Goal: Information Seeking & Learning: Learn about a topic

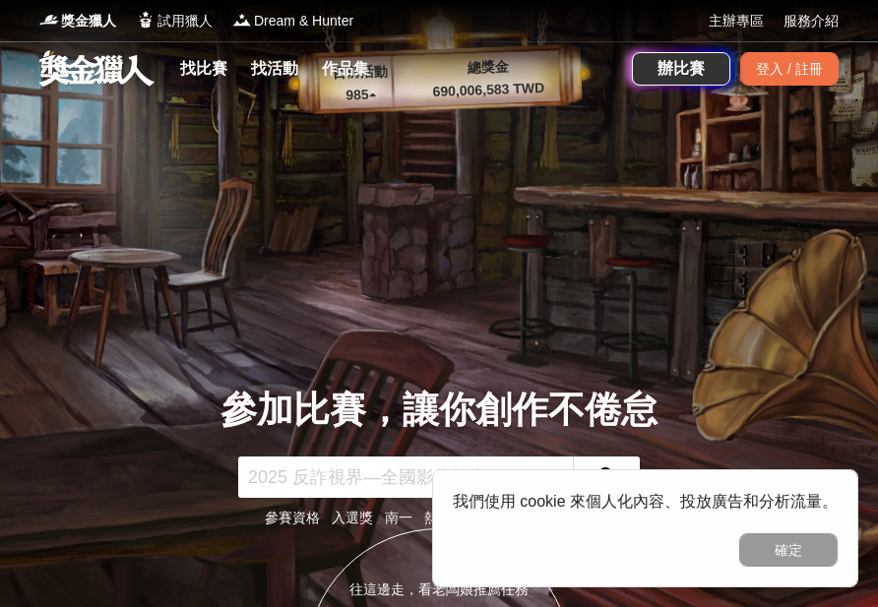
click at [795, 437] on button "確定" at bounding box center [788, 549] width 98 height 33
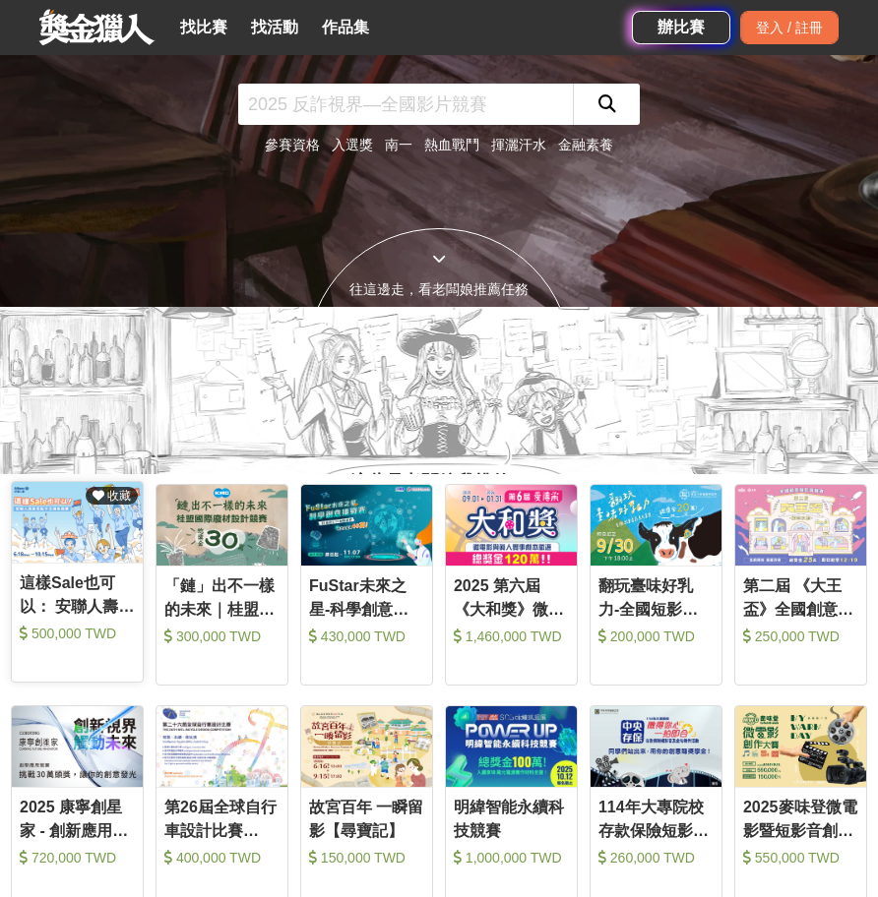
scroll to position [689, 0]
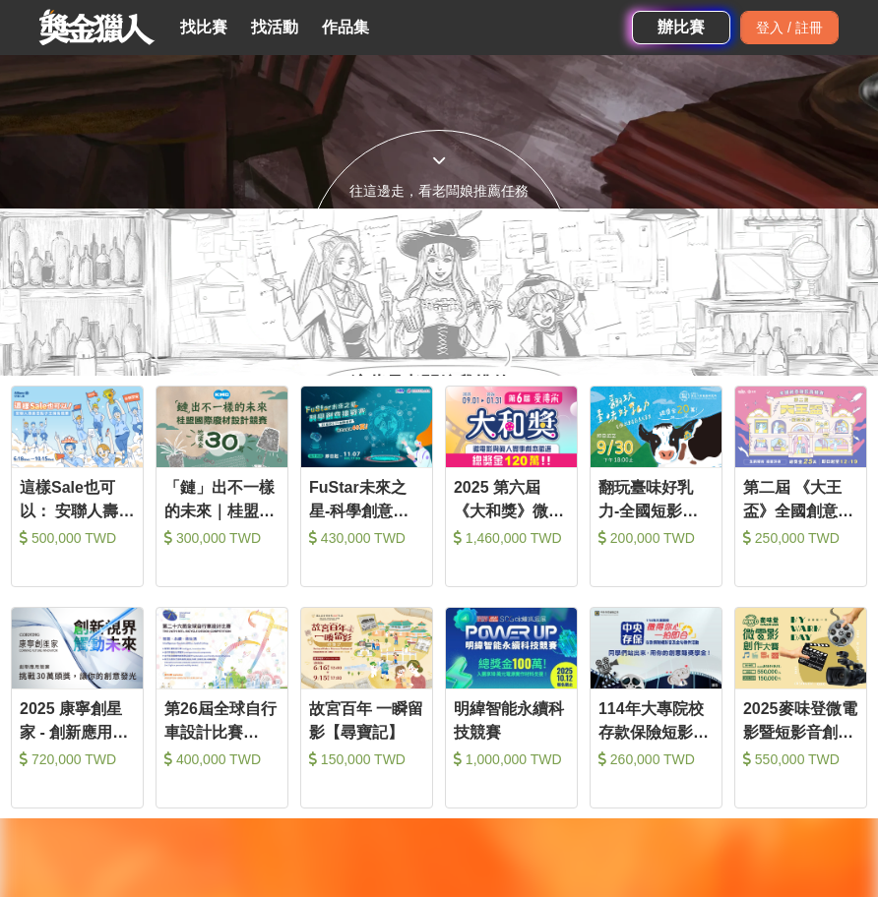
click at [513, 437] on link "收藏 2025 第六屆《大和獎》微電影徵選及感人實事分享 1,460,000 TWD" at bounding box center [511, 487] width 133 height 202
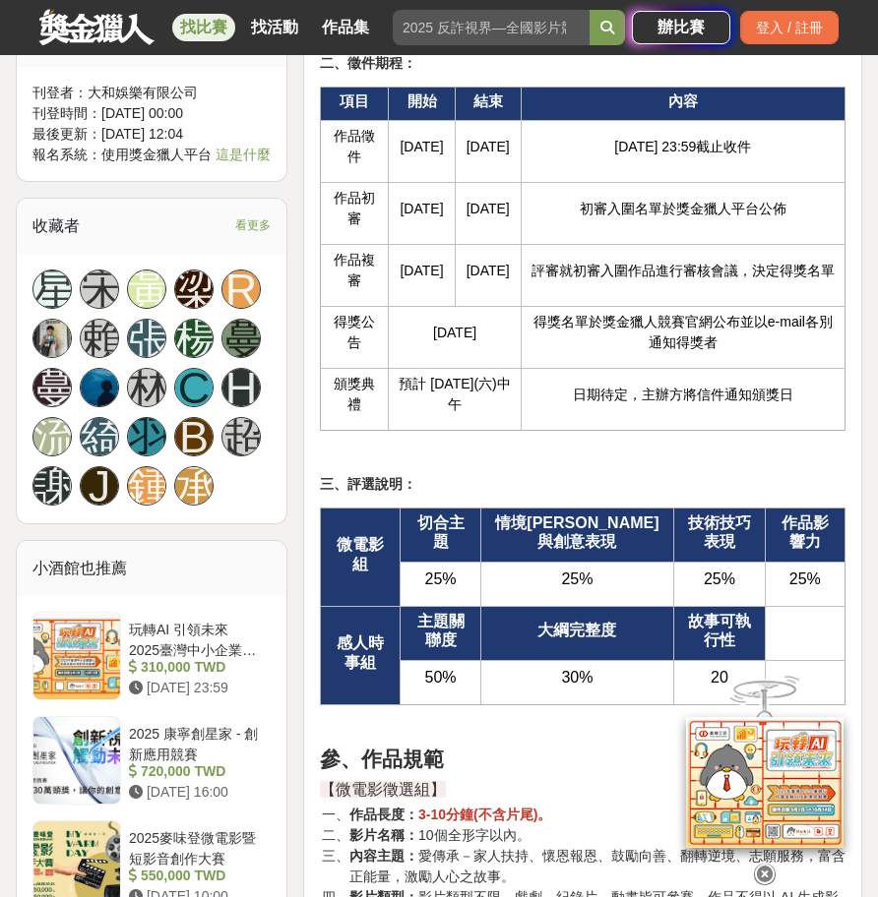
scroll to position [2853, 0]
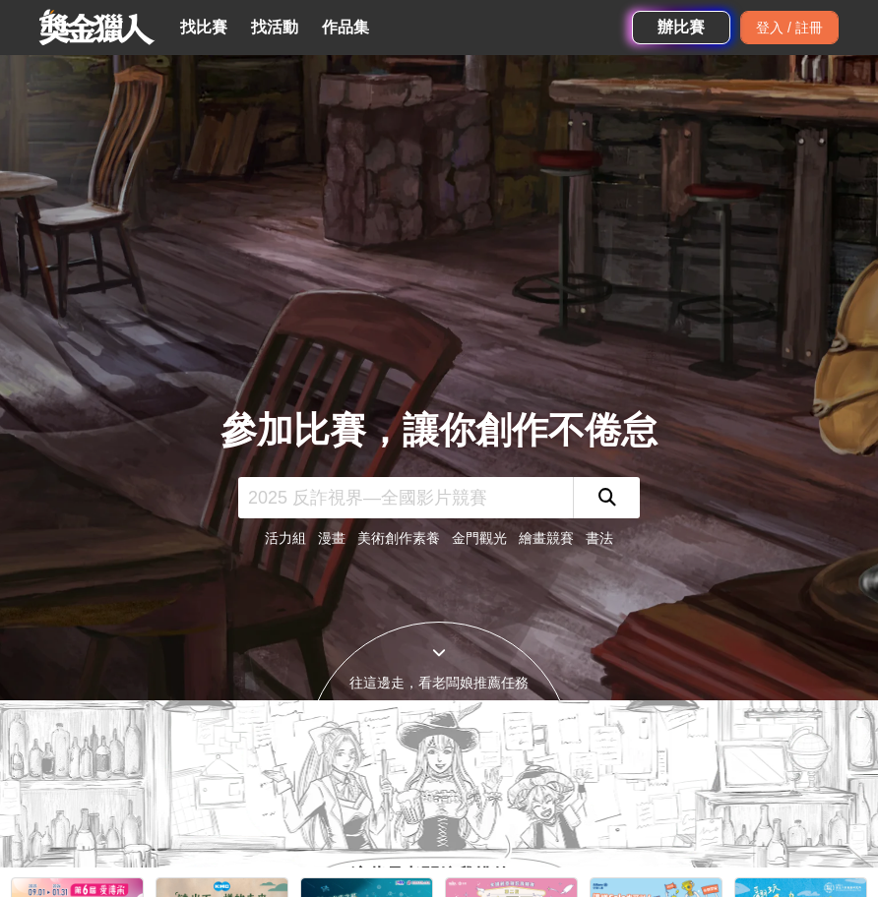
scroll to position [98, 0]
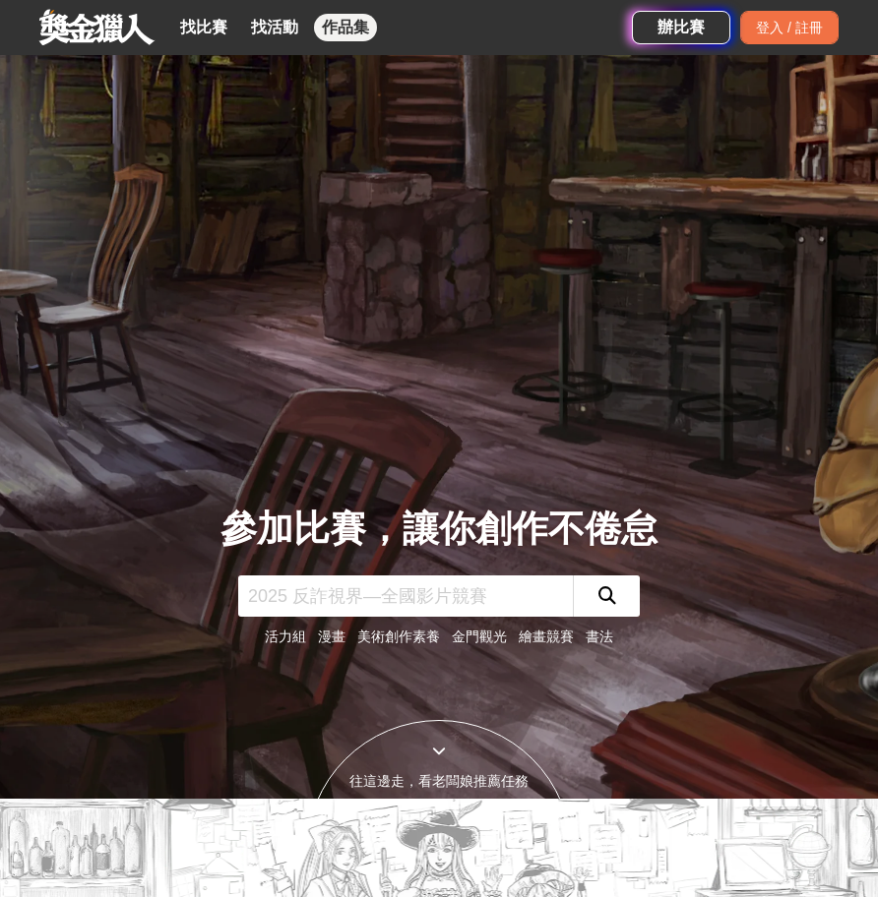
click at [355, 27] on link "作品集" at bounding box center [345, 28] width 63 height 28
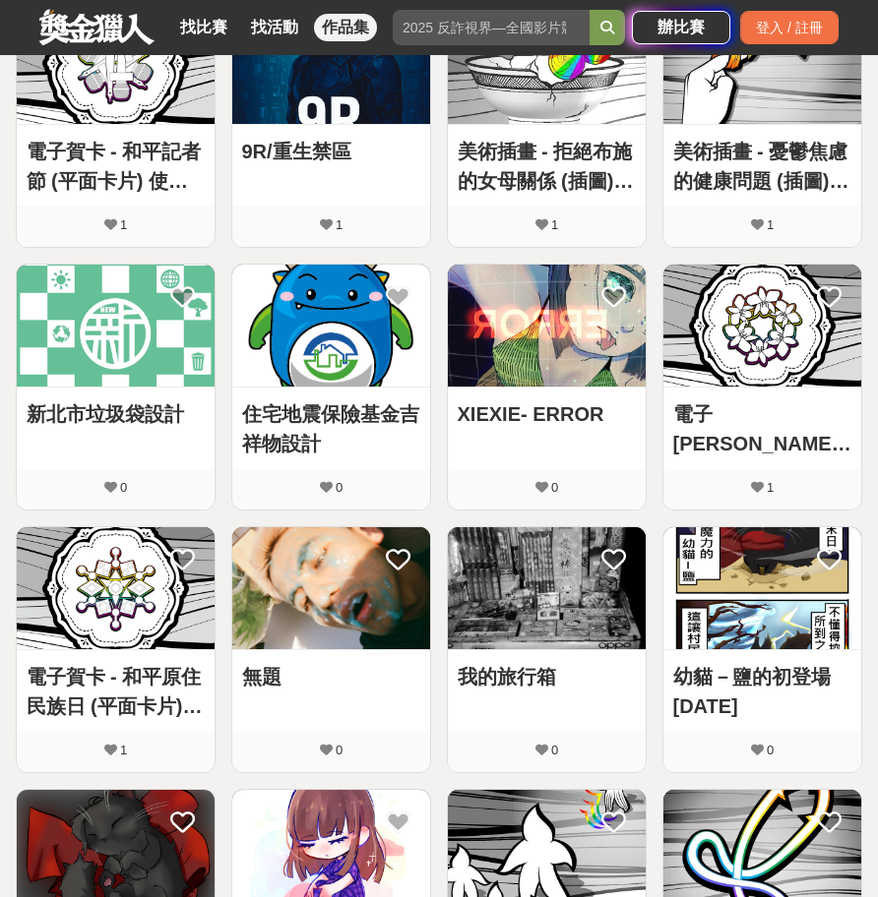
scroll to position [197, 0]
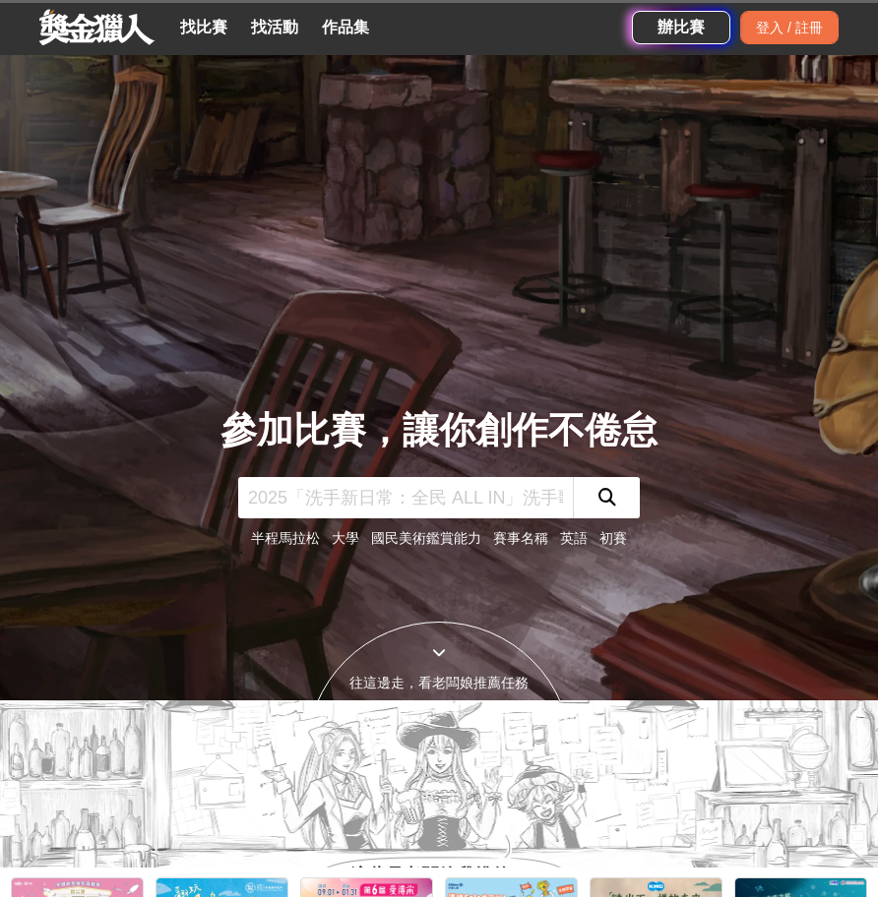
scroll to position [98, 0]
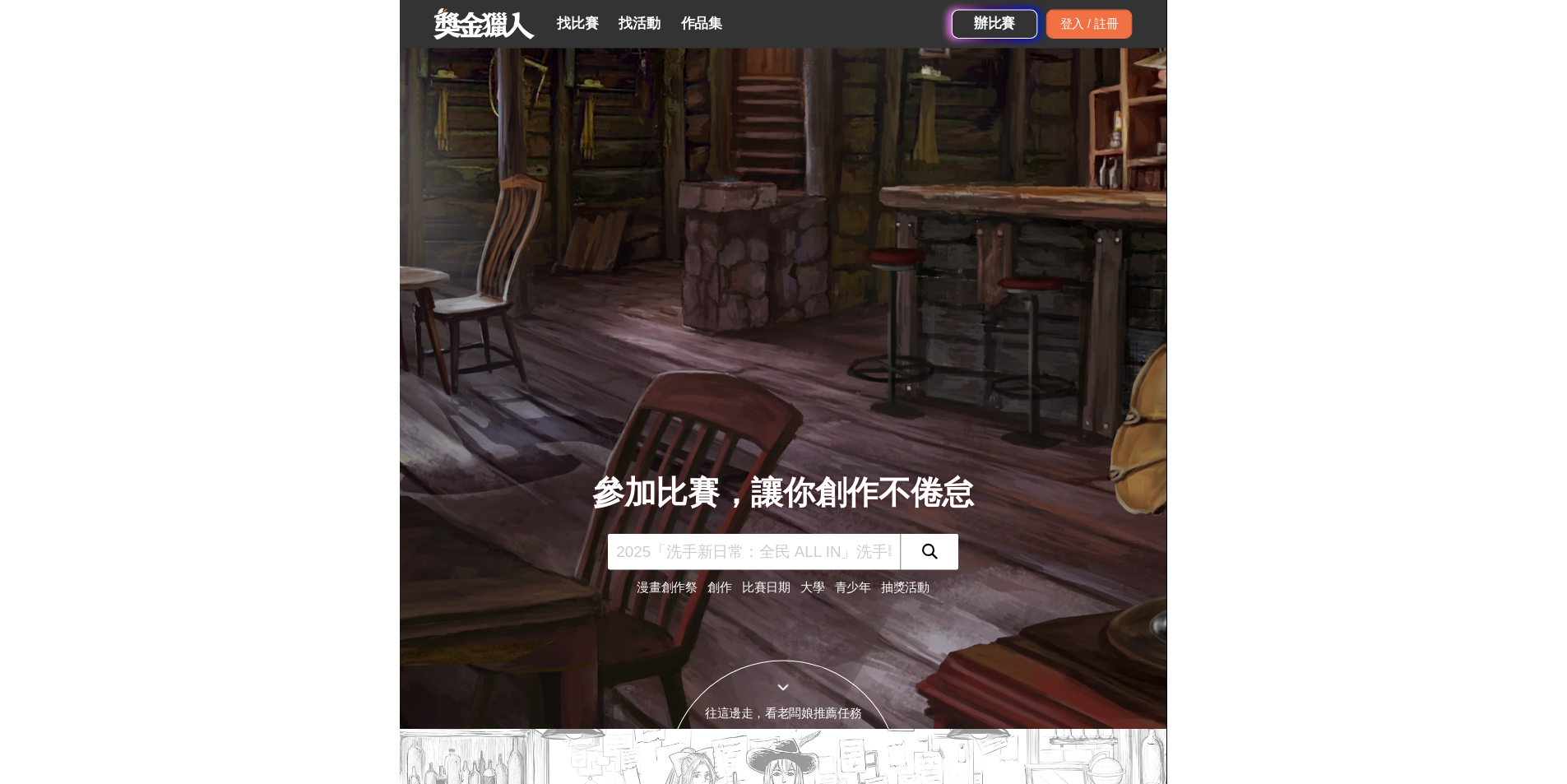
scroll to position [82, 0]
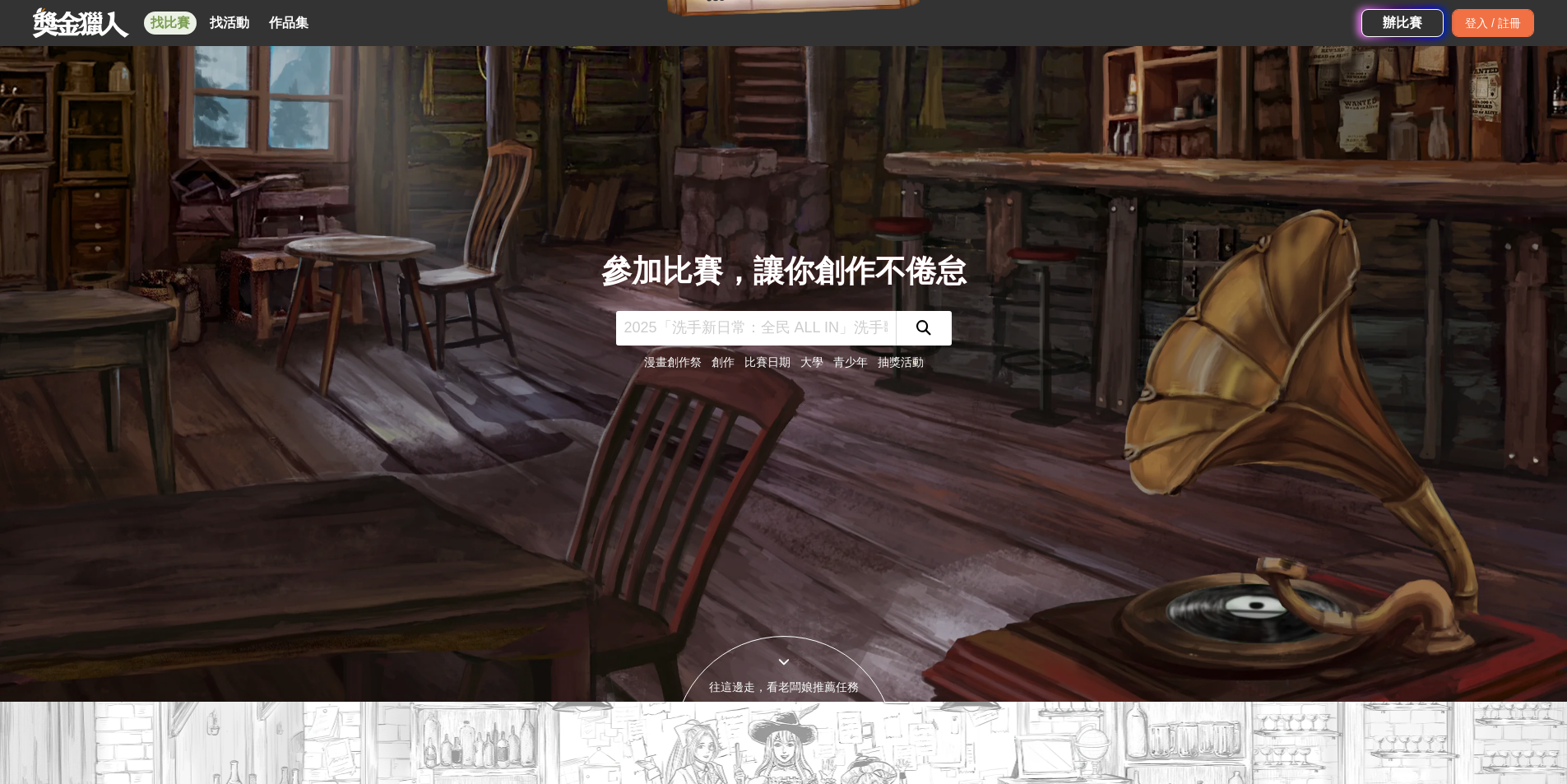
click at [174, 21] on link "找比賽" at bounding box center [170, 23] width 53 height 23
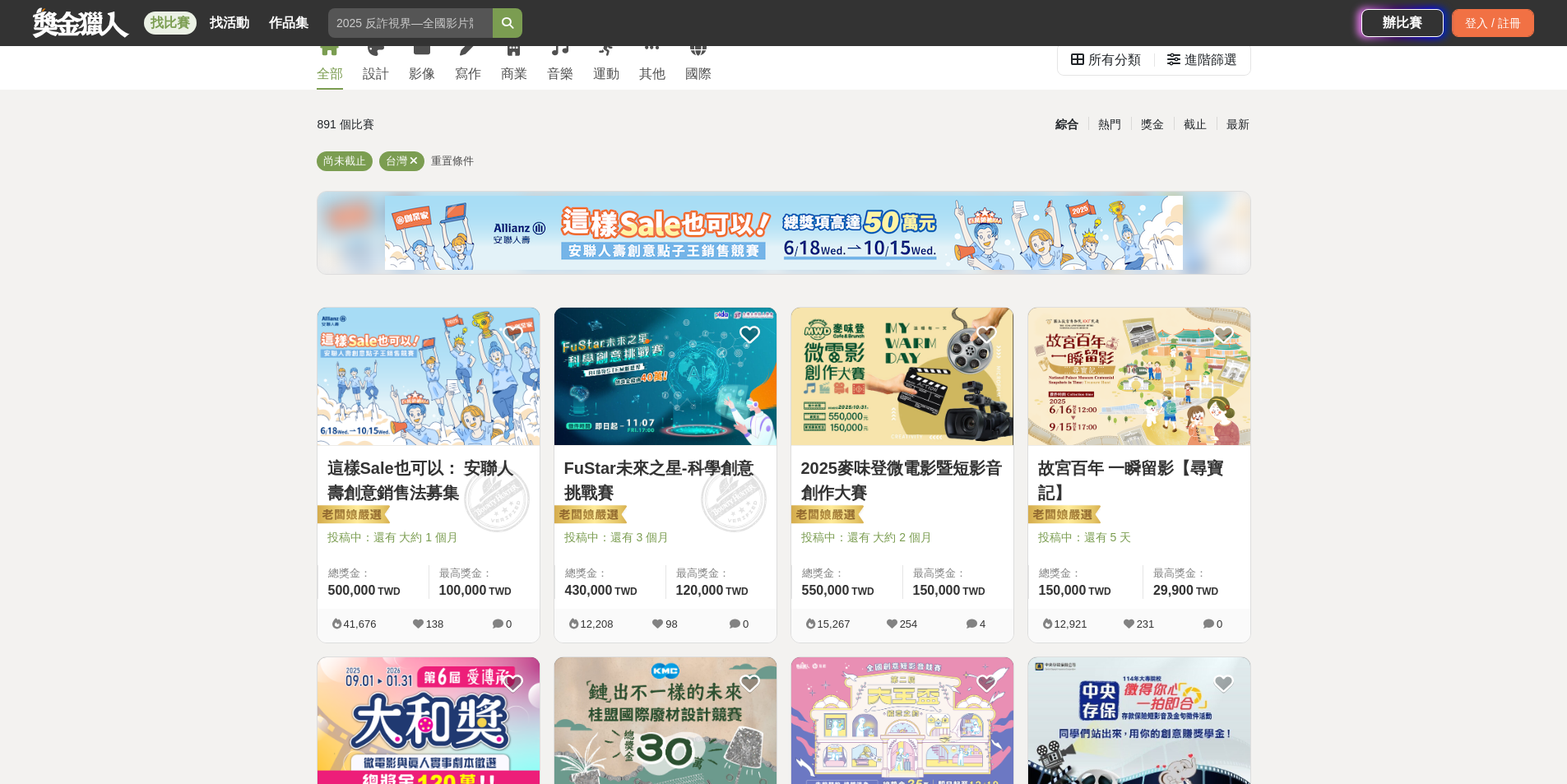
scroll to position [82, 0]
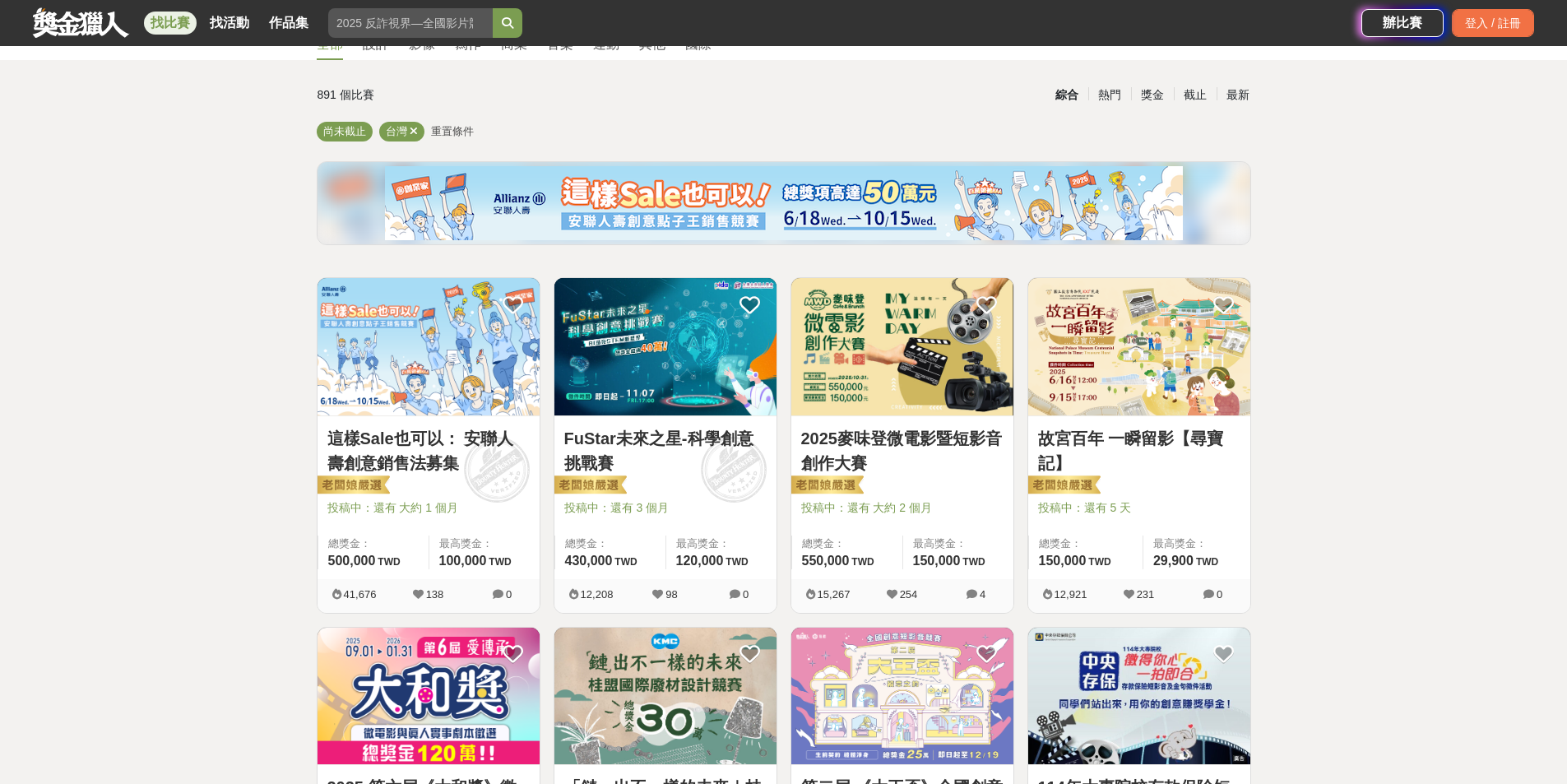
click at [434, 466] on link "這樣Sale也可以： 安聯人壽創意銷售法募集" at bounding box center [429, 451] width 202 height 49
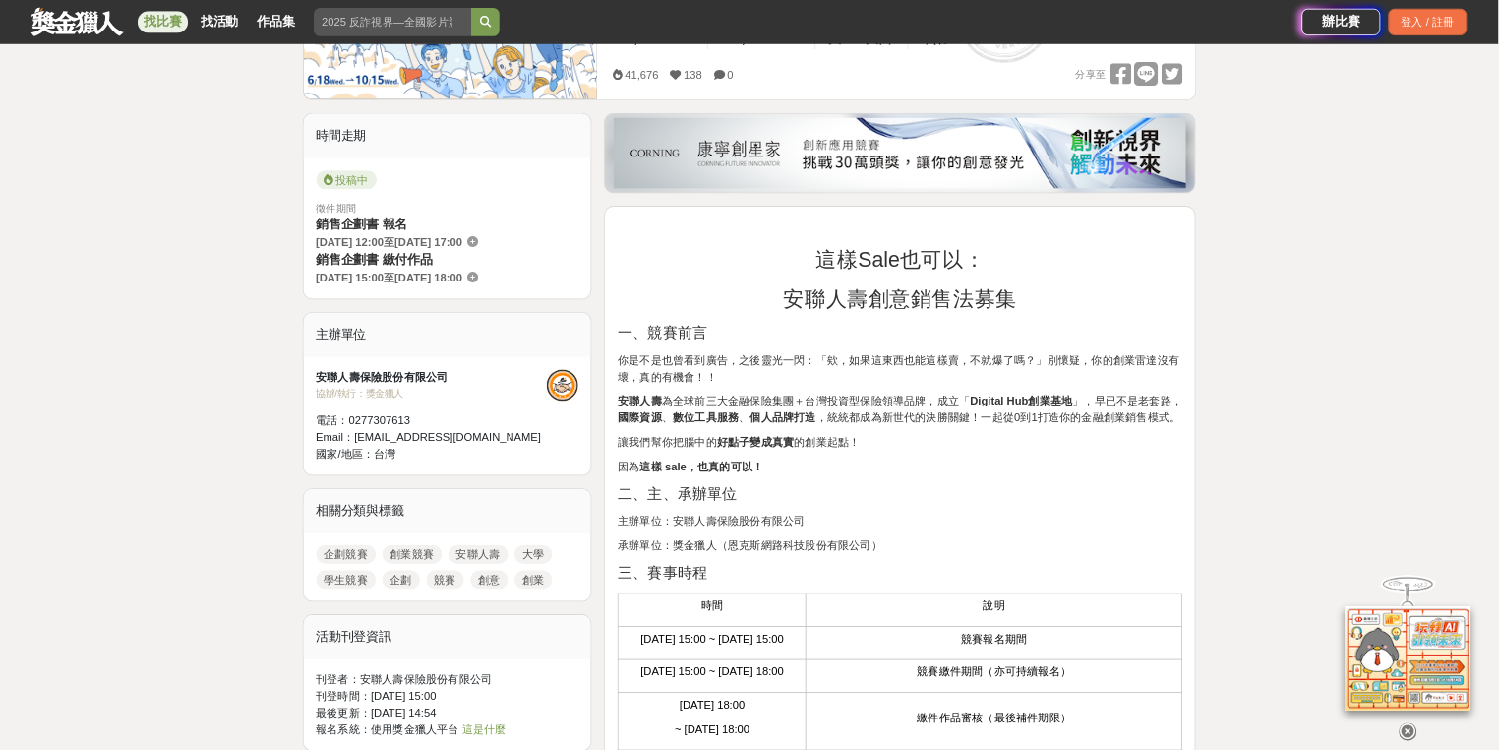
scroll to position [492, 0]
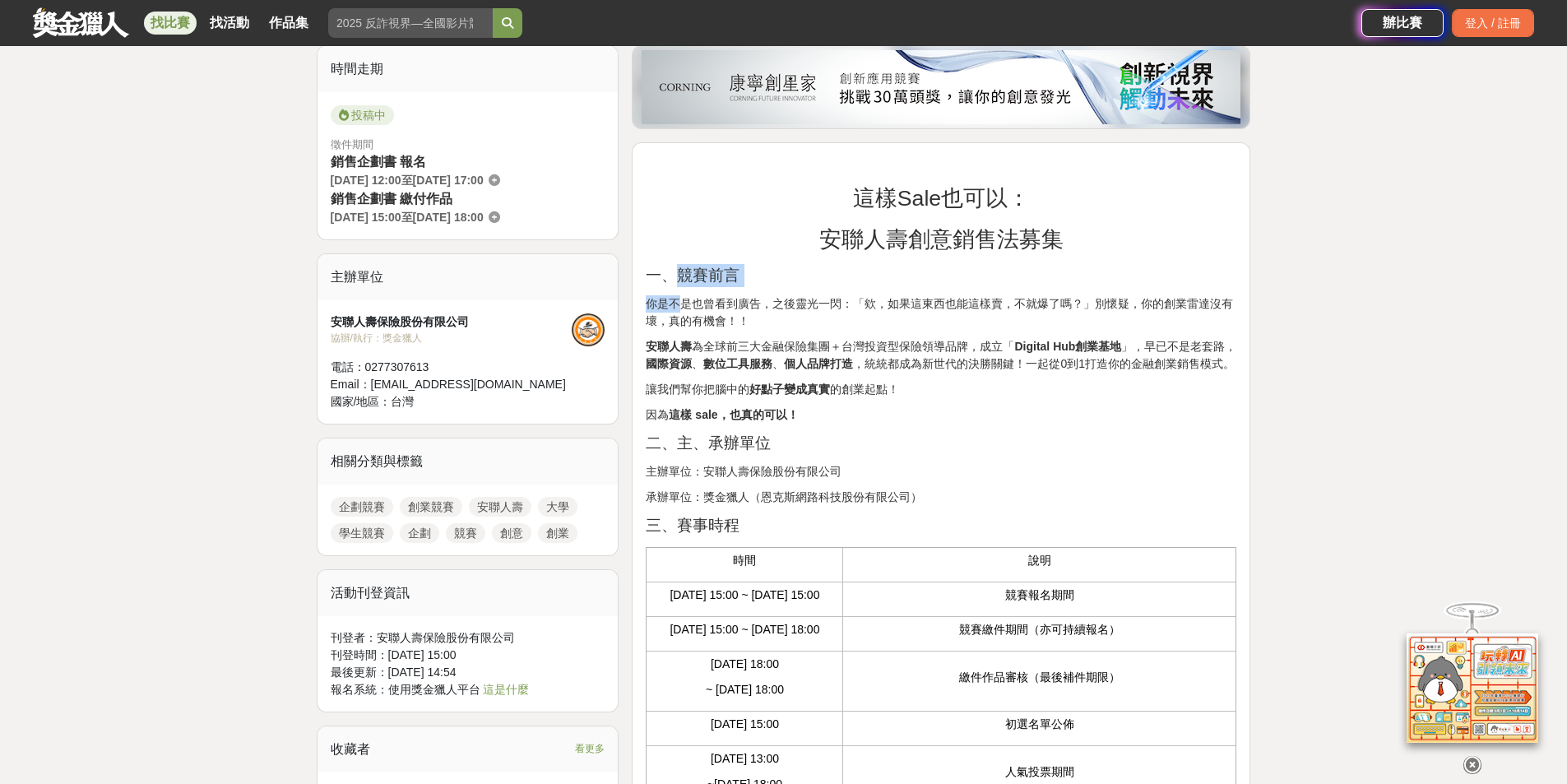
drag, startPoint x: 703, startPoint y: 279, endPoint x: 681, endPoint y: 308, distance: 36.4
drag, startPoint x: 704, startPoint y: 308, endPoint x: 728, endPoint y: 305, distance: 24.2
click at [724, 305] on p "你是不是也曾看到廣告，之後靈光一閃：「欸，如果這東西也能這樣賣，不就爆了嗎？」別懷疑，你的創業雷達沒有壞，真的有機會！！" at bounding box center [941, 312] width 590 height 34
drag, startPoint x: 747, startPoint y: 304, endPoint x: 835, endPoint y: 312, distance: 88.4
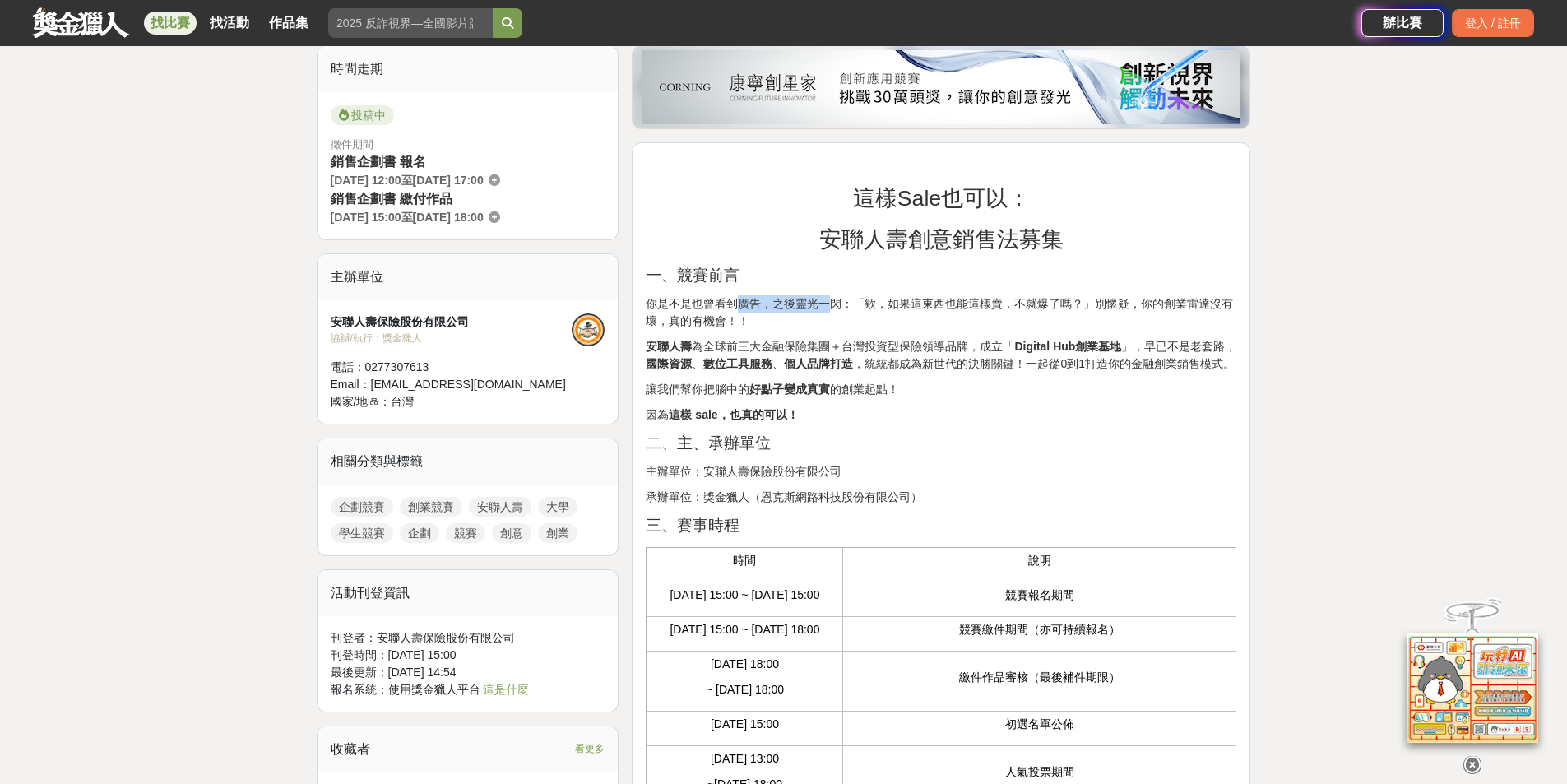
click at [733, 302] on p "你是不是也曾看到廣告，之後靈光一閃：「欸，如果這東西也能這樣賣，不就爆了嗎？」別懷疑，你的創業雷達沒有壞，真的有機會！！" at bounding box center [941, 312] width 590 height 34
click at [733, 344] on p "安聯人壽 為全球前三大金融保險集團＋台灣投資型保險領導品牌，成立「 Digital Hub創業基地 」，早已不是老套路， 國際資源 、 數位工具服務 、 個人…" at bounding box center [941, 354] width 590 height 34
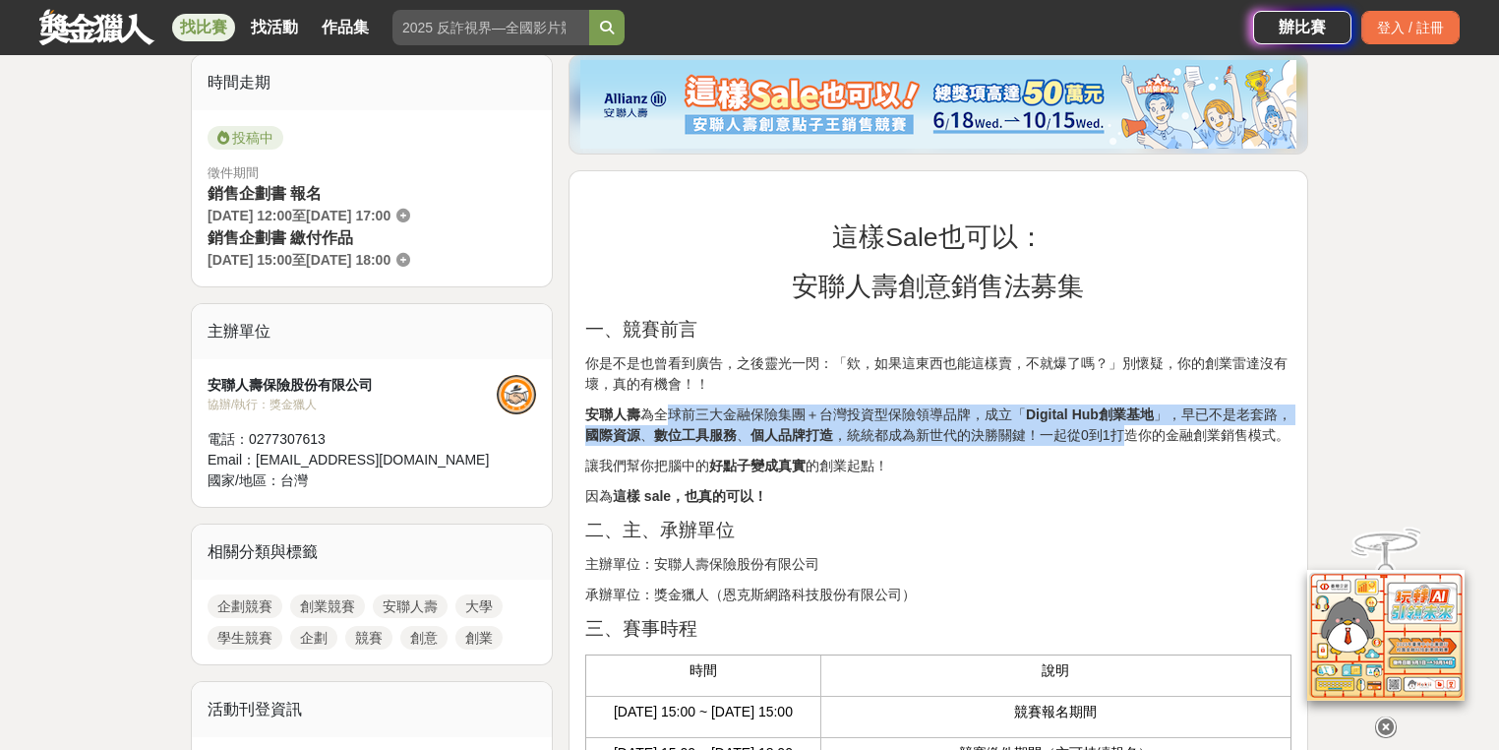
drag, startPoint x: 672, startPoint y: 407, endPoint x: 1154, endPoint y: 429, distance: 482.5
click at [877, 429] on p "安聯人壽 為全球前三大金融保險集團＋台灣投資型保險領導品牌，成立「 Digital Hub創業基地 」，早已不是老套路， 國際資源 、 數位工具服務 、 個人…" at bounding box center [938, 424] width 706 height 41
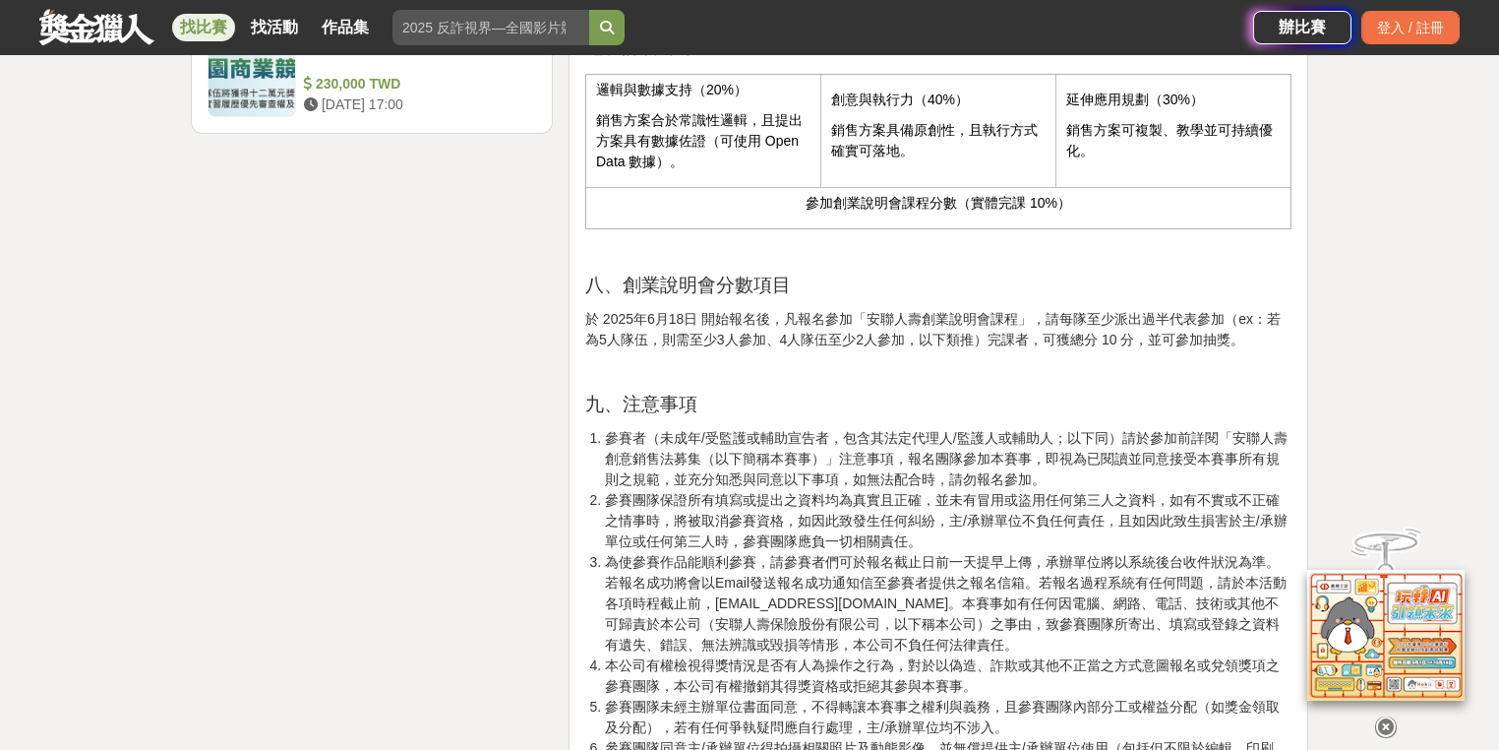
scroll to position [2853, 0]
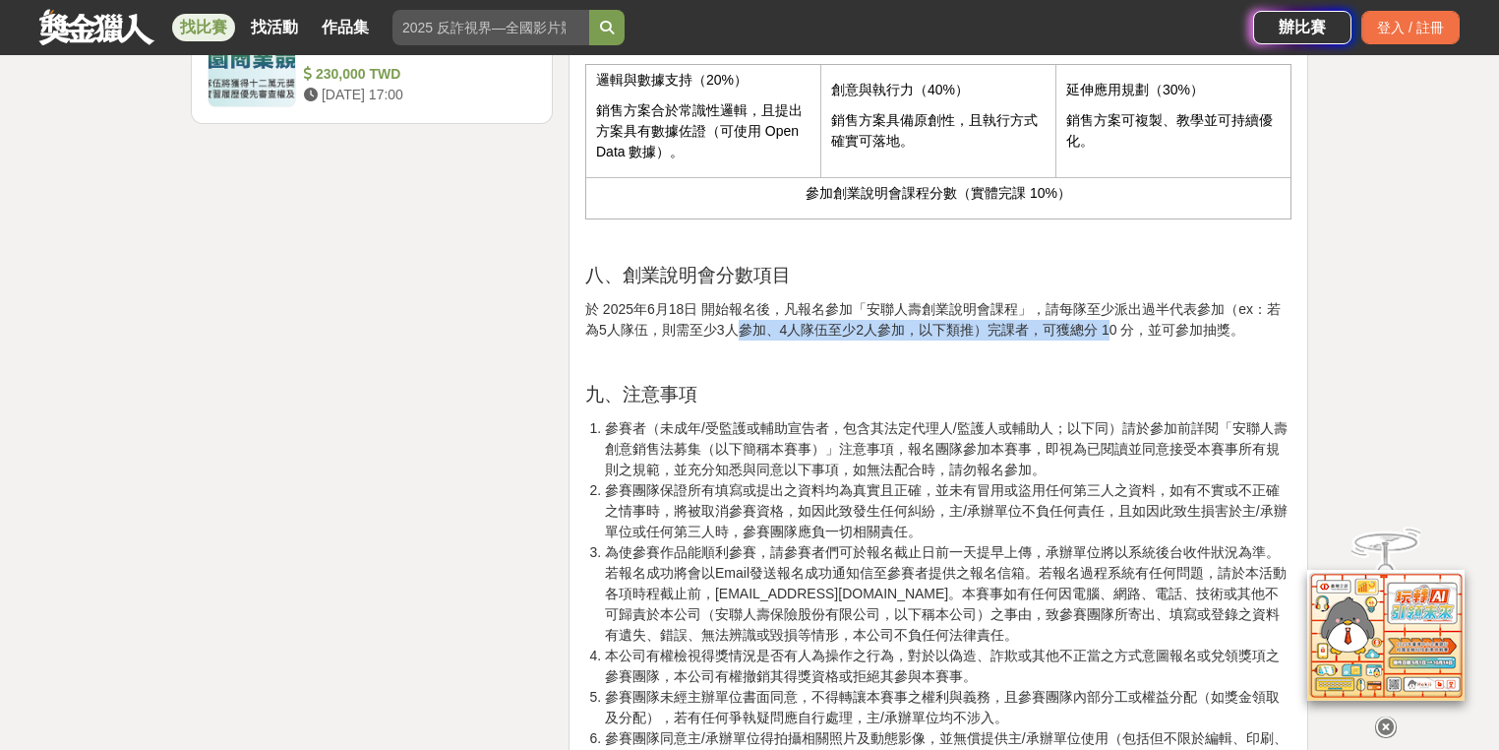
drag, startPoint x: 771, startPoint y: 380, endPoint x: 1108, endPoint y: 386, distance: 336.5
click at [877, 340] on p "於 2025年6月18日 開始報名後，凡報名參加「安聯人壽創業說明會課程」，請每隊至少派出過半代表參加（ex：若為5人隊伍，則需至少3人參加、4人隊伍至少2人…" at bounding box center [938, 319] width 706 height 41
click at [877, 408] on p "九、注意事項" at bounding box center [938, 395] width 706 height 28
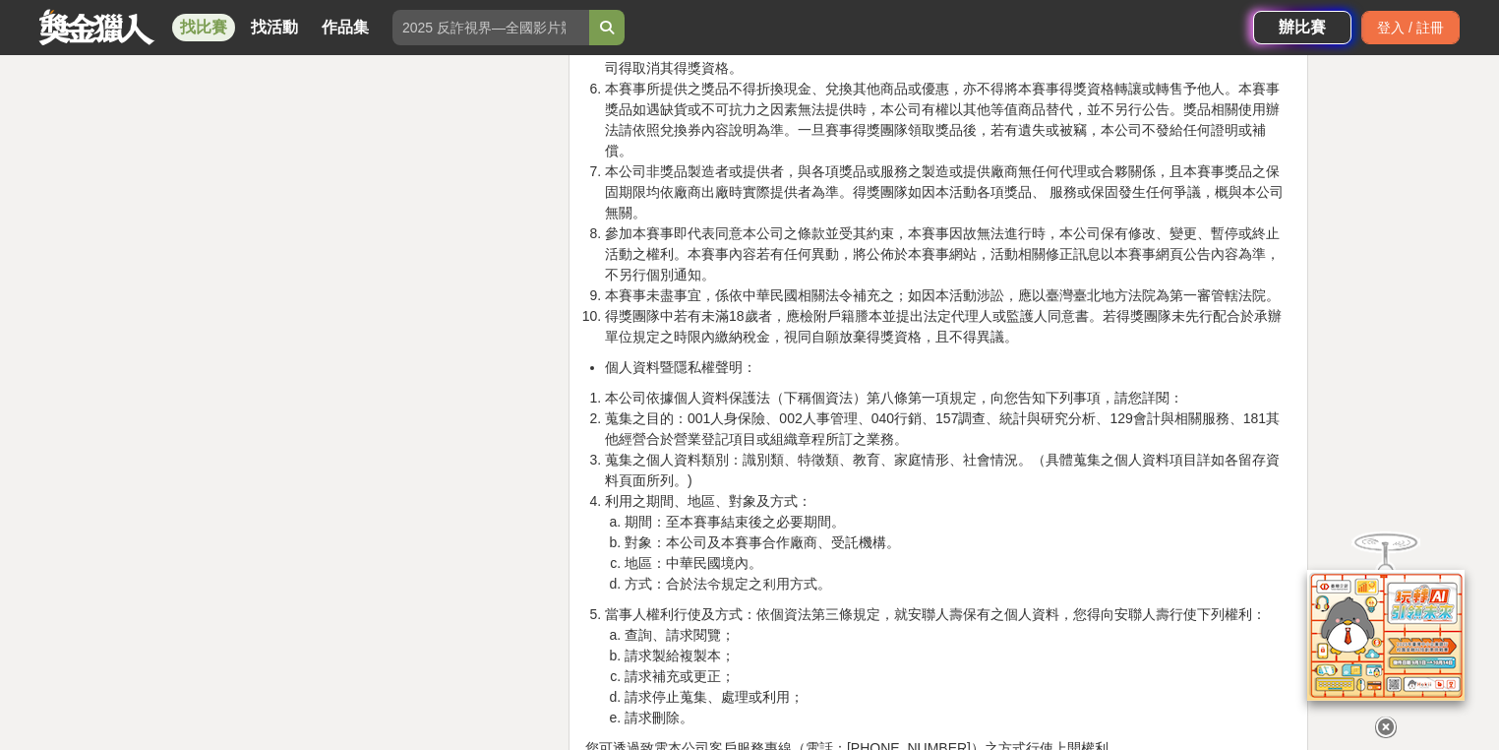
scroll to position [4742, 0]
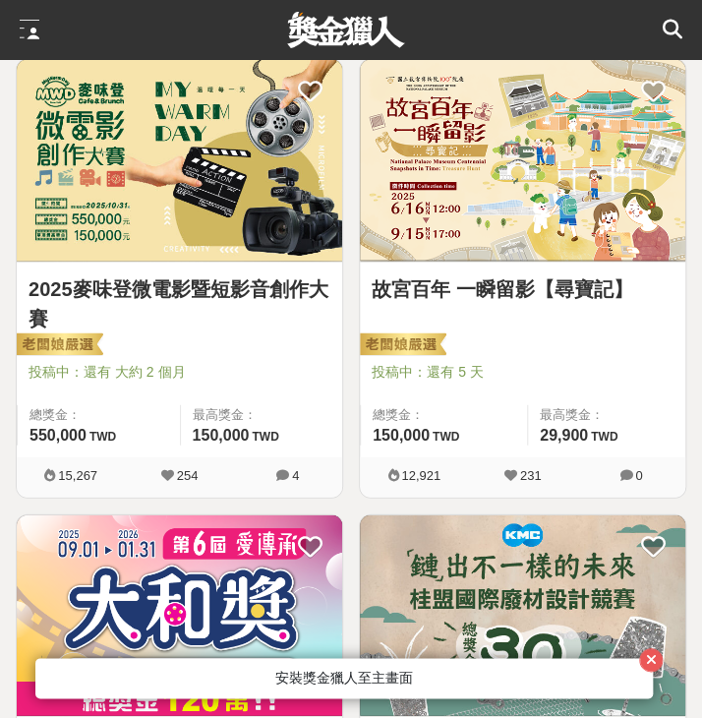
scroll to position [708, 0]
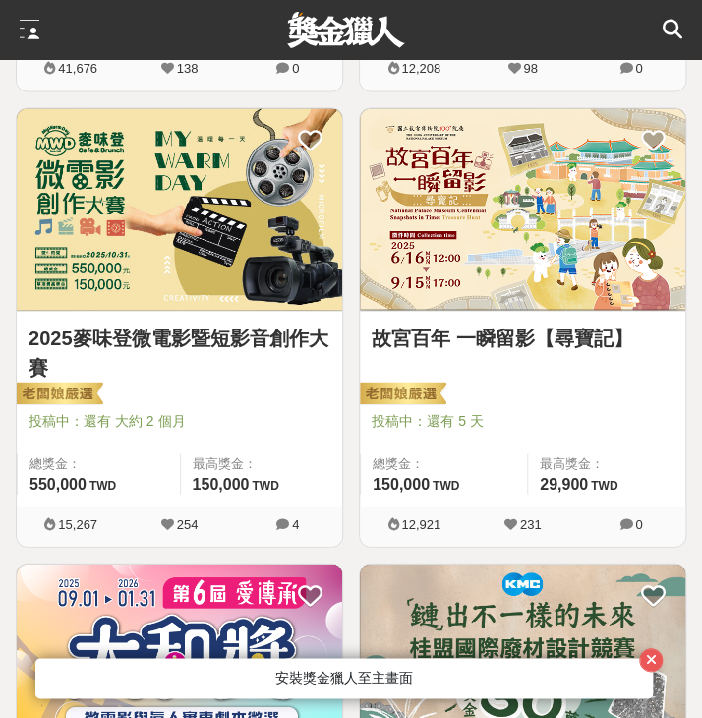
click at [660, 28] on div at bounding box center [662, 29] width 39 height 59
click at [669, 29] on icon at bounding box center [673, 30] width 20 height 20
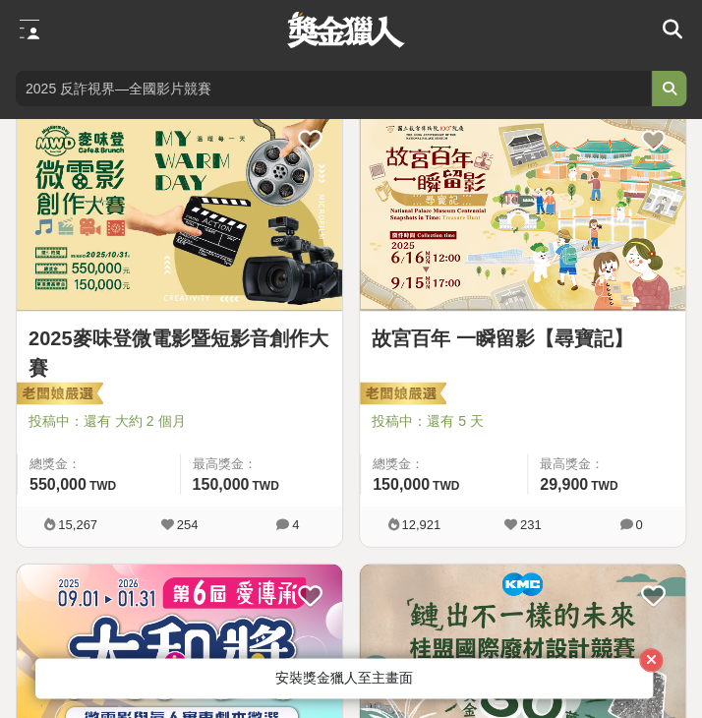
click at [157, 89] on input "search" at bounding box center [334, 88] width 636 height 35
type input "ㄘ"
type input "創業個人"
click button "submit" at bounding box center [668, 88] width 35 height 35
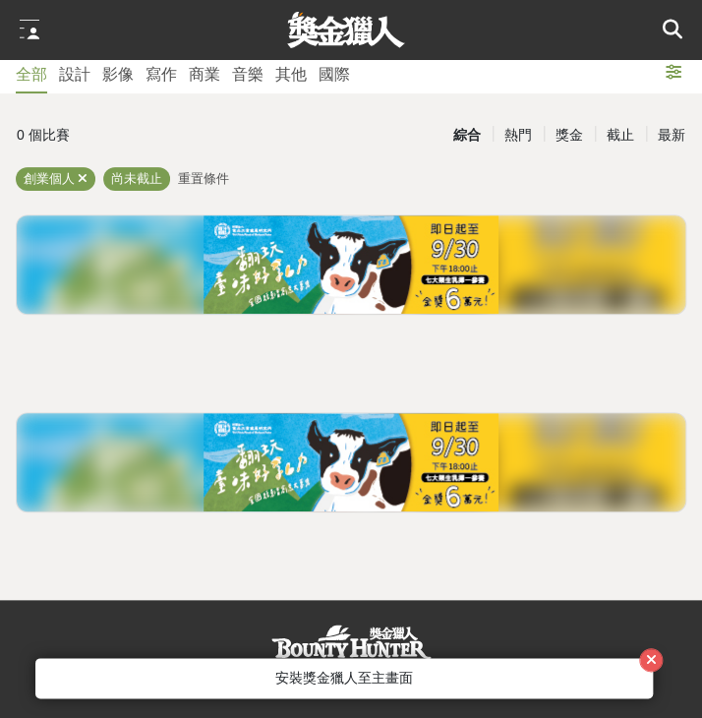
scroll to position [8, 0]
click at [71, 71] on div "設計" at bounding box center [74, 75] width 31 height 24
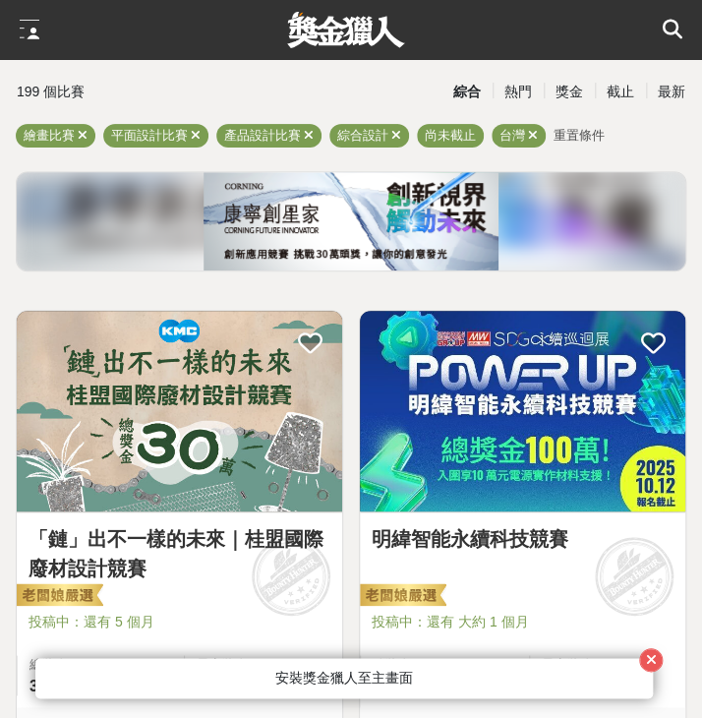
scroll to position [79, 0]
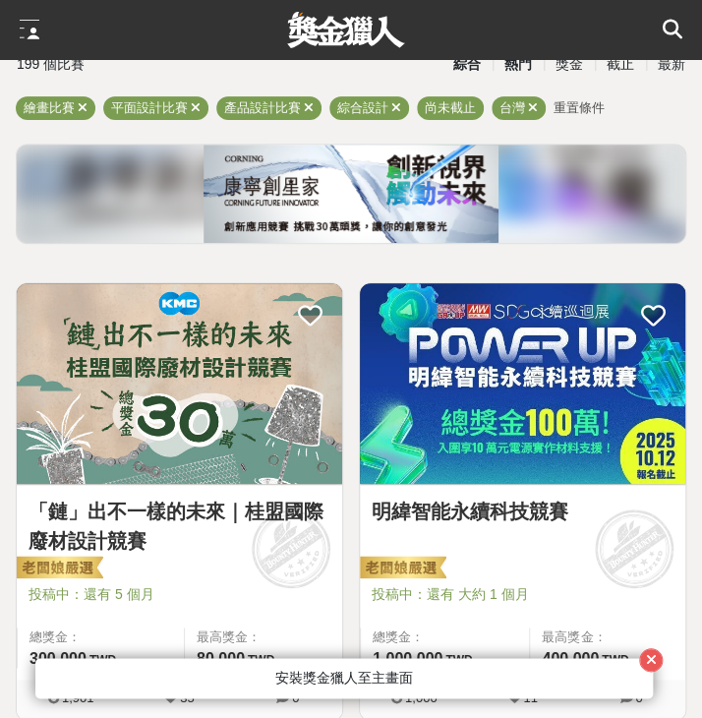
click at [523, 68] on div "熱門" at bounding box center [518, 64] width 51 height 34
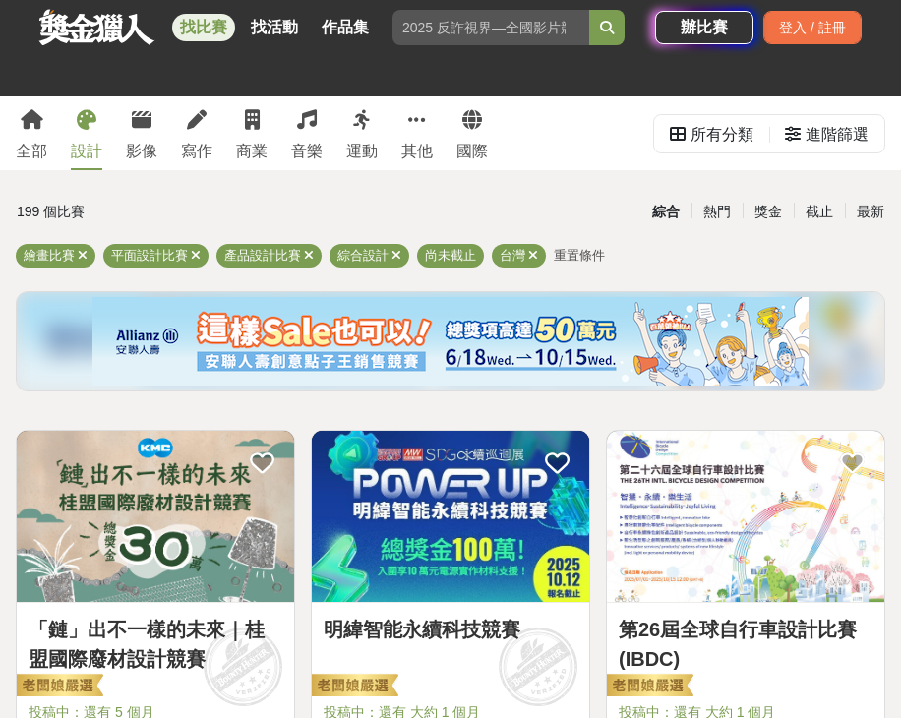
scroll to position [79, 0]
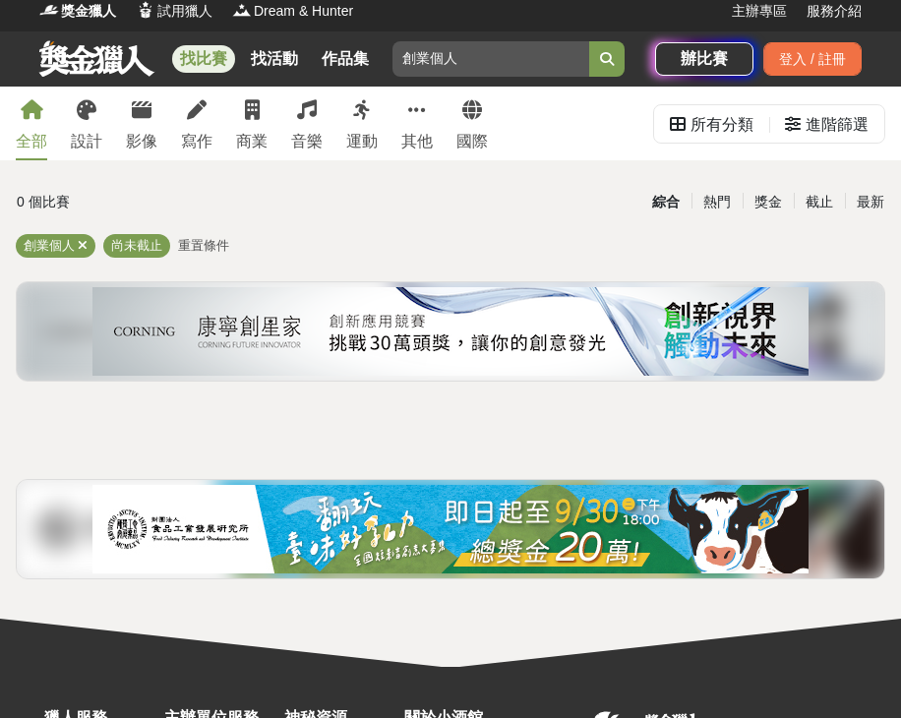
scroll to position [8, 0]
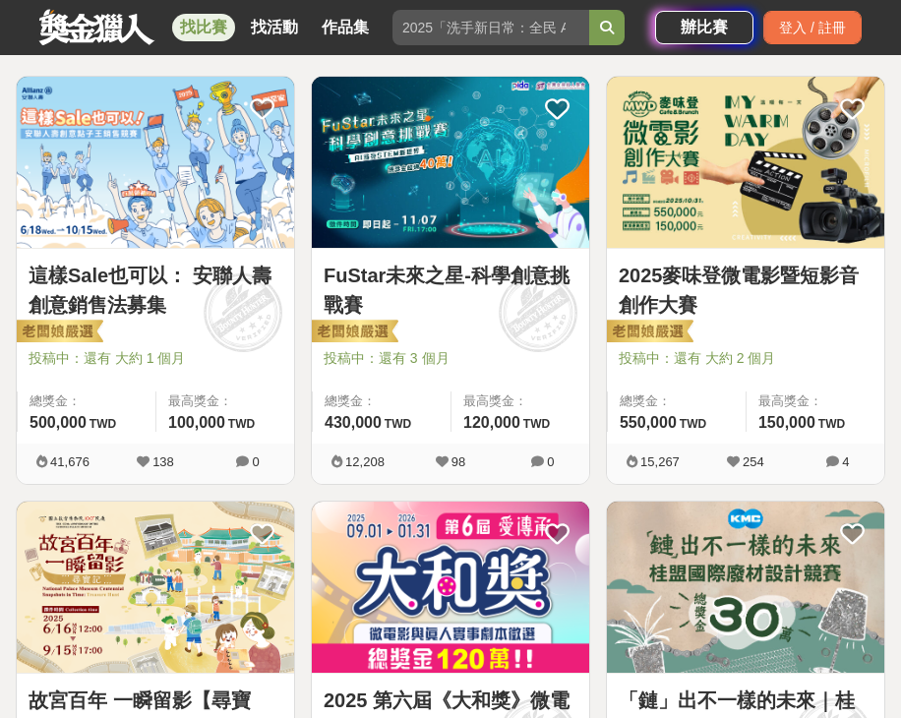
scroll to position [355, 0]
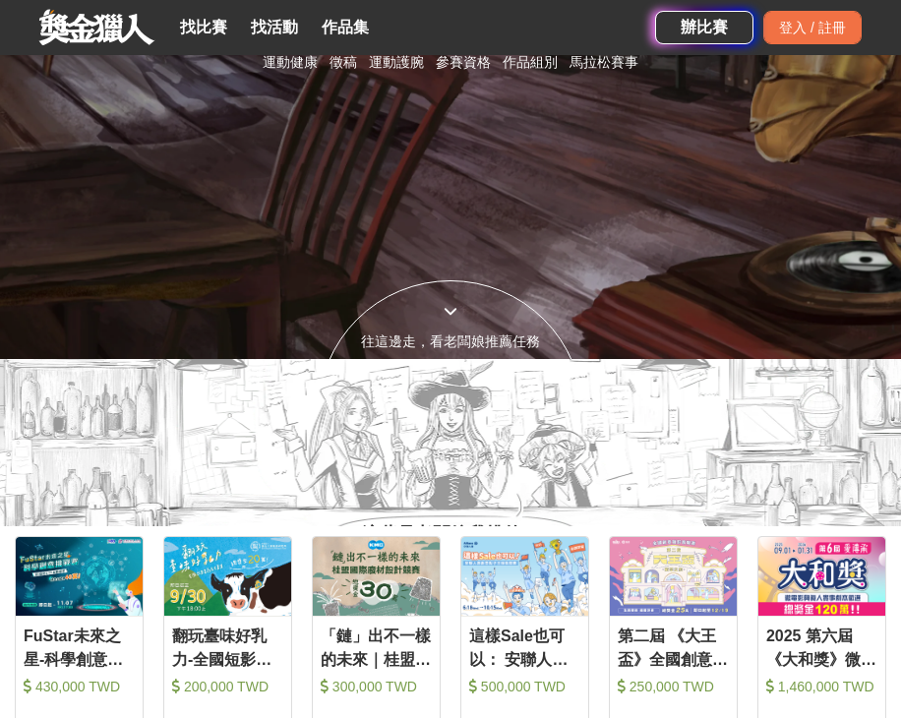
scroll to position [157, 0]
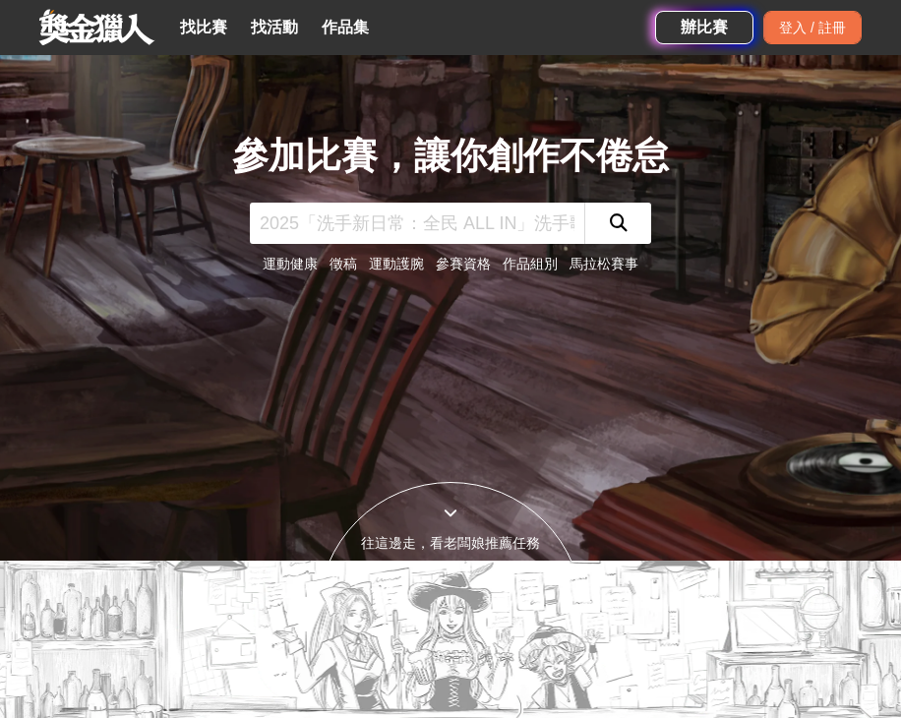
click at [419, 229] on input "text" at bounding box center [417, 223] width 334 height 41
type input "2025"
click button "submit" at bounding box center [617, 223] width 67 height 41
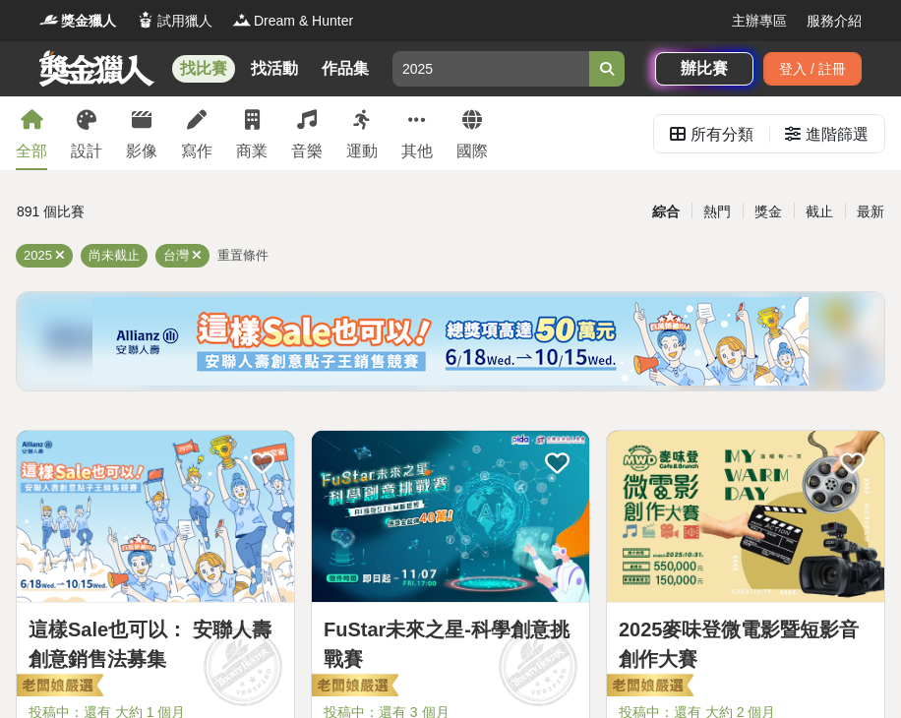
drag, startPoint x: 539, startPoint y: 70, endPoint x: 311, endPoint y: 79, distance: 228.4
click at [311, 79] on div "找比賽 找活動 作品集 2025 徵畫 歌唱 主辦單位 國泰全國兒童繪畫比賽 參賽資格 健康生活" at bounding box center [347, 68] width 616 height 55
click at [432, 224] on div "綜合 熱門 獎金 截止 最新" at bounding box center [601, 212] width 589 height 34
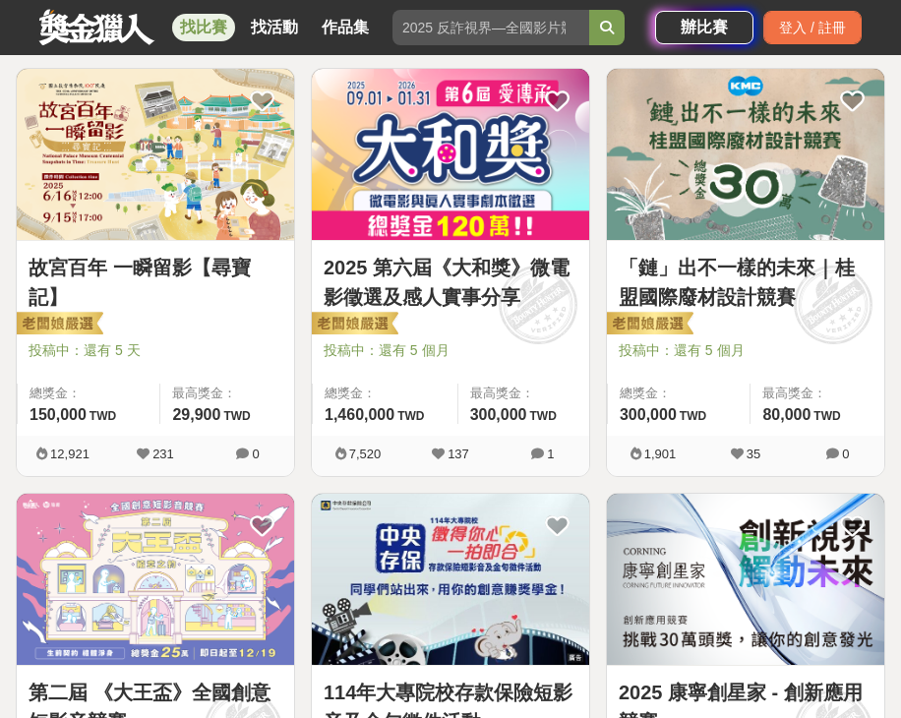
scroll to position [787, 0]
click at [451, 293] on link "2025 第六屆《大和獎》微電影徵選及感人實事分享" at bounding box center [451, 282] width 254 height 59
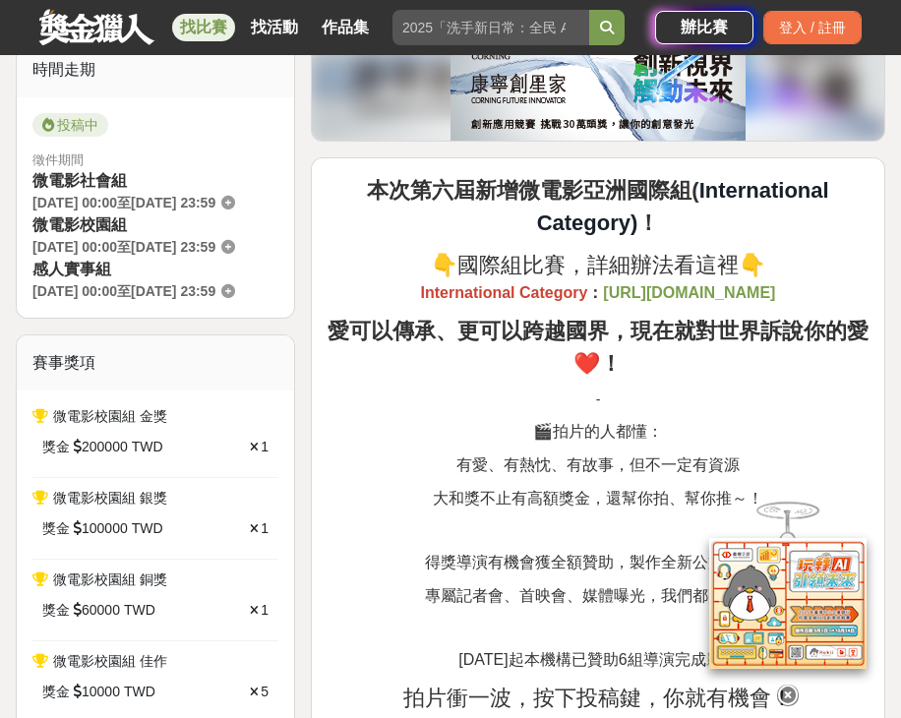
scroll to position [630, 0]
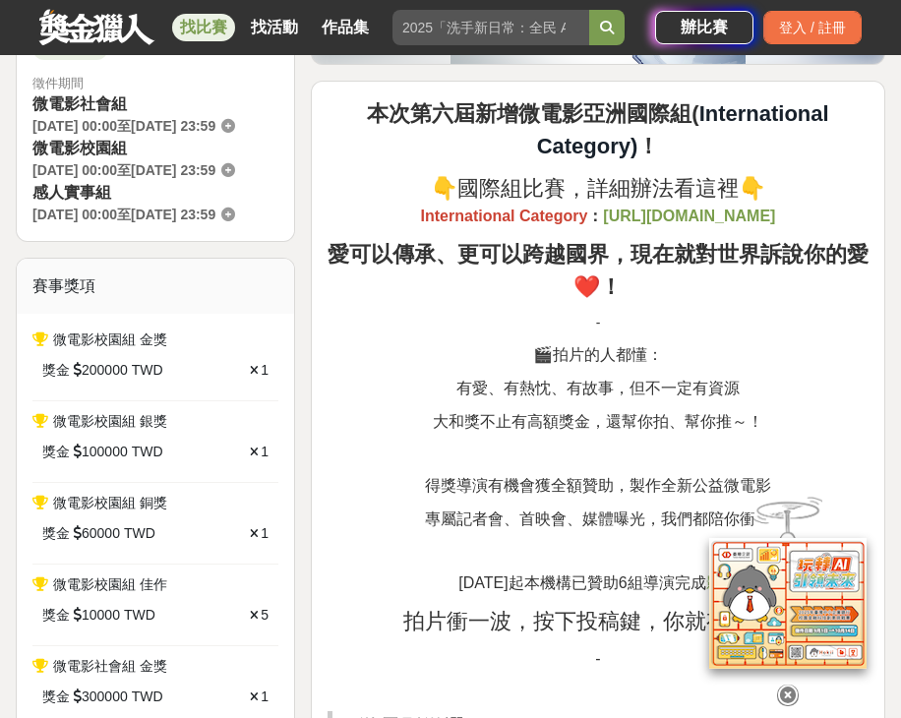
click at [789, 685] on icon at bounding box center [788, 696] width 22 height 22
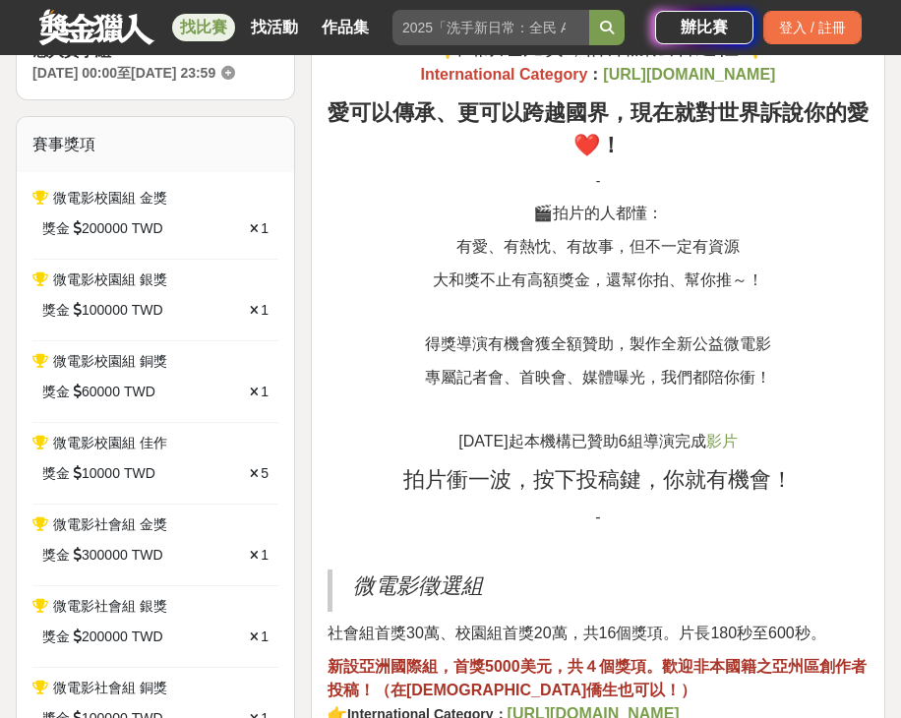
scroll to position [787, 0]
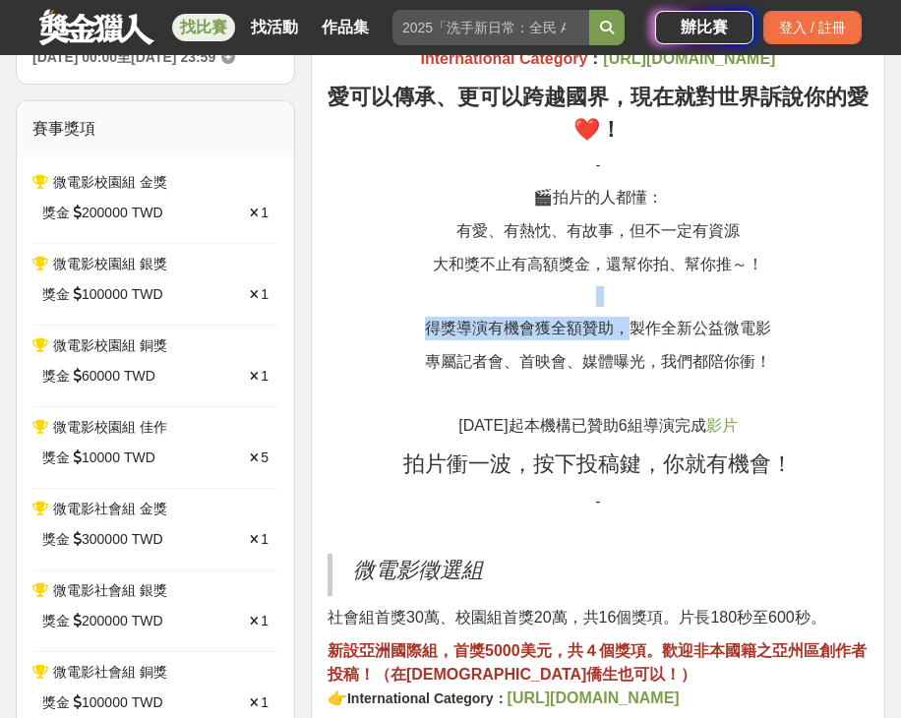
drag, startPoint x: 512, startPoint y: 315, endPoint x: 625, endPoint y: 350, distance: 118.5
click at [623, 370] on span "專屬記者會、首映會、媒體曝光，我們都陪你衝！" at bounding box center [598, 361] width 346 height 17
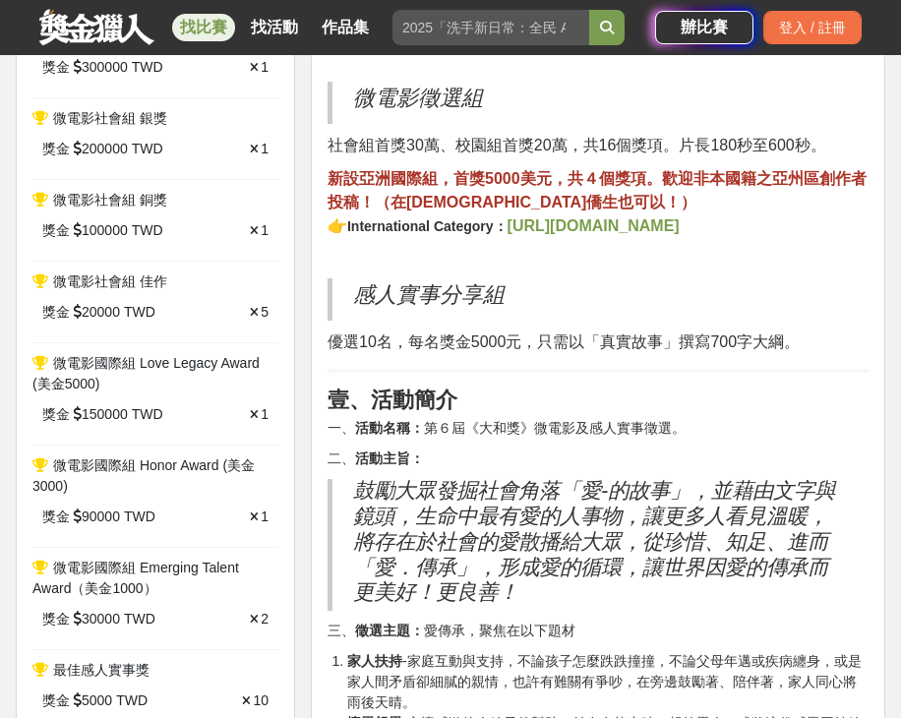
scroll to position [1338, 0]
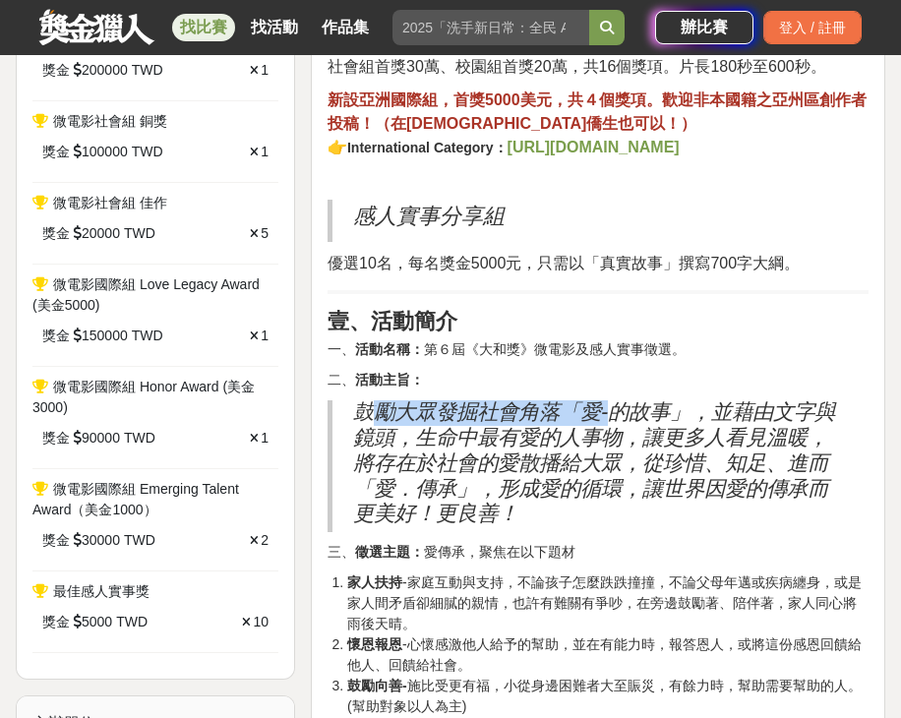
drag, startPoint x: 378, startPoint y: 463, endPoint x: 615, endPoint y: 455, distance: 237.3
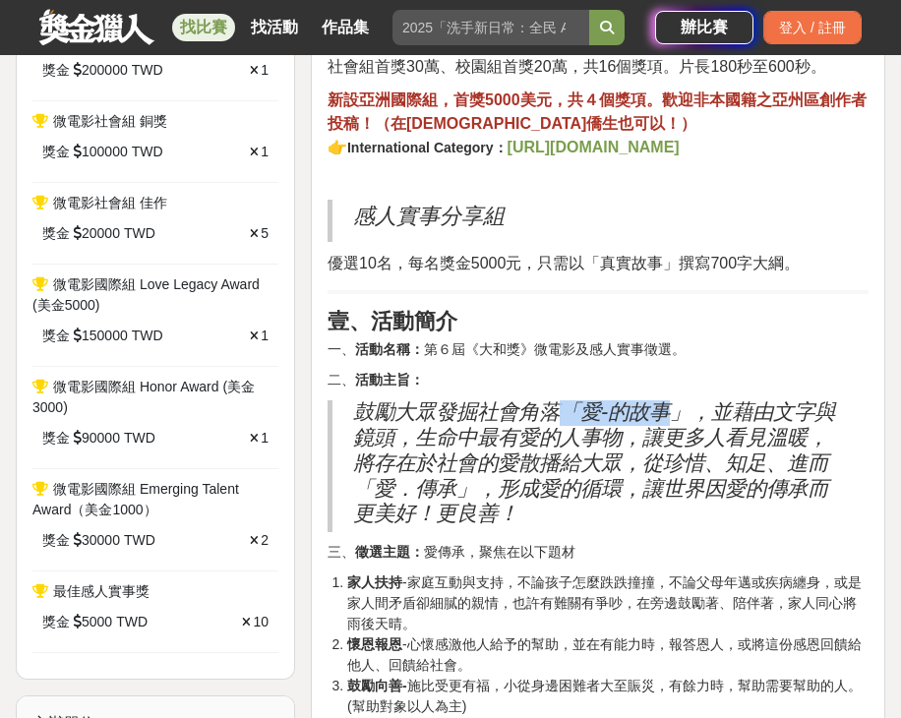
drag, startPoint x: 676, startPoint y: 466, endPoint x: 571, endPoint y: 467, distance: 105.3
click at [571, 467] on h2 "鼓勵大眾發掘社會角落「愛-的故事」，並藉由文字與鏡頭，生命中最有愛的人事物，讓更多人看見溫暖，將存在於社會的愛散播給大眾，從珍惜、知足、進而「愛．傳承」，形成…" at bounding box center [600, 463] width 495 height 127
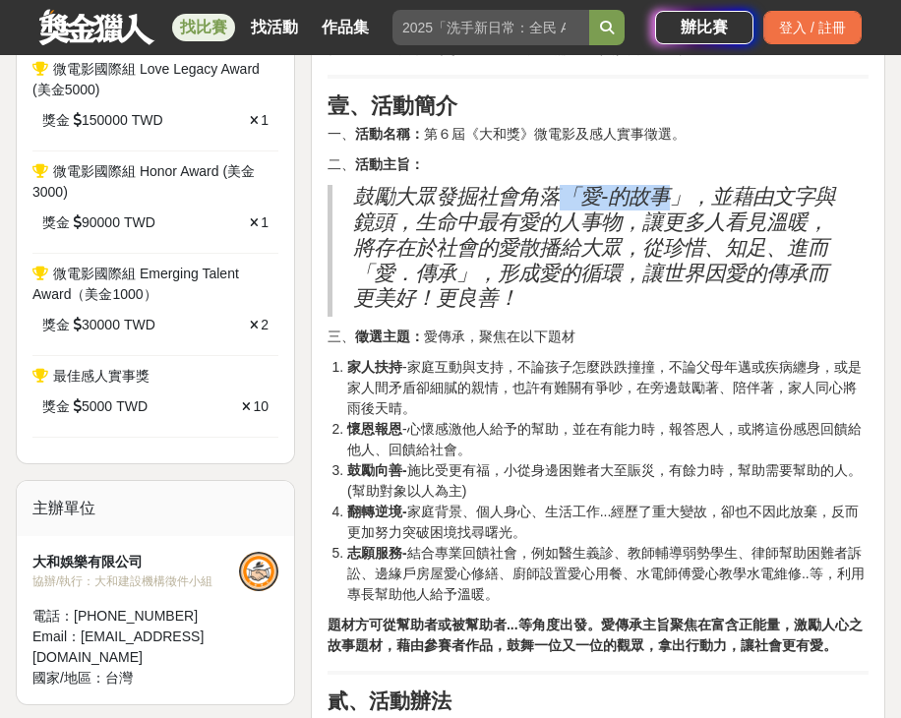
scroll to position [1653, 0]
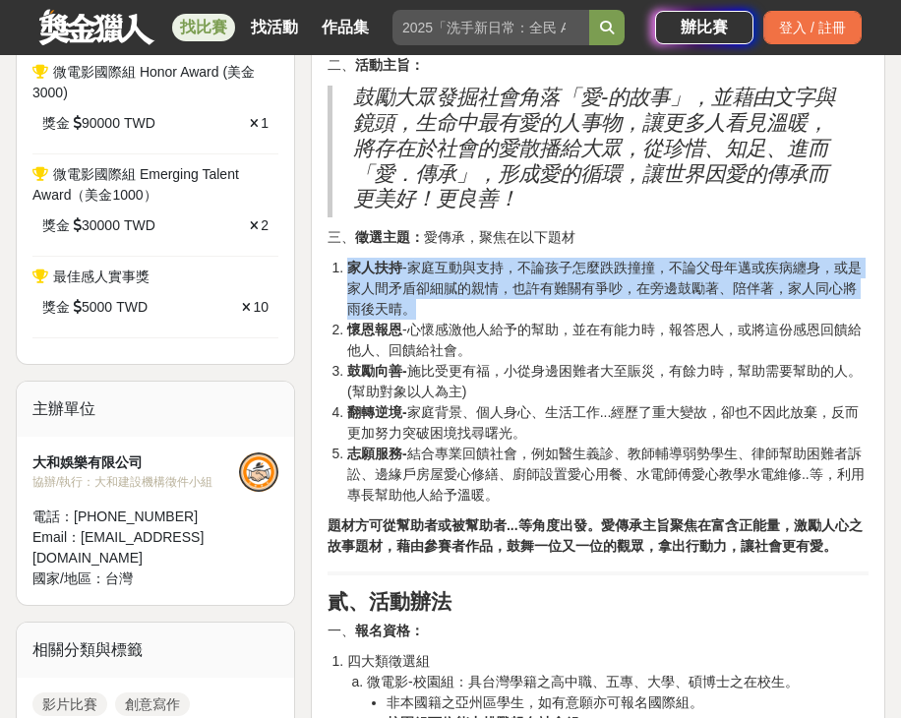
drag, startPoint x: 333, startPoint y: 323, endPoint x: 445, endPoint y: 354, distance: 116.5
click at [445, 320] on li "家人扶持 -家庭互動與支持，不論孩子怎麼跌跌撞撞，不論父母年邁或疾病纏身，或是家人間矛盾卻細膩的親情，也許有難關有爭吵，在旁邊鼓勵著、陪伴著，家人同心將雨後天…" at bounding box center [607, 289] width 521 height 62
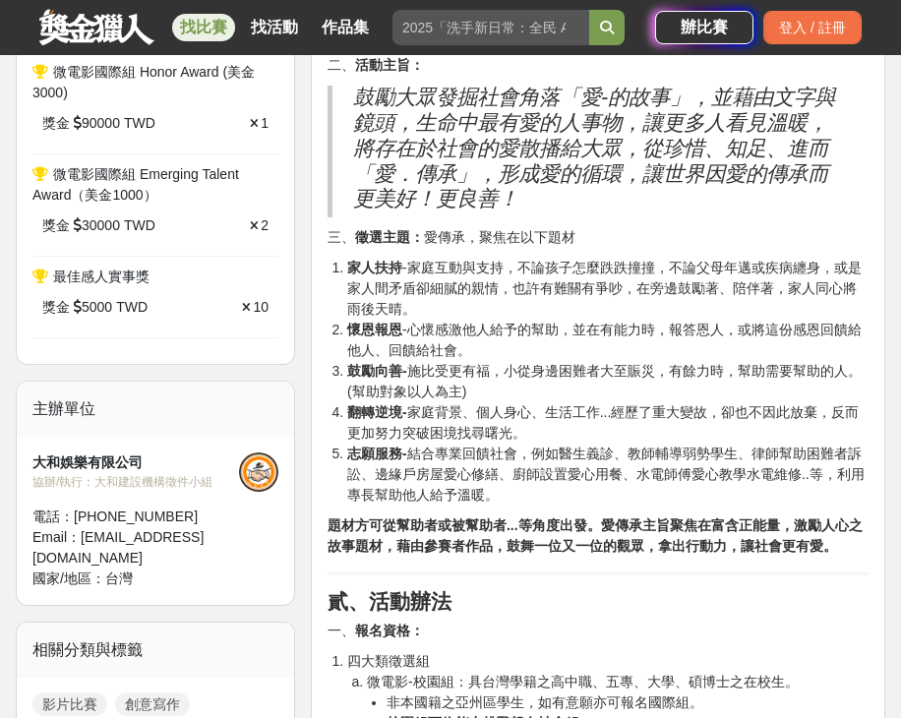
click at [386, 361] on li "懷恩報恩 -心懷感激他人給予的幫助，並在有能力時，報答恩人，或將這份感恩回饋給他人、回饋給社會。" at bounding box center [607, 340] width 521 height 41
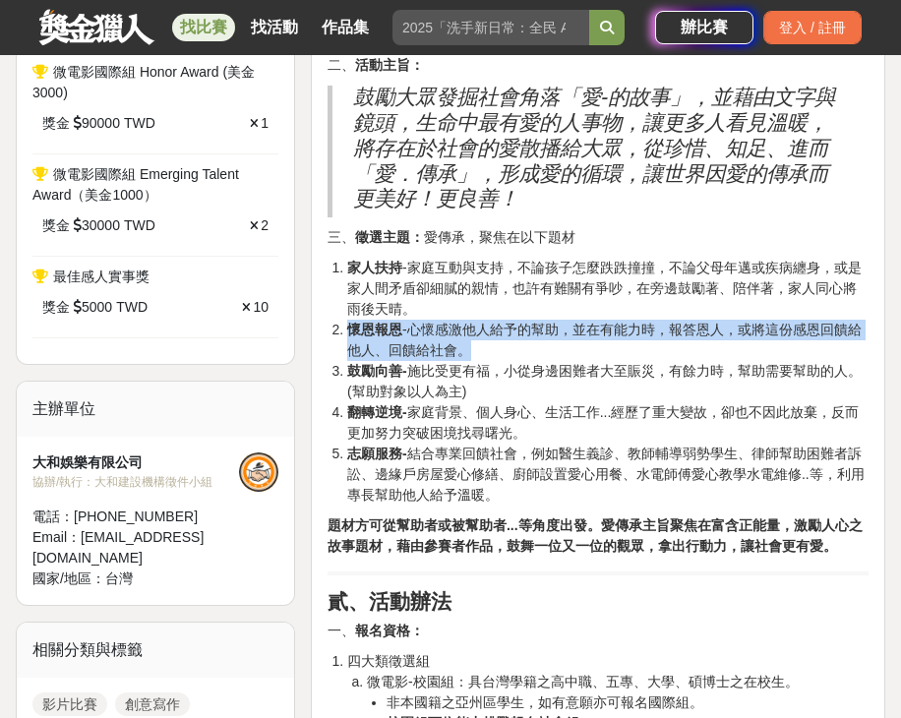
drag, startPoint x: 339, startPoint y: 389, endPoint x: 496, endPoint y: 417, distance: 159.0
click at [499, 413] on ol "家人扶持 -家庭互動與支持，不論孩子怎麼跌跌撞撞，不論父母年邁或疾病纏身，或是家人間矛盾卻細膩的親情，也許有難關有爭吵，在旁邊鼓勵著、陪伴著，家人同心將雨後天…" at bounding box center [598, 382] width 541 height 248
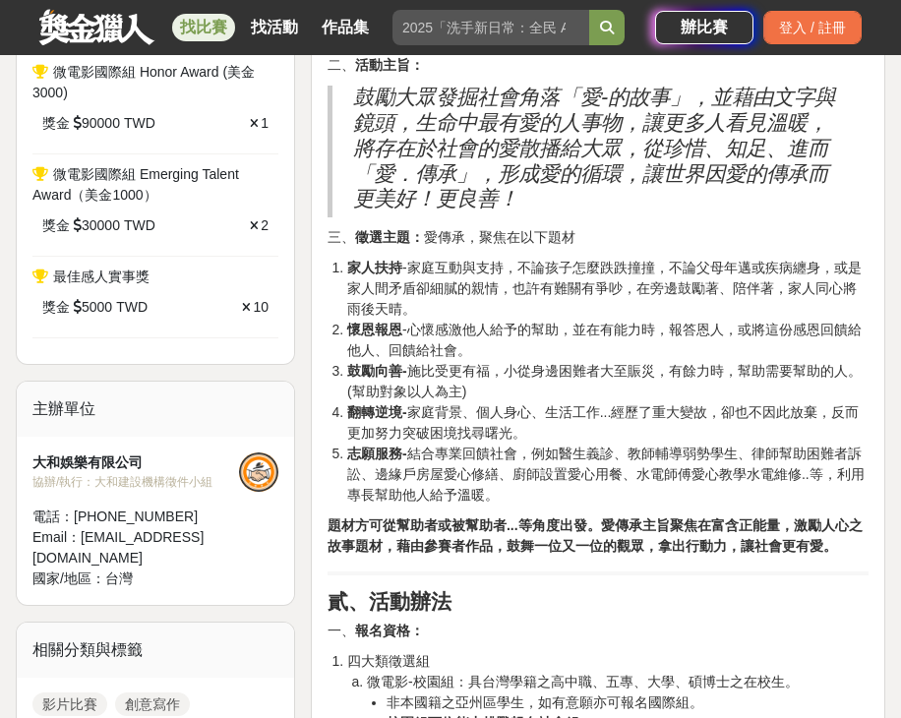
click at [350, 402] on li "鼓勵向善- 施比受更有福，小從身邊困難者大至賑災，有餘力時，幫助需要幫助的人。(幫助對象以人為主)" at bounding box center [607, 381] width 521 height 41
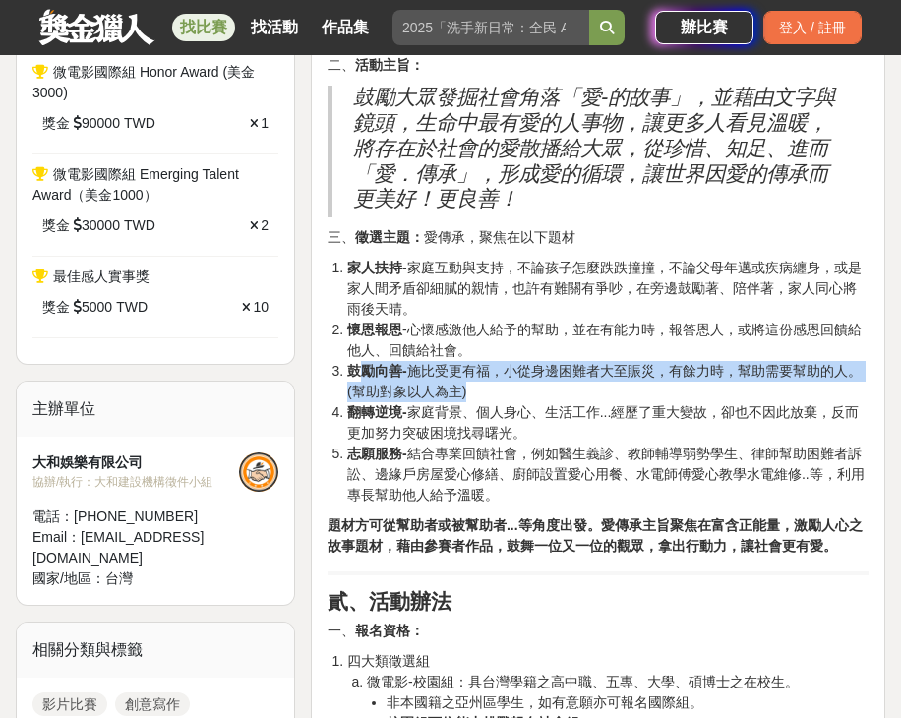
drag, startPoint x: 378, startPoint y: 428, endPoint x: 488, endPoint y: 448, distance: 111.9
click at [488, 402] on li "鼓勵向善- 施比受更有福，小從身邊困難者大至賑災，有餘力時，幫助需要幫助的人。(幫助對象以人為主)" at bounding box center [607, 381] width 521 height 41
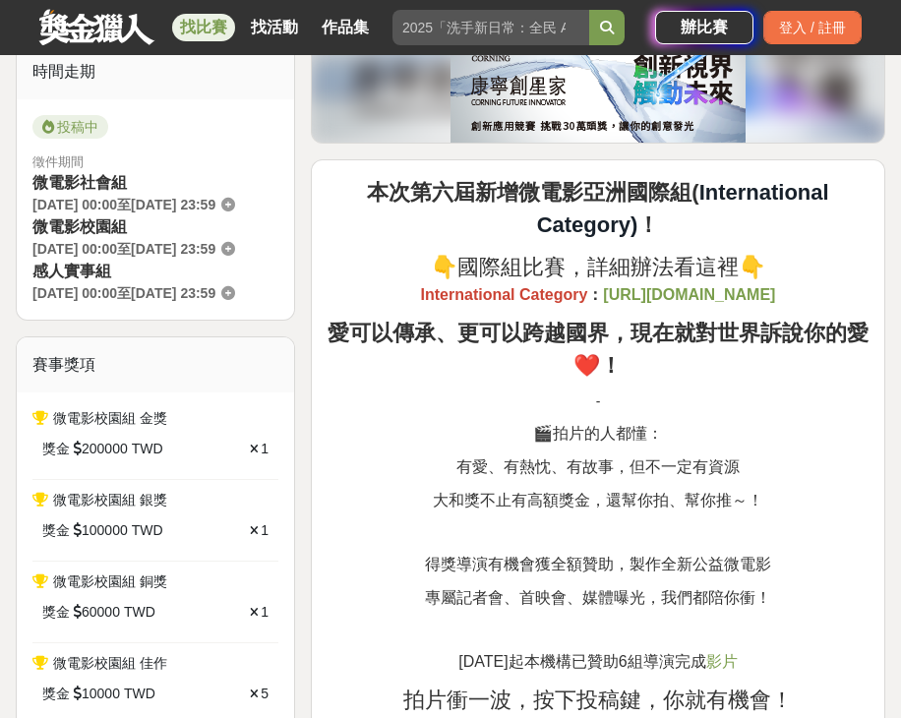
scroll to position [236, 0]
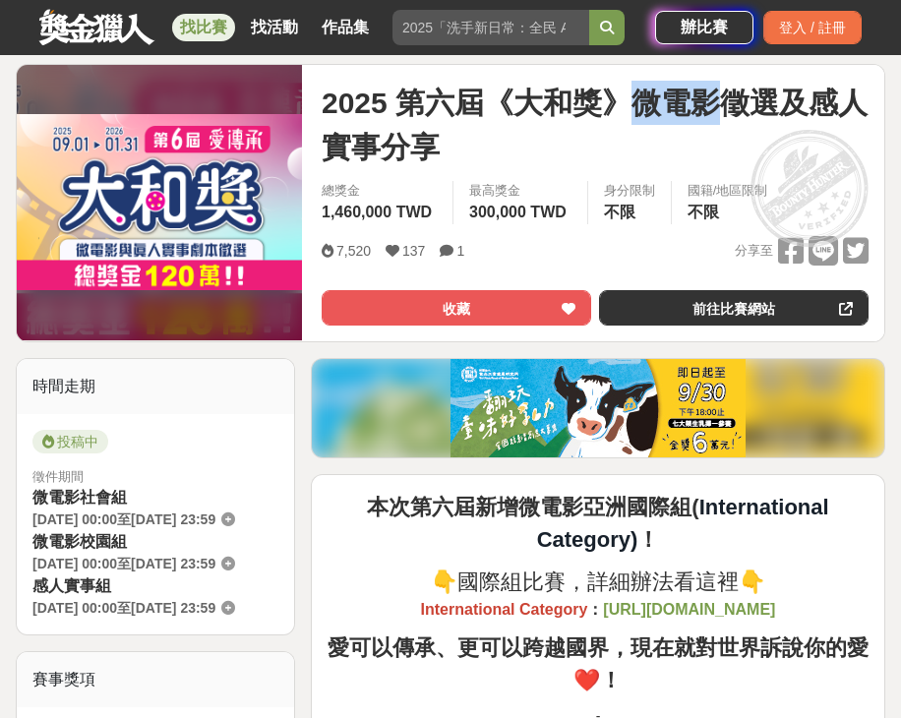
drag, startPoint x: 643, startPoint y: 110, endPoint x: 718, endPoint y: 105, distance: 74.9
click at [718, 104] on span "2025 第六屆《大和獎》微電影徵選及感人實事分享" at bounding box center [595, 125] width 547 height 89
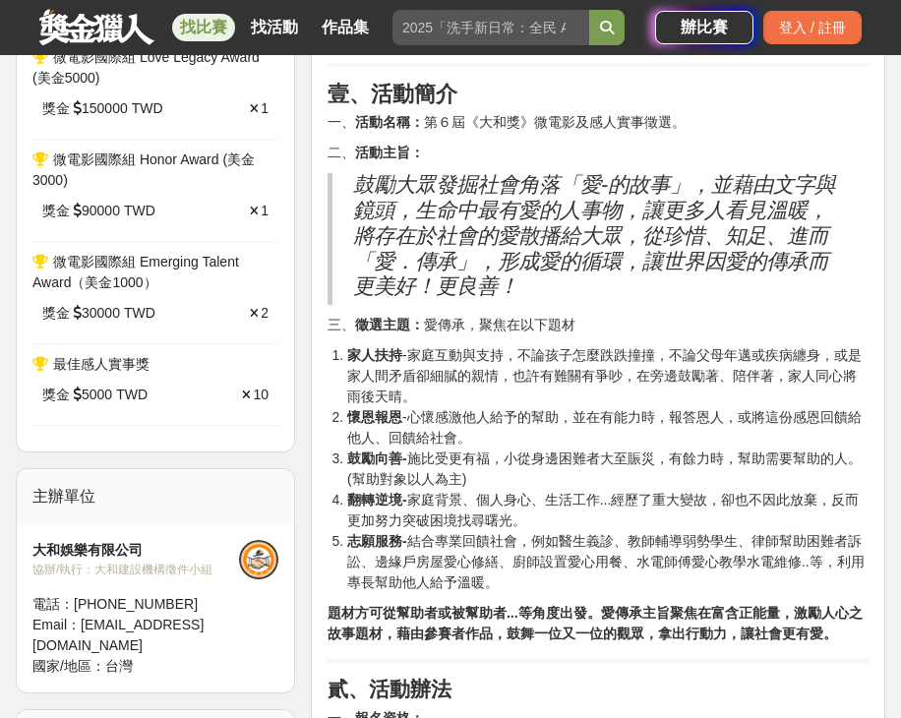
scroll to position [1574, 0]
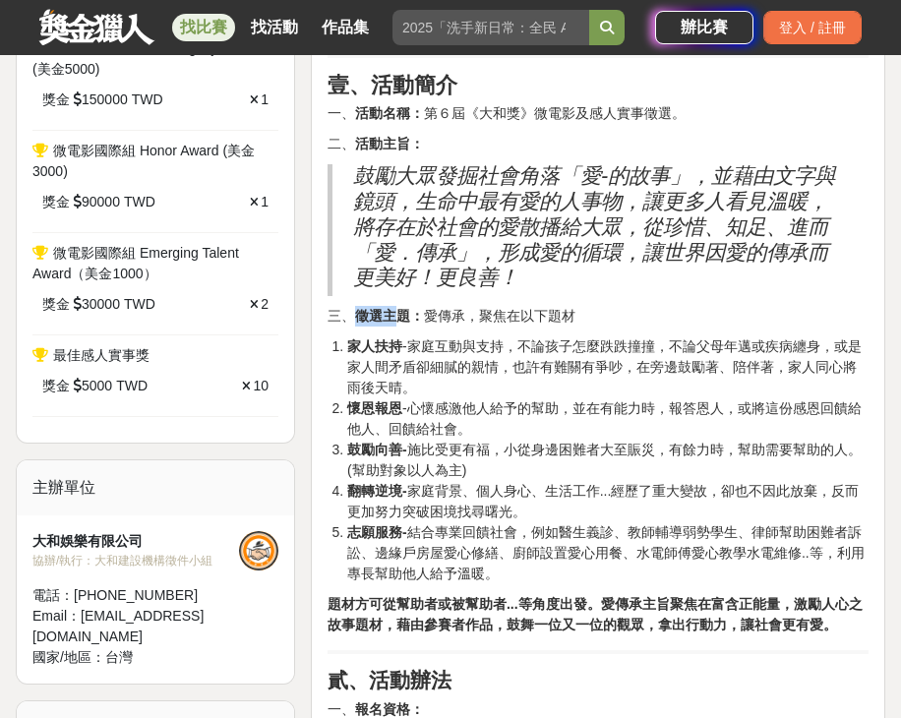
drag, startPoint x: 395, startPoint y: 368, endPoint x: 362, endPoint y: 413, distance: 56.3
click at [399, 324] on strong "徵選主題：" at bounding box center [389, 316] width 69 height 16
drag, startPoint x: 349, startPoint y: 403, endPoint x: 427, endPoint y: 394, distance: 78.3
click at [427, 394] on li "家人扶持 -家庭互動與支持，不論孩子怎麼跌跌撞撞，不論父母年邁或疾病纏身，或是家人間矛盾卻細膩的親情，也許有難關有爭吵，在旁邊鼓勵著、陪伴著，家人同心將雨後天…" at bounding box center [607, 367] width 521 height 62
drag, startPoint x: 354, startPoint y: 464, endPoint x: 366, endPoint y: 505, distance: 42.0
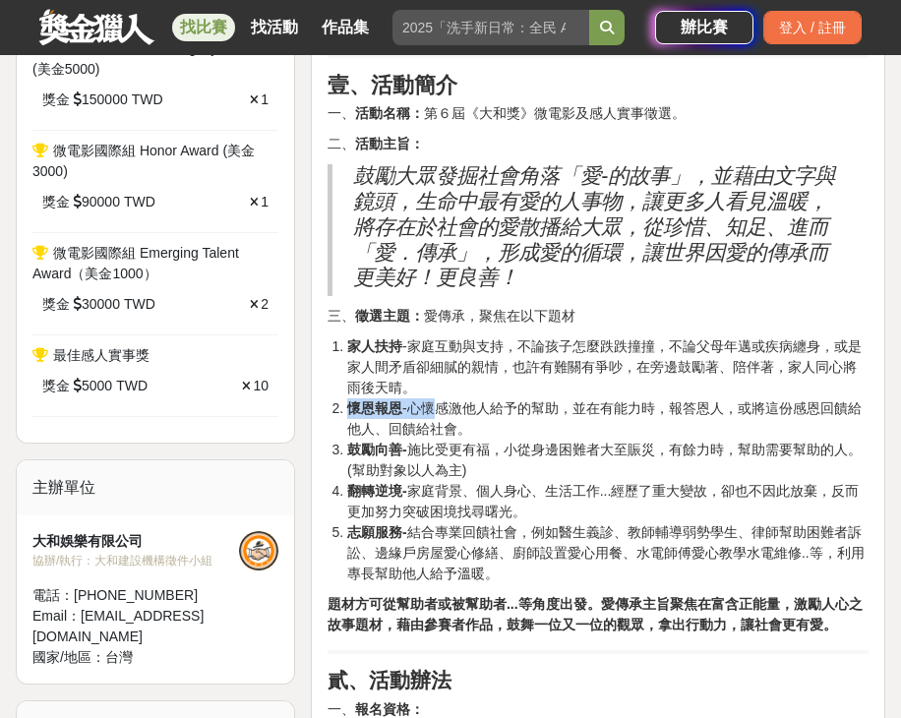
click at [426, 440] on li "懷恩報恩 -心懷感激他人給予的幫助，並在有能力時，報答恩人，或將這份感恩回饋給他人、回饋給社會。" at bounding box center [607, 418] width 521 height 41
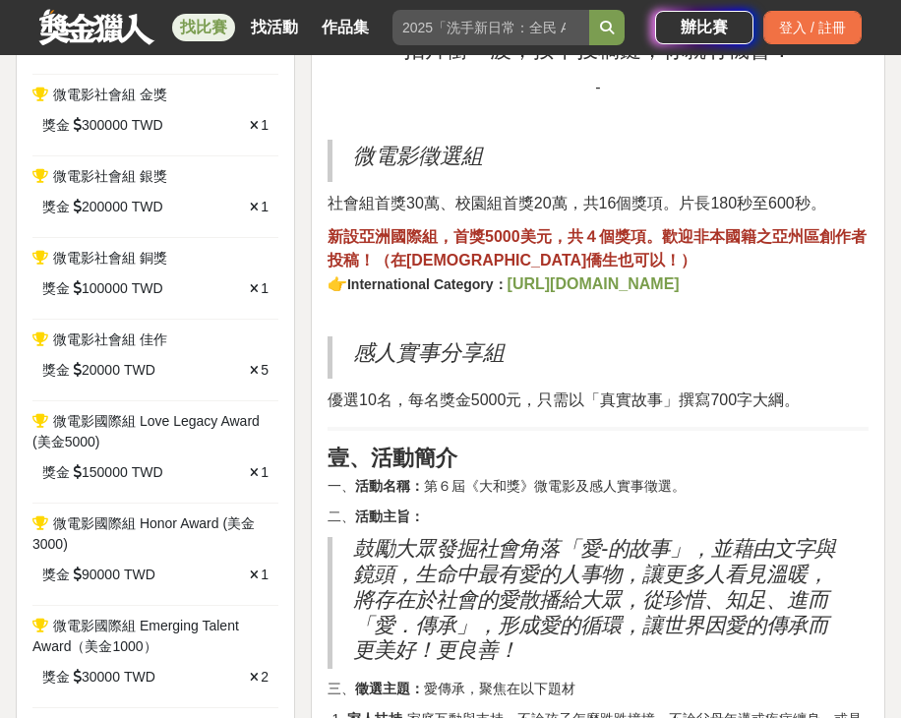
scroll to position [1102, 0]
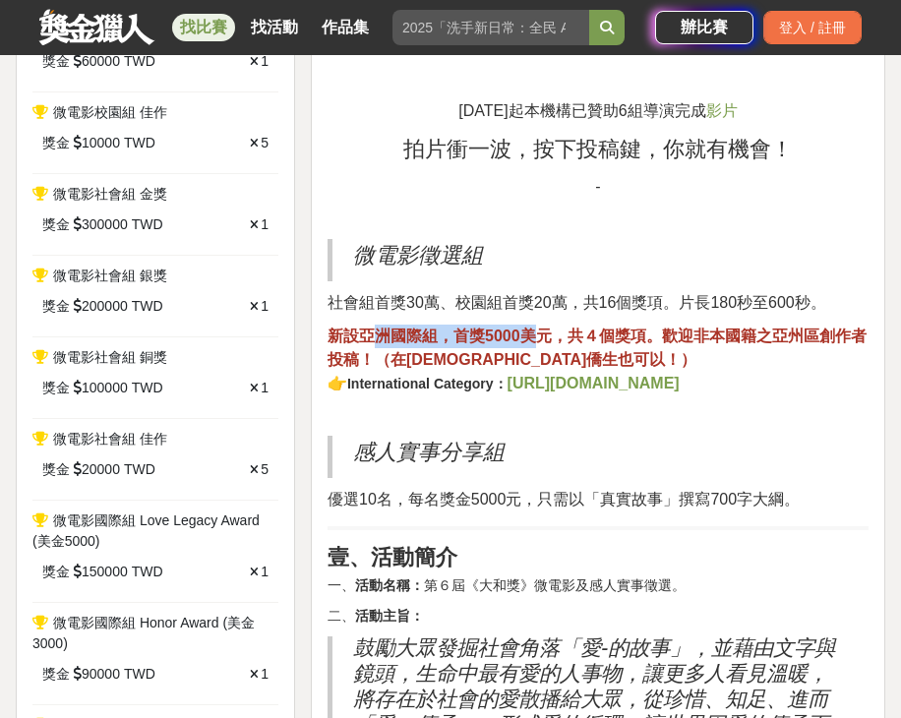
drag, startPoint x: 379, startPoint y: 358, endPoint x: 530, endPoint y: 355, distance: 151.5
click at [530, 355] on p "新設亞洲 國際組 ，首獎5000美元，共４個獎項。歡迎非本國籍之亞州區創作者投稿！（在台僑生也可以！） 👉 International Category： h…" at bounding box center [598, 360] width 541 height 71
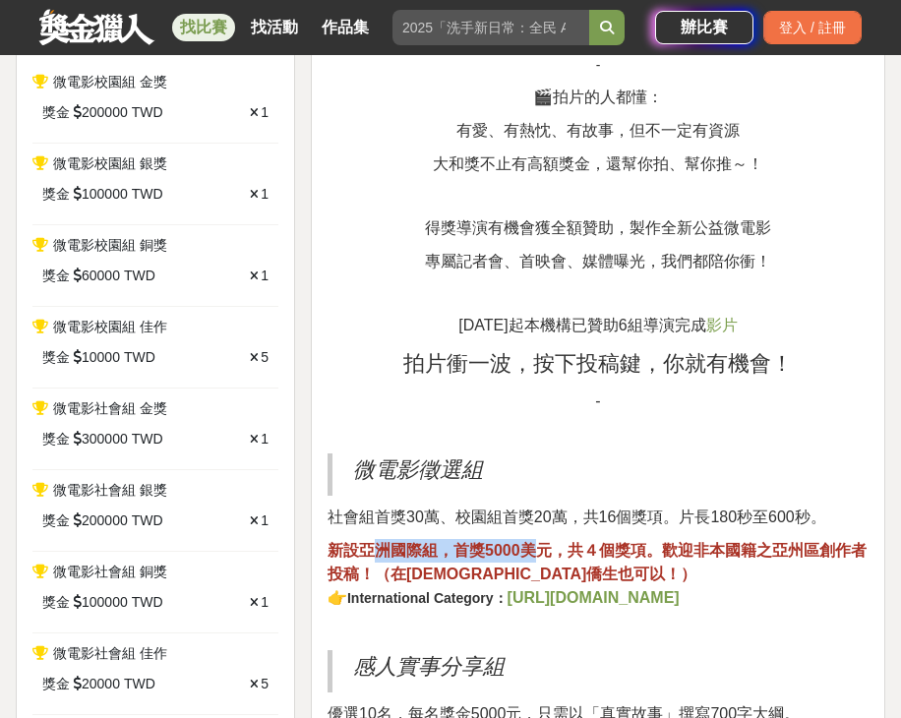
scroll to position [866, 0]
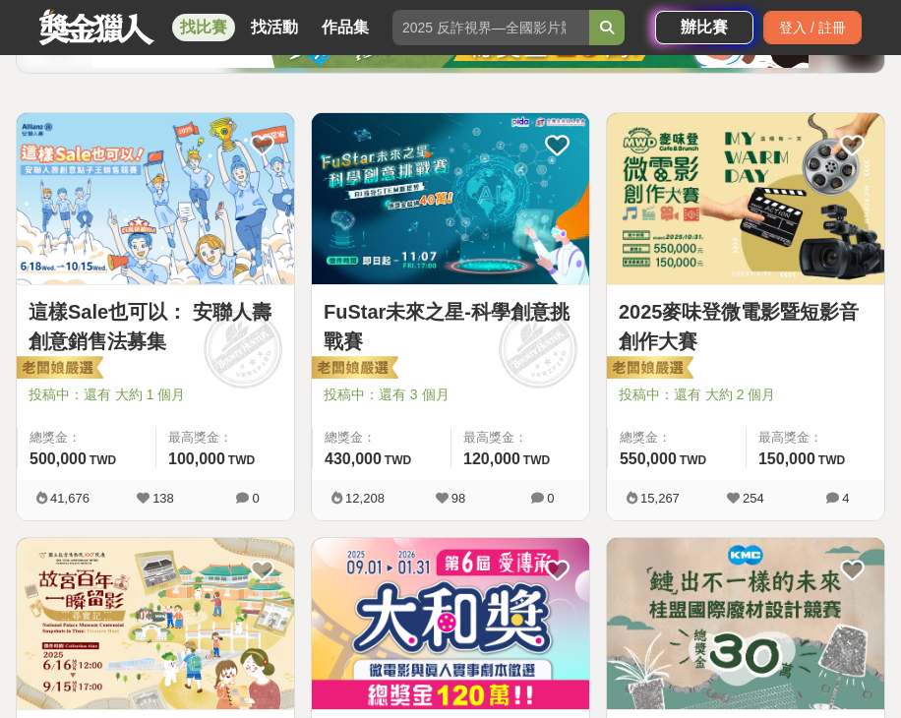
scroll to position [315, 0]
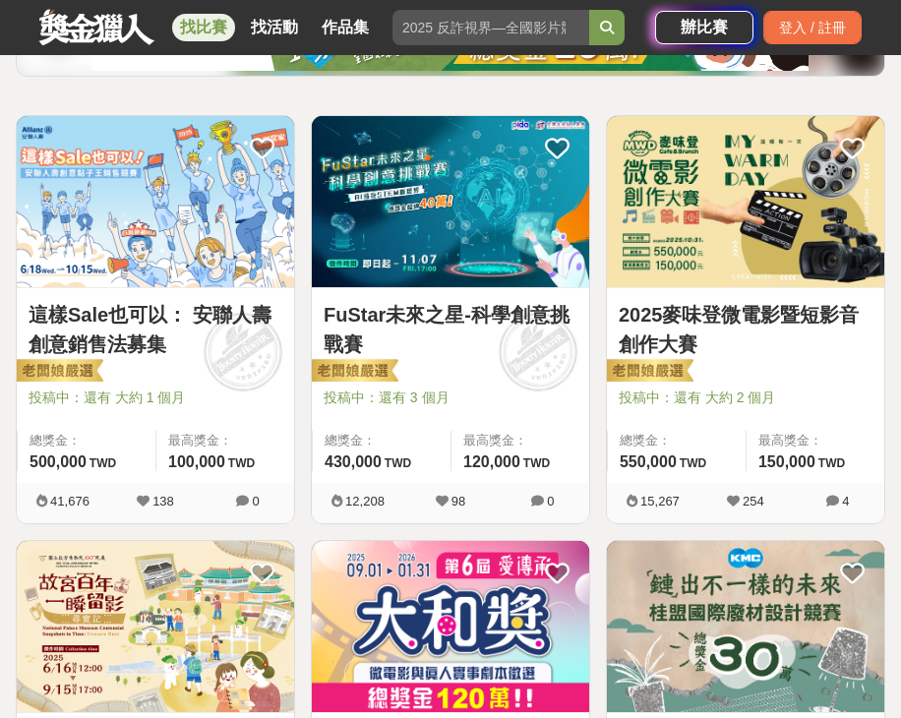
click at [758, 315] on link "2025麥味登微電影暨短影音創作大賽" at bounding box center [746, 329] width 254 height 59
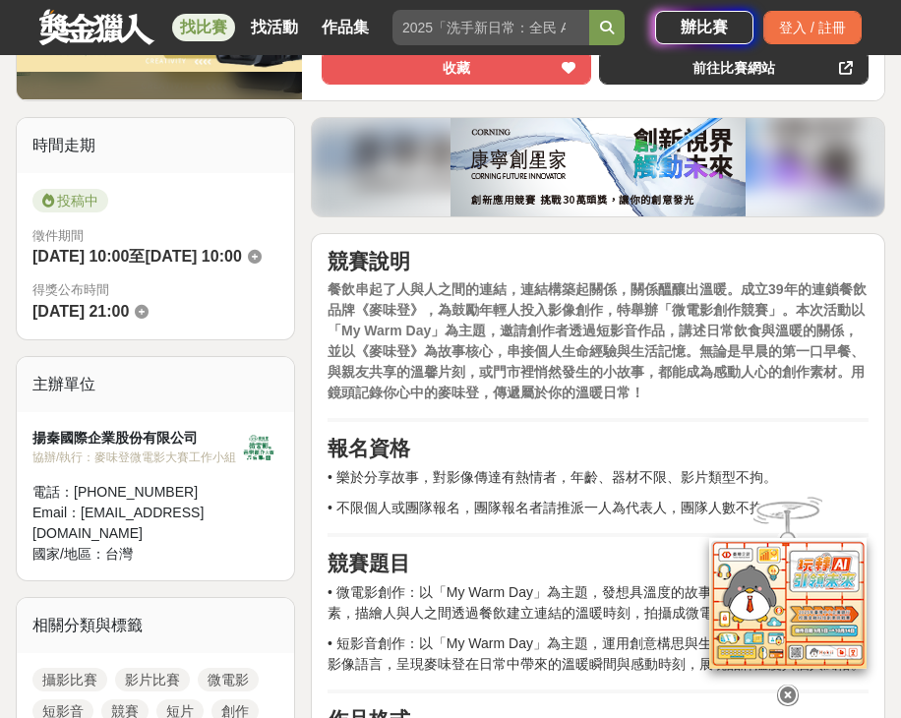
scroll to position [472, 0]
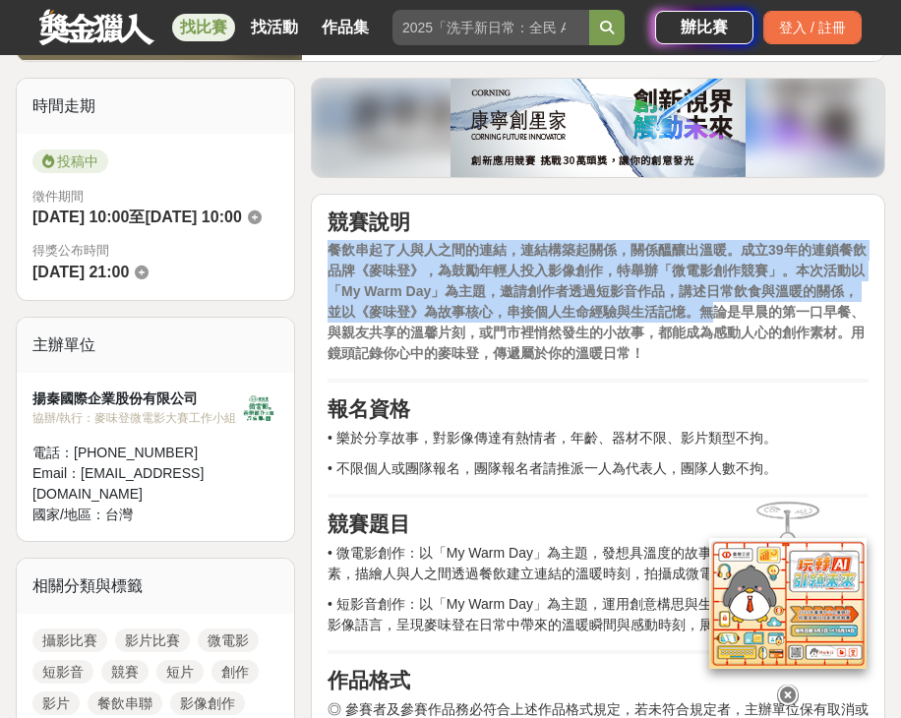
drag, startPoint x: 333, startPoint y: 257, endPoint x: 705, endPoint y: 323, distance: 378.6
click at [706, 322] on strong "餐飲串起了人與人之間的連結，連結構築起關係，關係醞釀出溫暖。成立39年的連鎖餐飲品牌《麥味登》，為鼓勵年輕人投入影像創作，特舉辦「微電影創作競賽」。本次活動以…" at bounding box center [597, 301] width 539 height 119
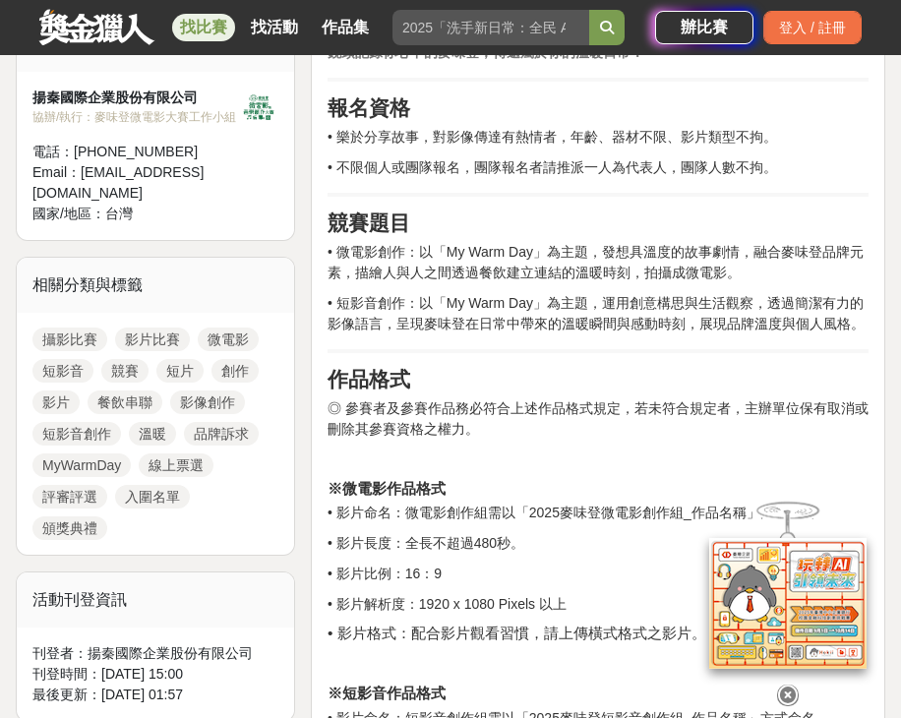
scroll to position [944, 0]
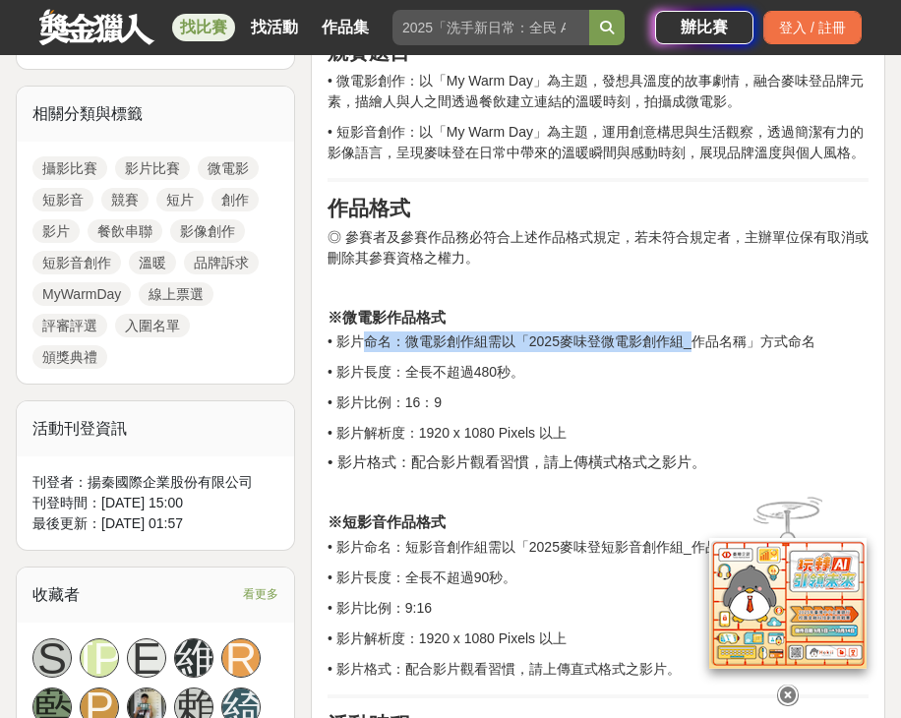
drag, startPoint x: 359, startPoint y: 342, endPoint x: 665, endPoint y: 358, distance: 306.4
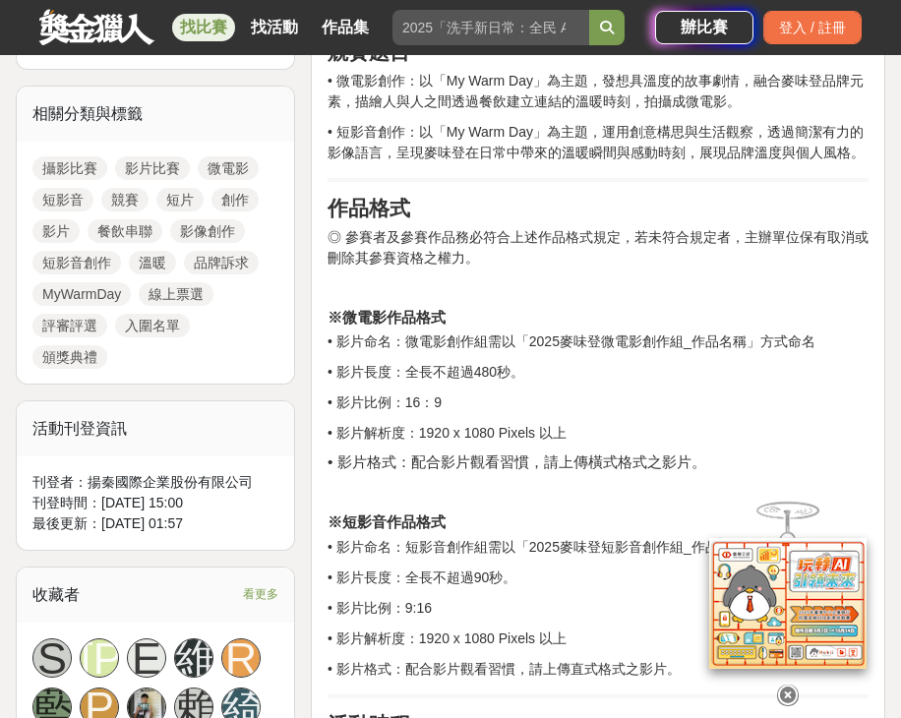
click at [545, 400] on p "• 影片比例：16：9" at bounding box center [598, 403] width 541 height 21
drag, startPoint x: 575, startPoint y: 355, endPoint x: 657, endPoint y: 410, distance: 99.3
click at [721, 350] on p "• 影片命名：微電影創作組需以「2025麥味登微電影創作組_作品名稱」方式命名" at bounding box center [598, 342] width 541 height 21
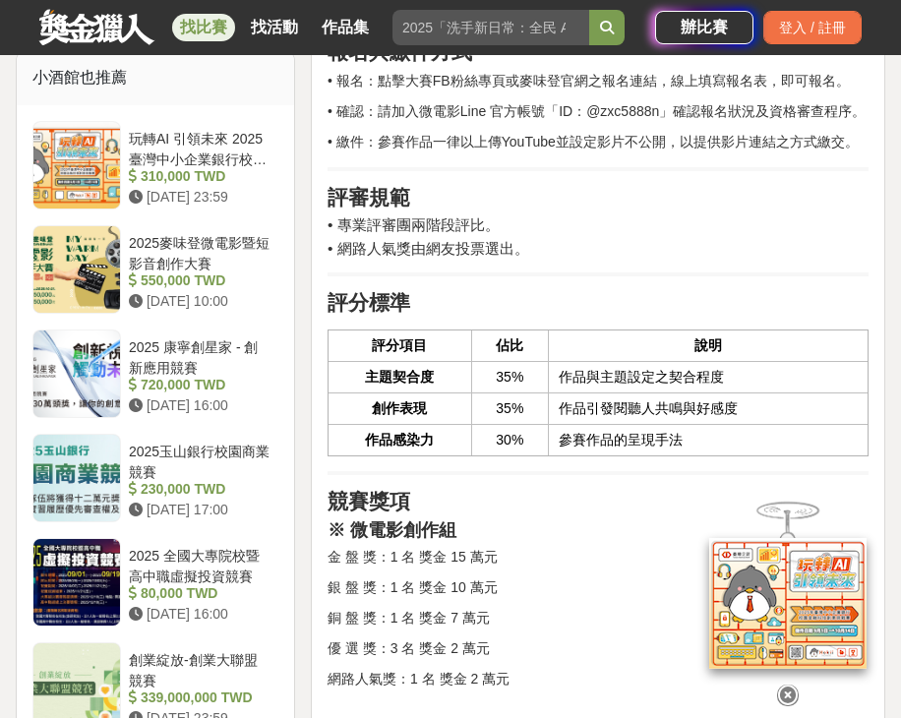
scroll to position [1810, 0]
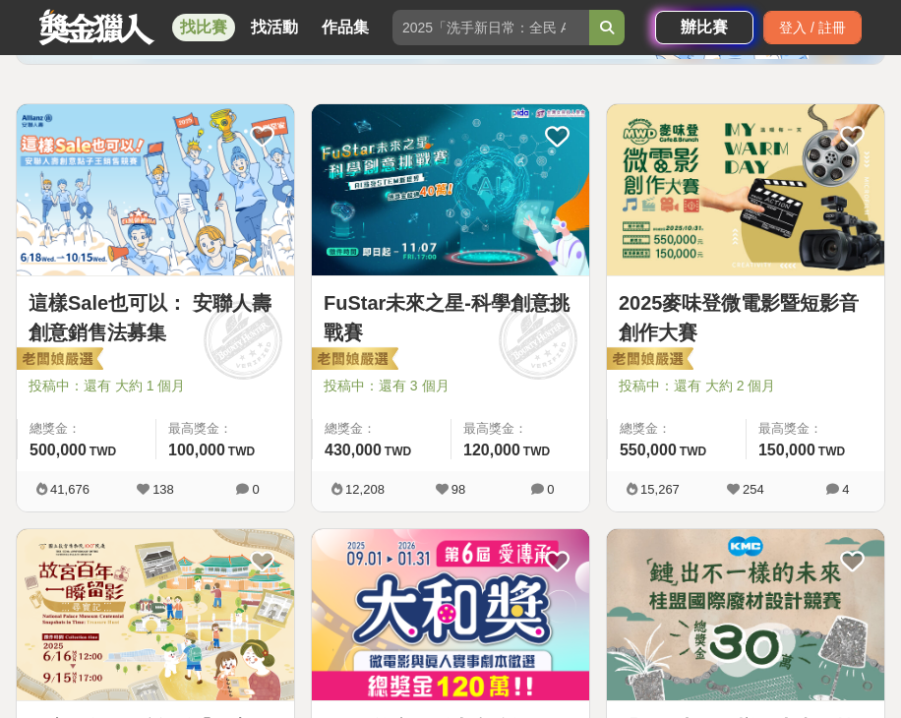
scroll to position [315, 0]
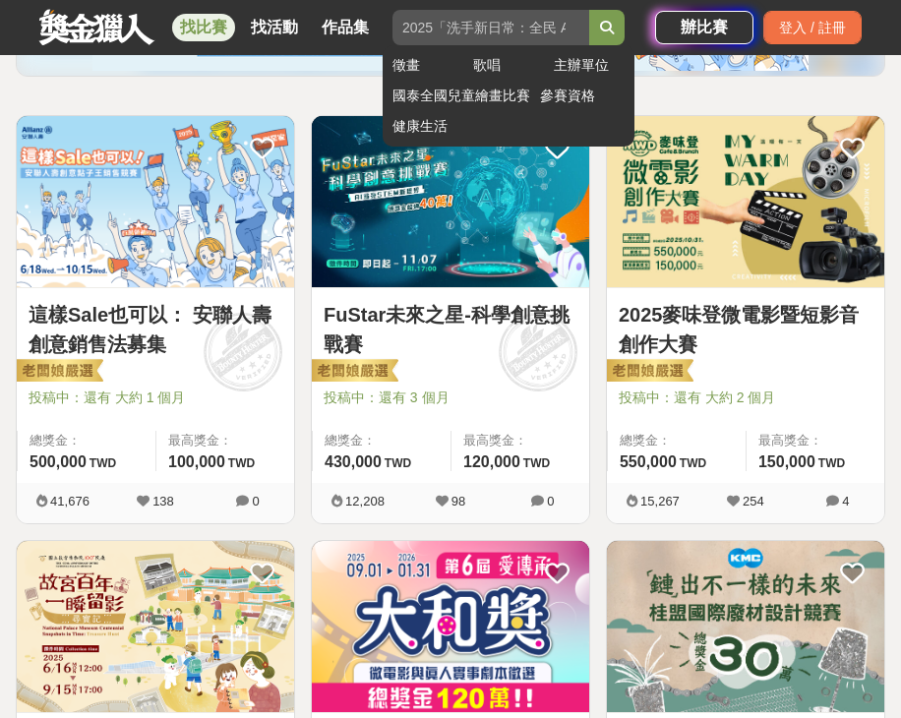
click at [496, 31] on input "search" at bounding box center [491, 27] width 197 height 35
type input "創業個案"
click at [589, 10] on button "submit" at bounding box center [606, 27] width 35 height 35
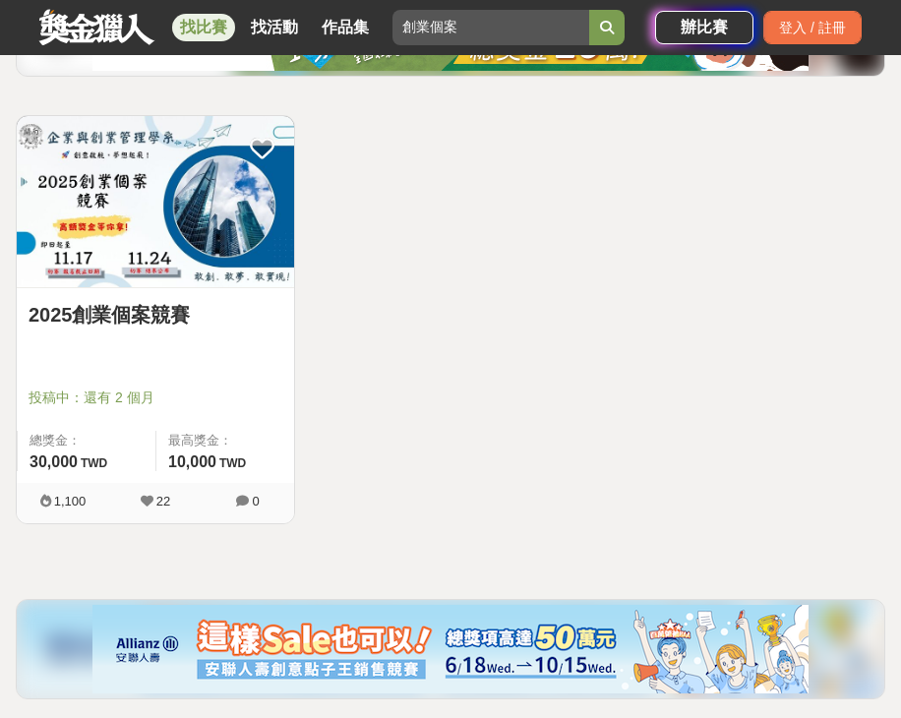
click at [152, 172] on img at bounding box center [155, 201] width 277 height 171
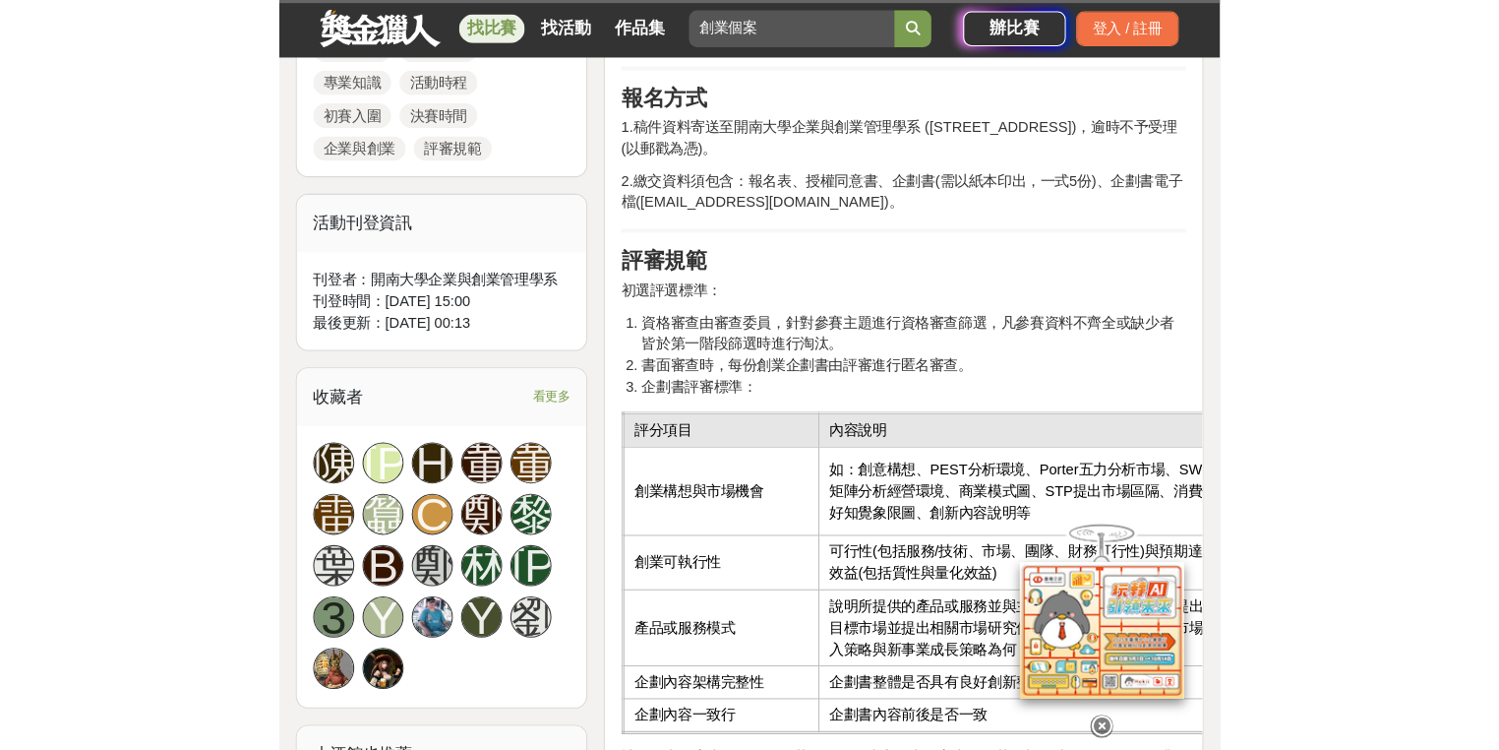
scroll to position [1417, 0]
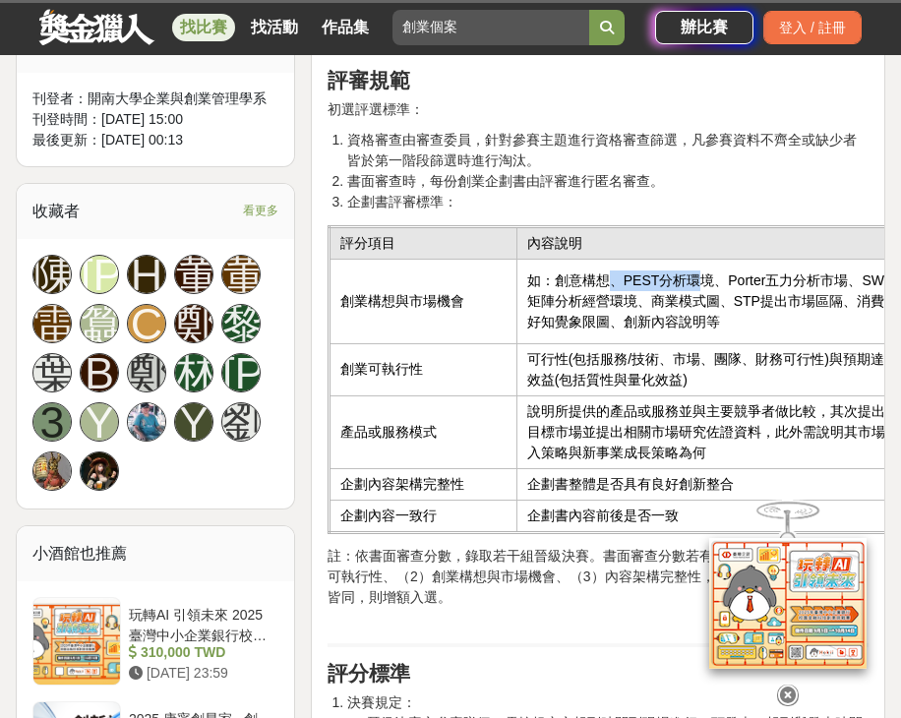
drag, startPoint x: 613, startPoint y: 287, endPoint x: 665, endPoint y: 288, distance: 52.2
click at [693, 285] on td "如：創意構想、PEST分析環境、Porter五力分析市場、SWOT矩陣分析經營環境、商業模式圖、STP提出市場區隔、消費偏好知覺象限圖、創新內容說明等" at bounding box center [717, 301] width 403 height 85
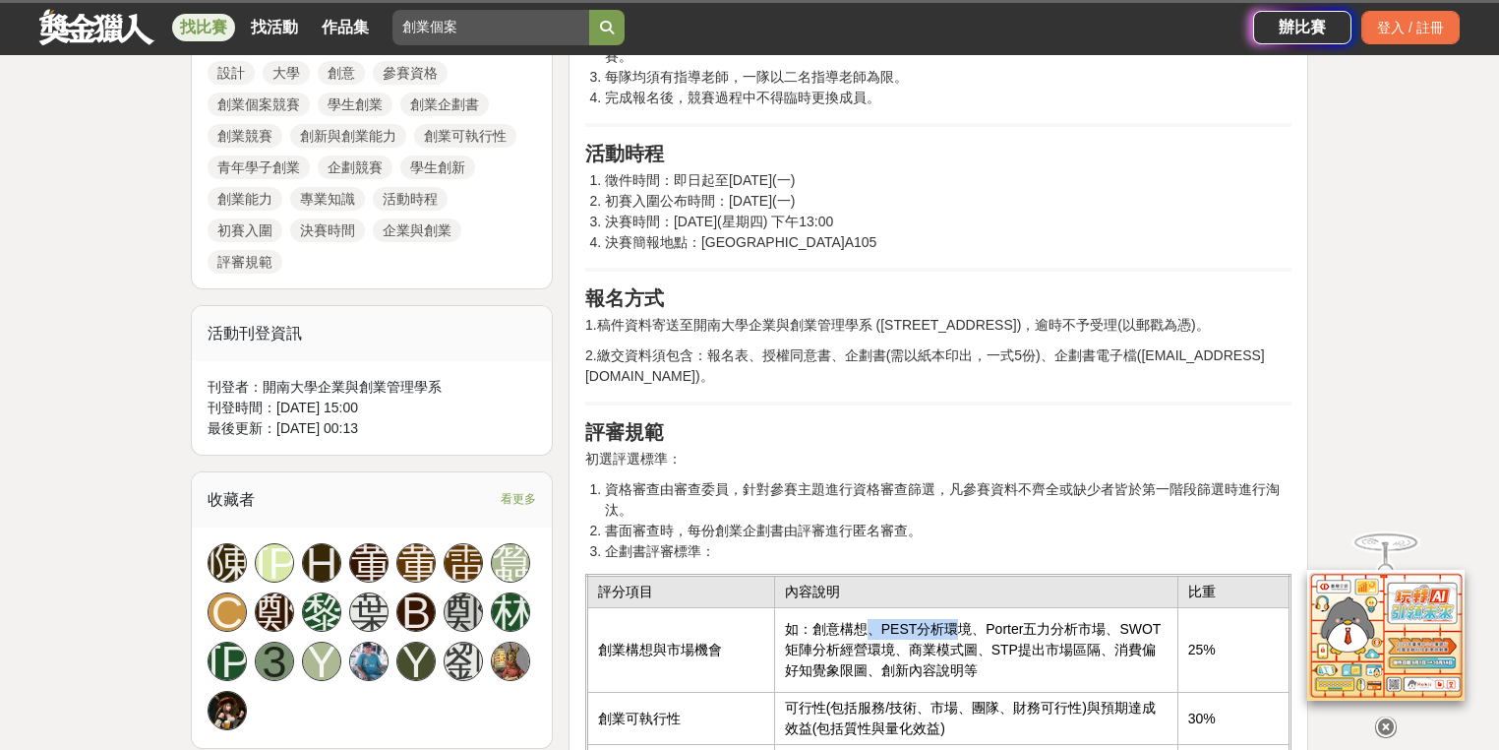
scroll to position [944, 0]
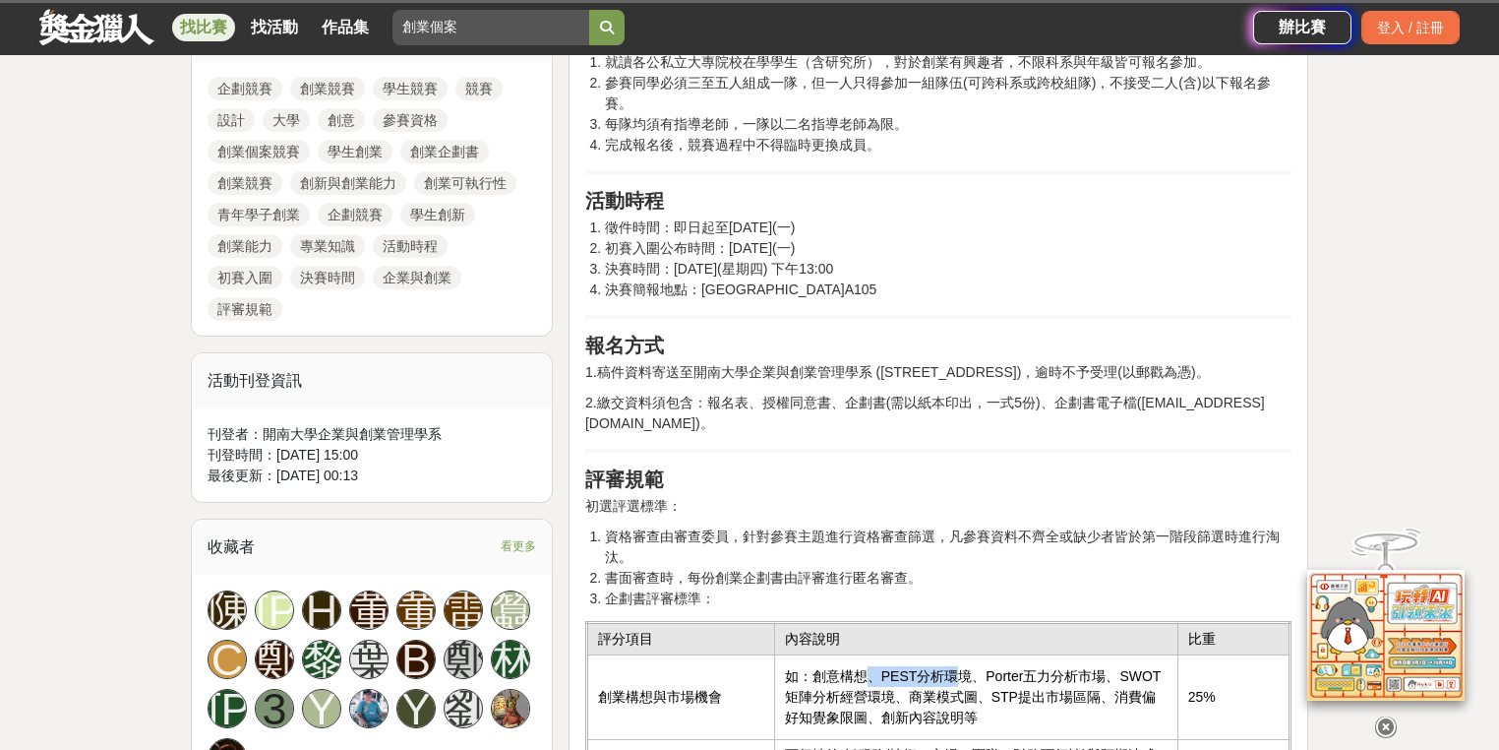
drag, startPoint x: 622, startPoint y: 226, endPoint x: 866, endPoint y: 223, distance: 244.0
click at [866, 223] on li "徵件時間：即日起至2025年11月17日(一)" at bounding box center [948, 227] width 687 height 21
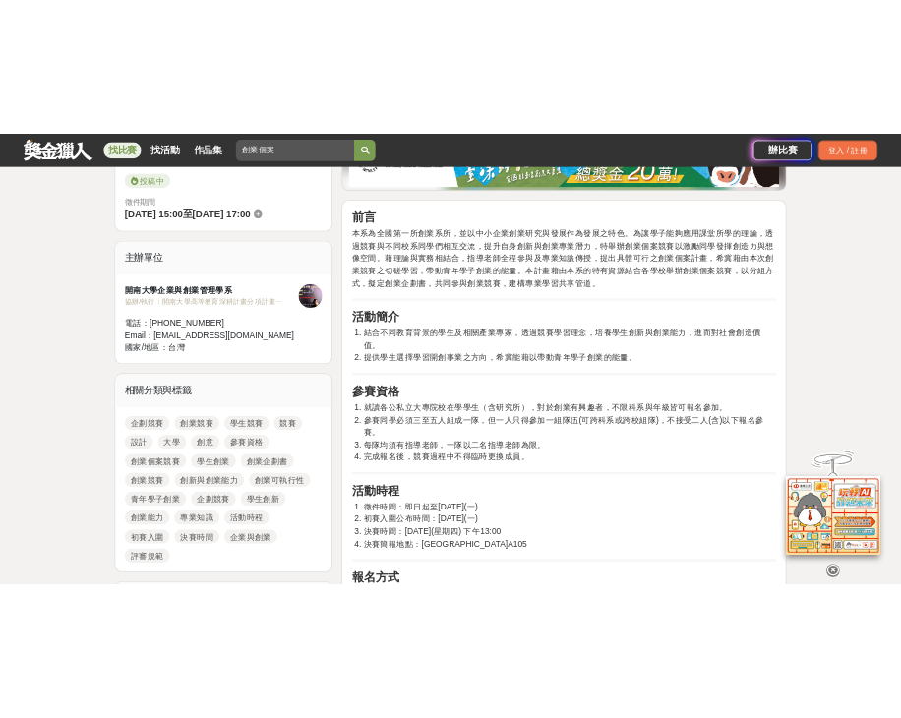
scroll to position [551, 0]
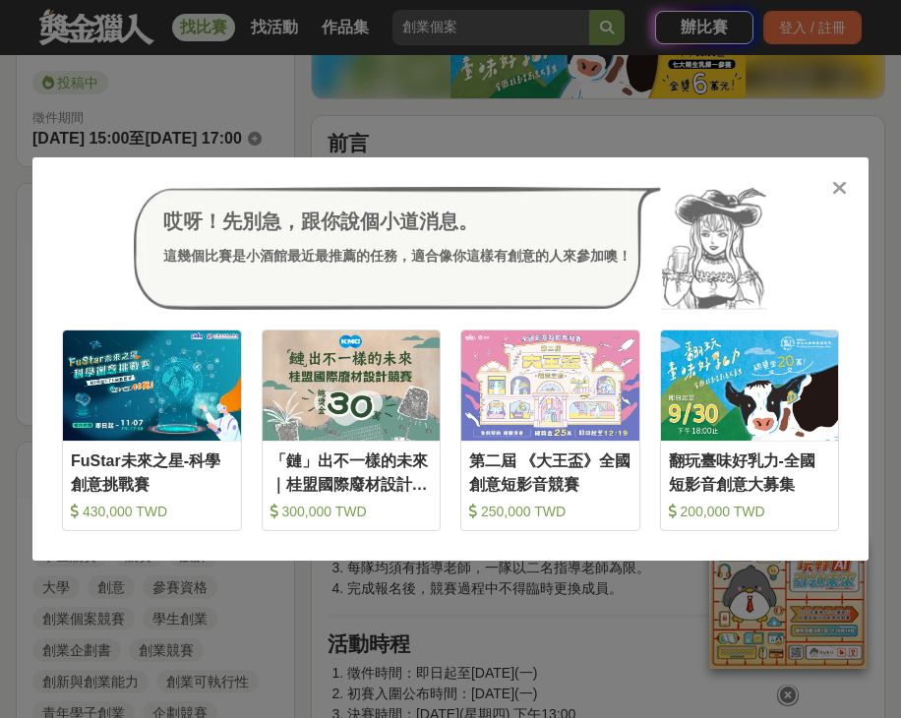
click at [585, 114] on div "哎呀！先別急，跟你說個小道消息。 這幾個比賽是小酒館最近最推薦的任務，適合像你這樣有創意的人來參加噢！ 收藏 FuStar未來之星-科學創意挑戰賽 430,0…" at bounding box center [450, 359] width 901 height 718
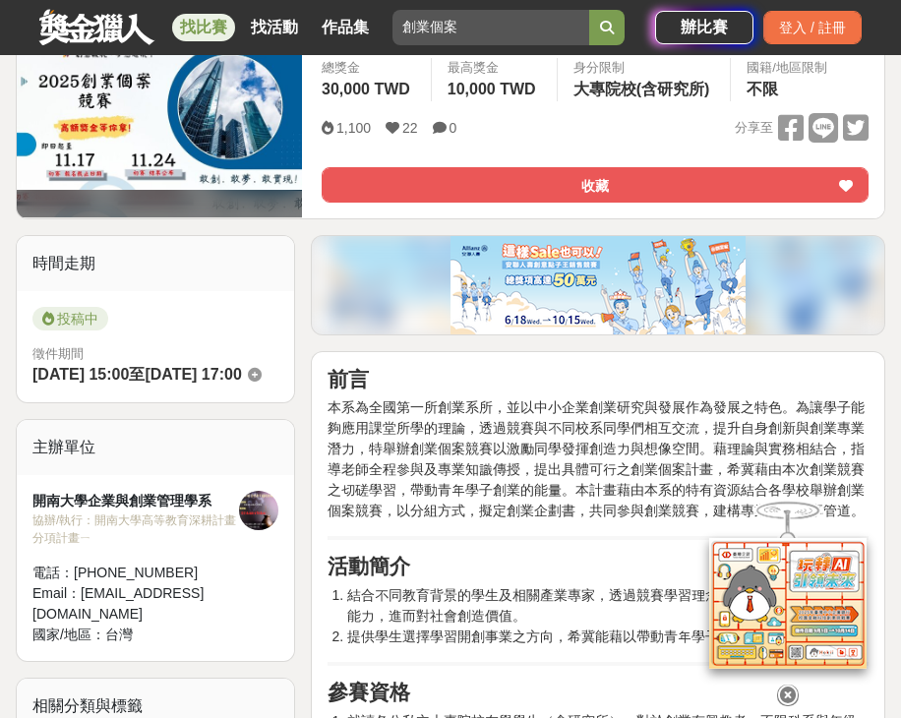
scroll to position [236, 0]
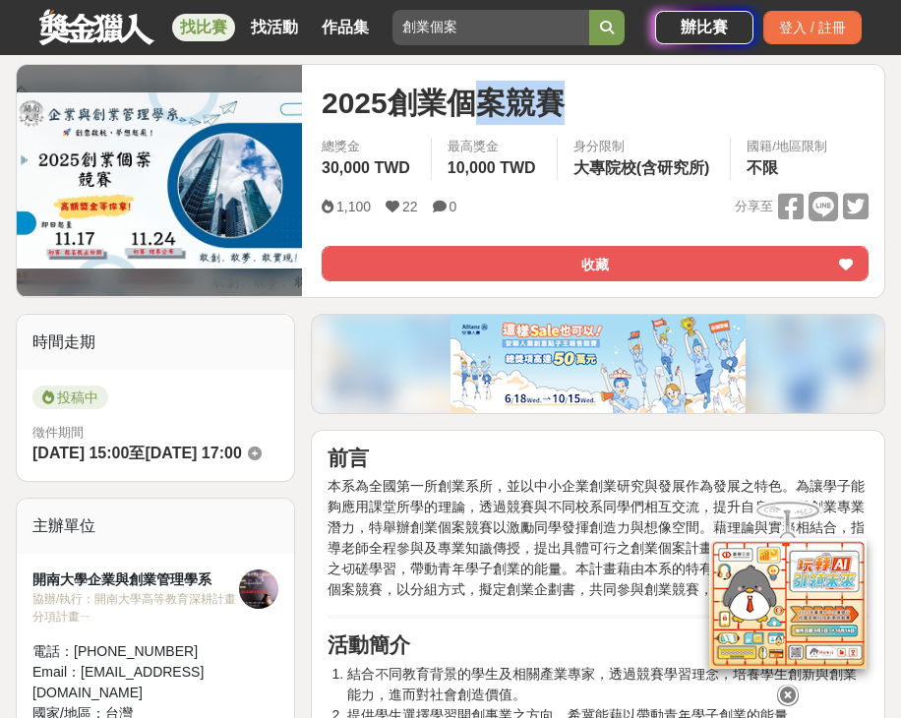
drag, startPoint x: 476, startPoint y: 116, endPoint x: 599, endPoint y: 118, distance: 123.0
click at [599, 118] on div "2025創業個案競賽" at bounding box center [595, 103] width 547 height 44
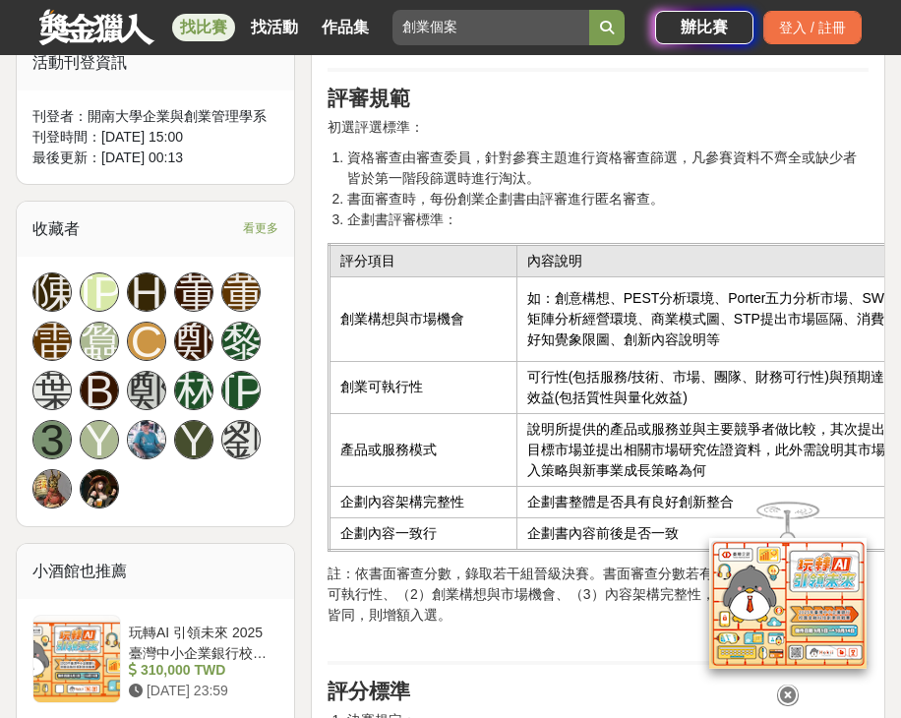
scroll to position [1417, 0]
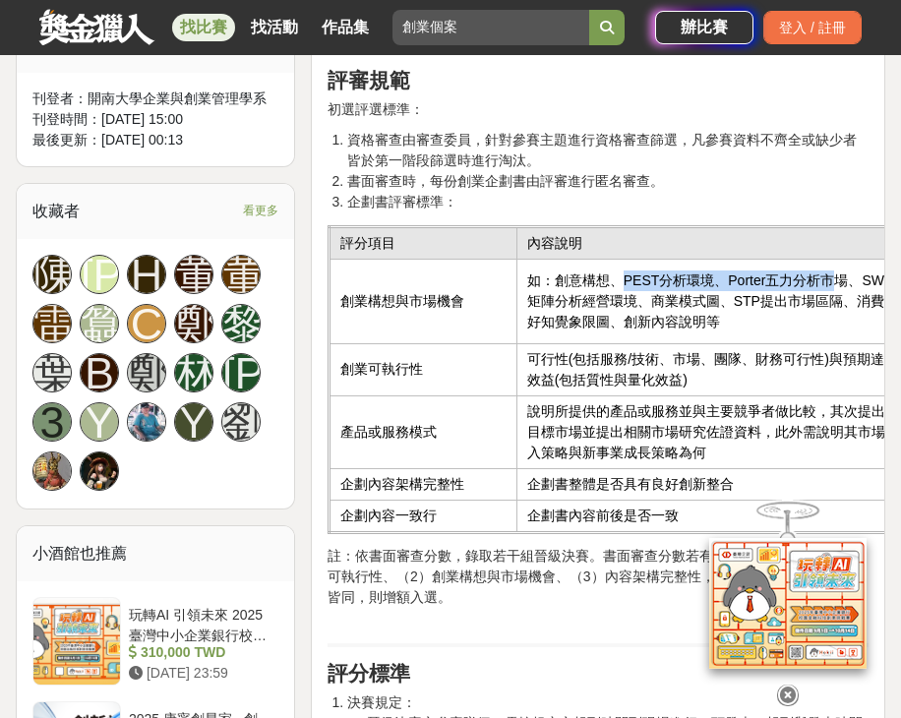
drag, startPoint x: 626, startPoint y: 283, endPoint x: 744, endPoint y: 344, distance: 132.9
click at [827, 300] on td "如：創意構想、PEST分析環境、Porter五力分析市場、SWOT矩陣分析經營環境、商業模式圖、STP提出市場區隔、消費偏好知覺象限圖、創新內容說明等" at bounding box center [717, 301] width 403 height 85
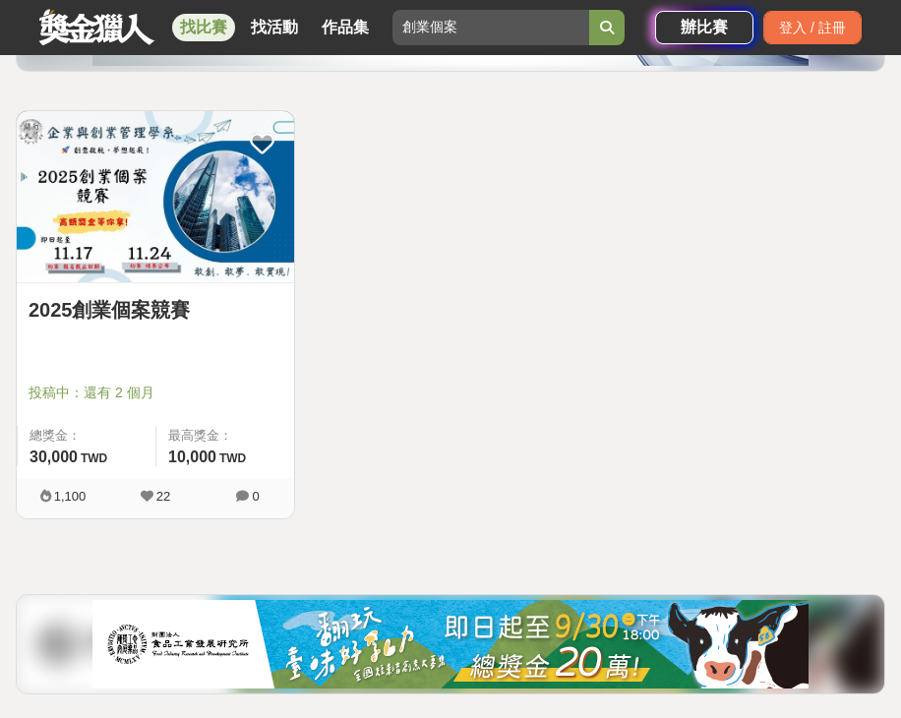
scroll to position [315, 0]
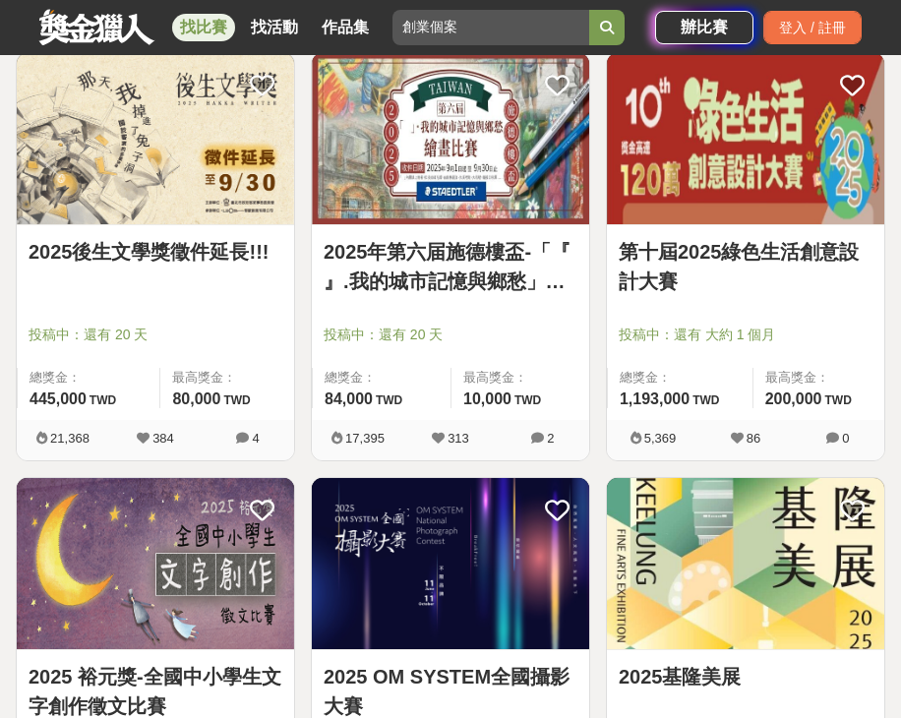
scroll to position [1181, 0]
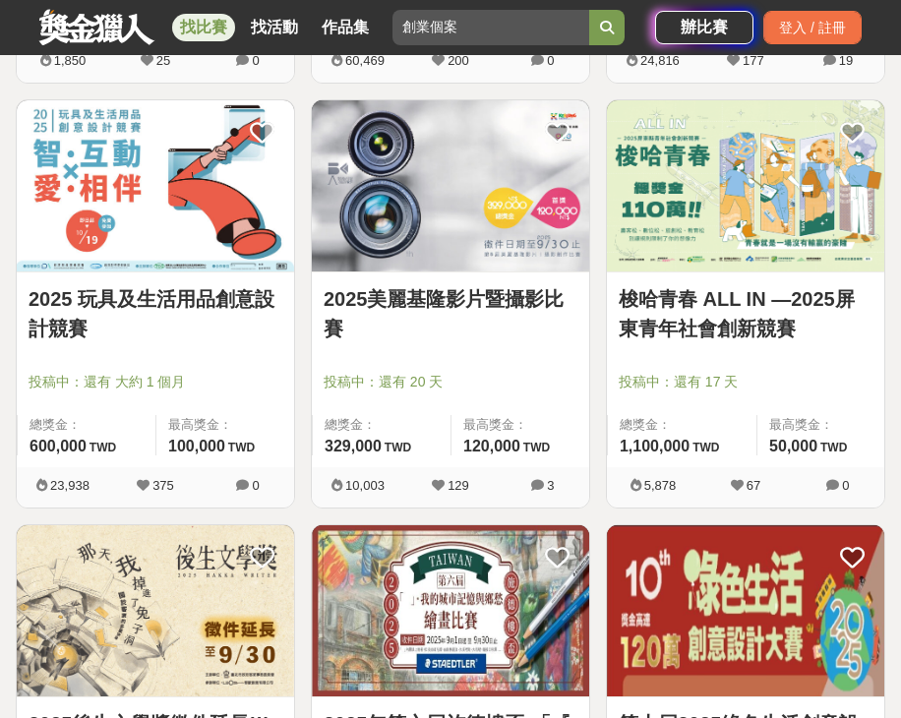
click at [118, 35] on link at bounding box center [96, 26] width 119 height 37
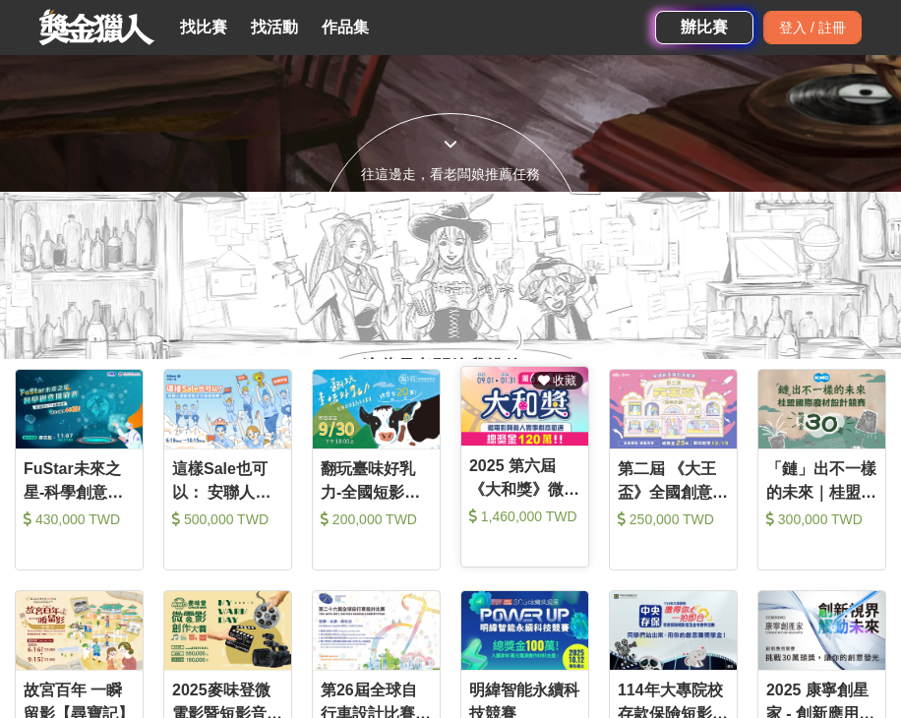
scroll to position [551, 0]
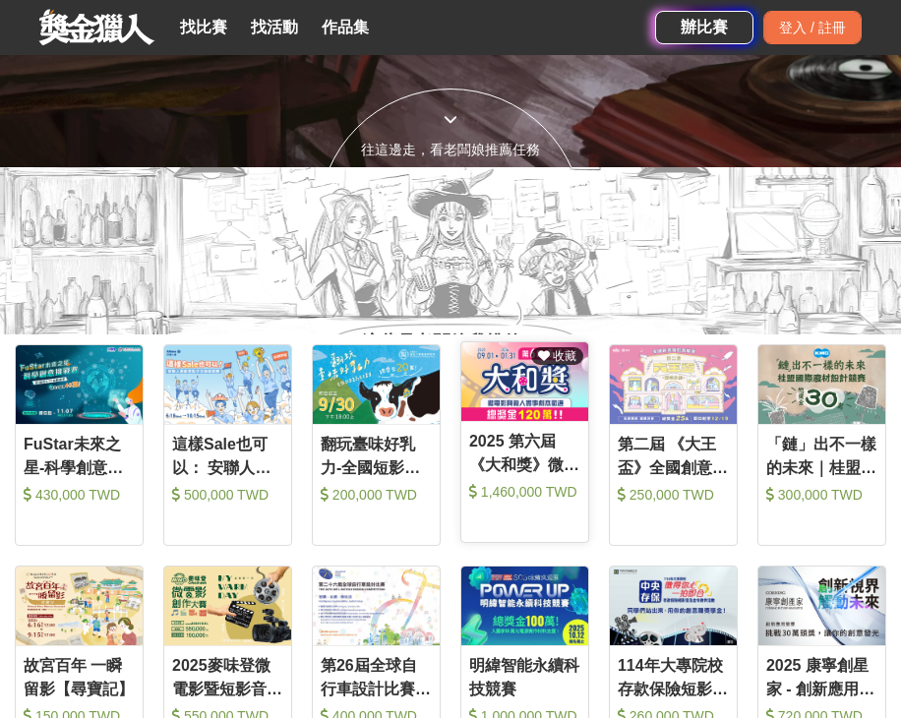
click at [526, 395] on img at bounding box center [524, 381] width 127 height 79
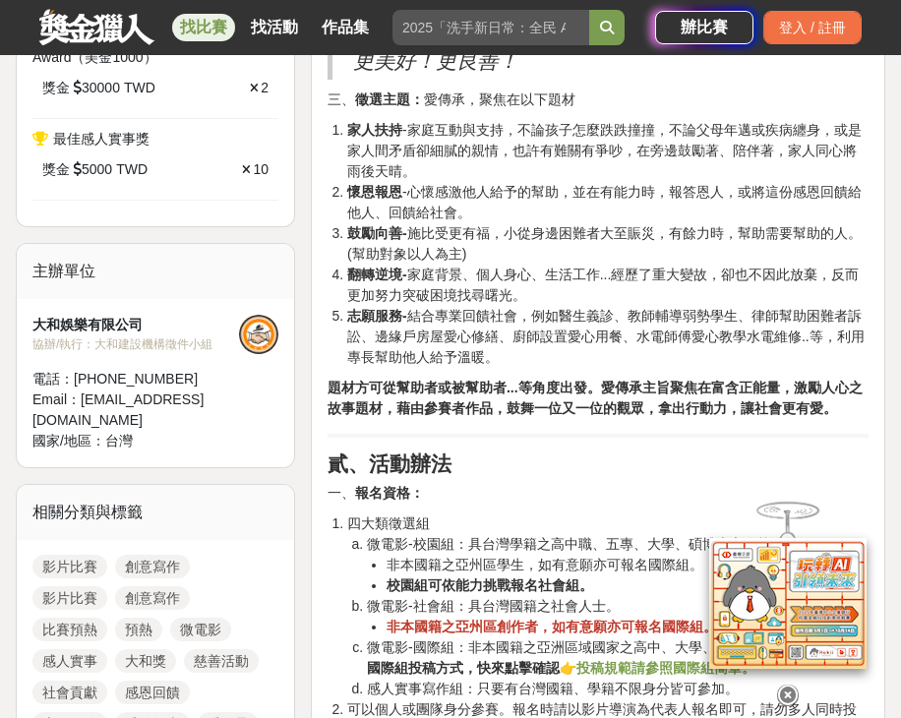
scroll to position [1653, 0]
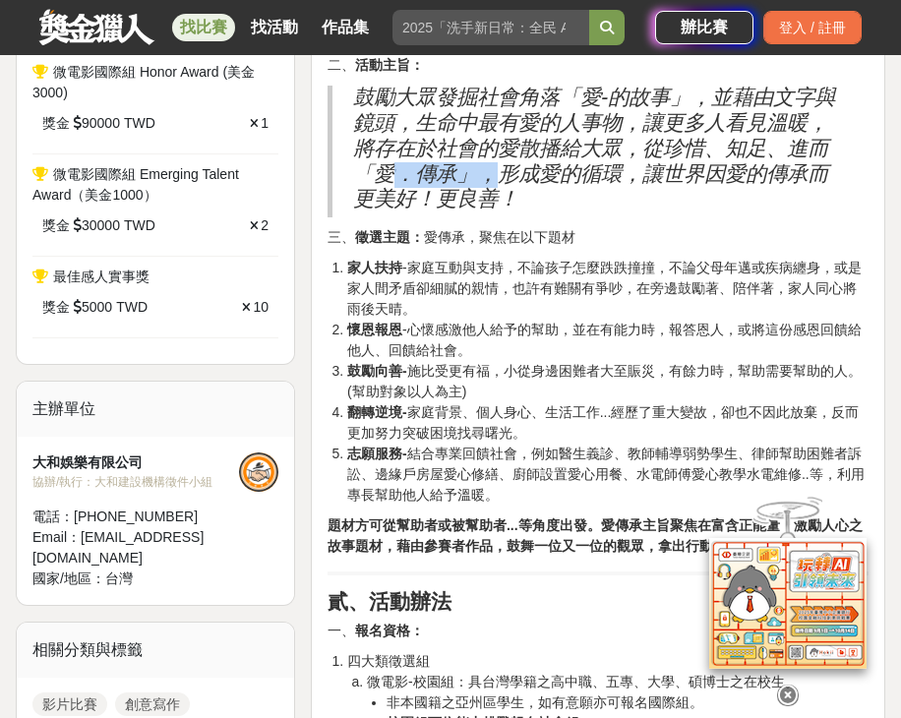
drag, startPoint x: 403, startPoint y: 230, endPoint x: 496, endPoint y: 239, distance: 92.9
click at [497, 212] on h2 "鼓勵大眾發掘社會角落「愛-的故事」，並藉由文字與鏡頭，生命中最有愛的人事物，讓更多人看見溫暖，將存在於社會的愛散播給大眾，從珍惜、知足、進而「愛．傳承」，形成…" at bounding box center [600, 149] width 495 height 127
click at [351, 275] on strong "家人扶持" at bounding box center [374, 268] width 55 height 16
drag, startPoint x: 409, startPoint y: 291, endPoint x: 446, endPoint y: 302, distance: 38.0
click at [454, 248] on p "三、 徵選主題： 愛傳承，聚焦在以下題材" at bounding box center [598, 237] width 541 height 21
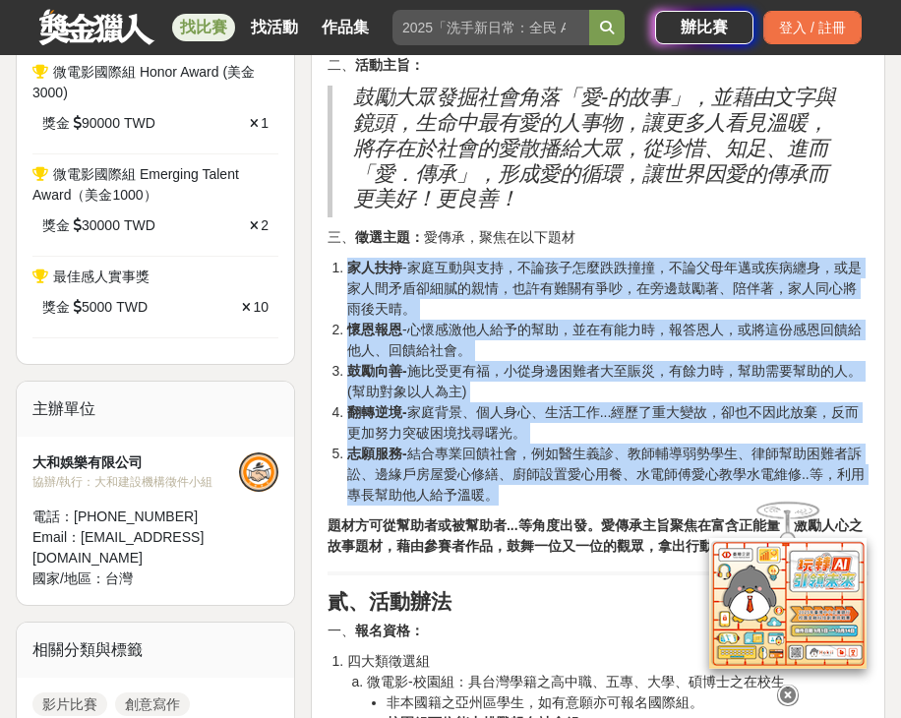
drag, startPoint x: 350, startPoint y: 318, endPoint x: 665, endPoint y: 550, distance: 391.2
click at [665, 506] on ol "家人扶持 -家庭互動與支持，不論孩子怎麼跌跌撞撞，不論父母年邁或疾病纏身，或是家人間矛盾卻細膩的親情，也許有難關有爭吵，在旁邊鼓勵著、陪伴著，家人同心將雨後天…" at bounding box center [598, 382] width 541 height 248
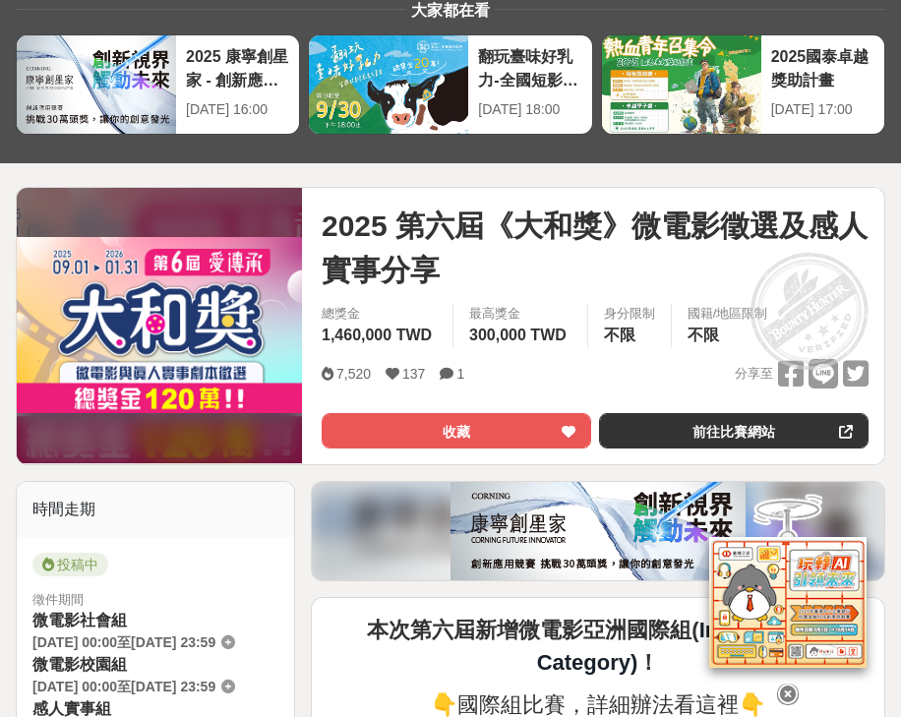
scroll to position [0, 0]
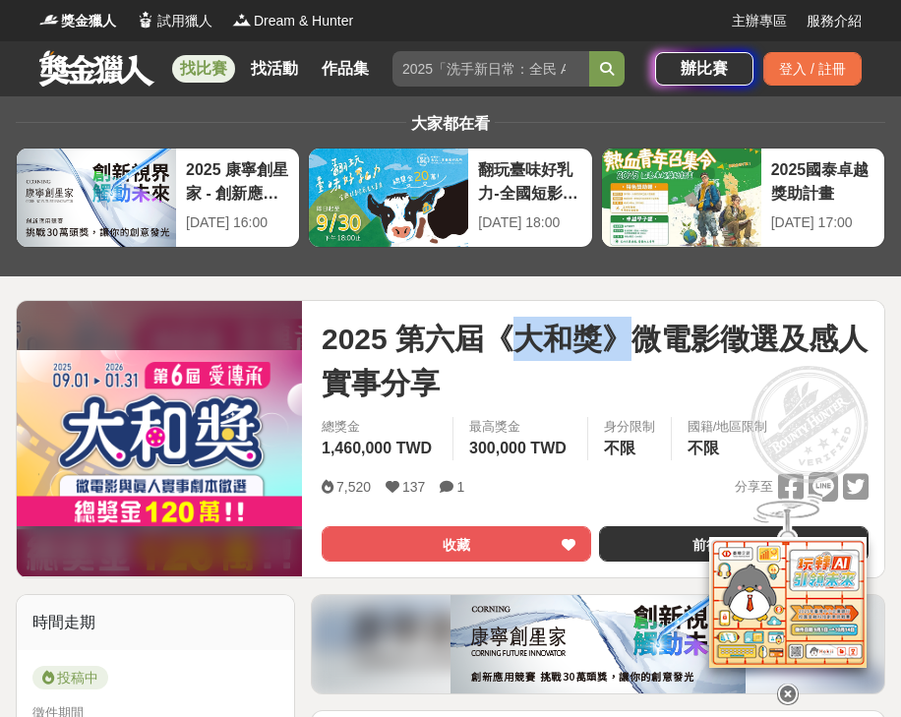
drag, startPoint x: 582, startPoint y: 338, endPoint x: 646, endPoint y: 343, distance: 64.1
click at [646, 343] on span "2025 第六屆《大和獎》微電影徵選及感人實事分享" at bounding box center [595, 361] width 547 height 89
click at [633, 368] on span "2025 第六屆《大和獎》微電影徵選及感人實事分享" at bounding box center [595, 361] width 547 height 89
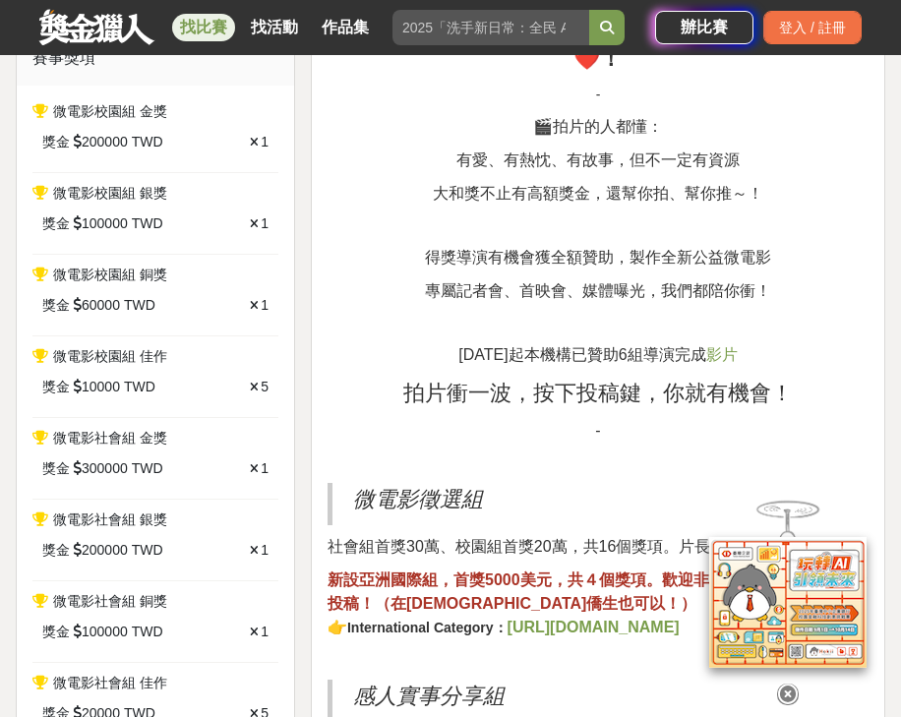
scroll to position [944, 0]
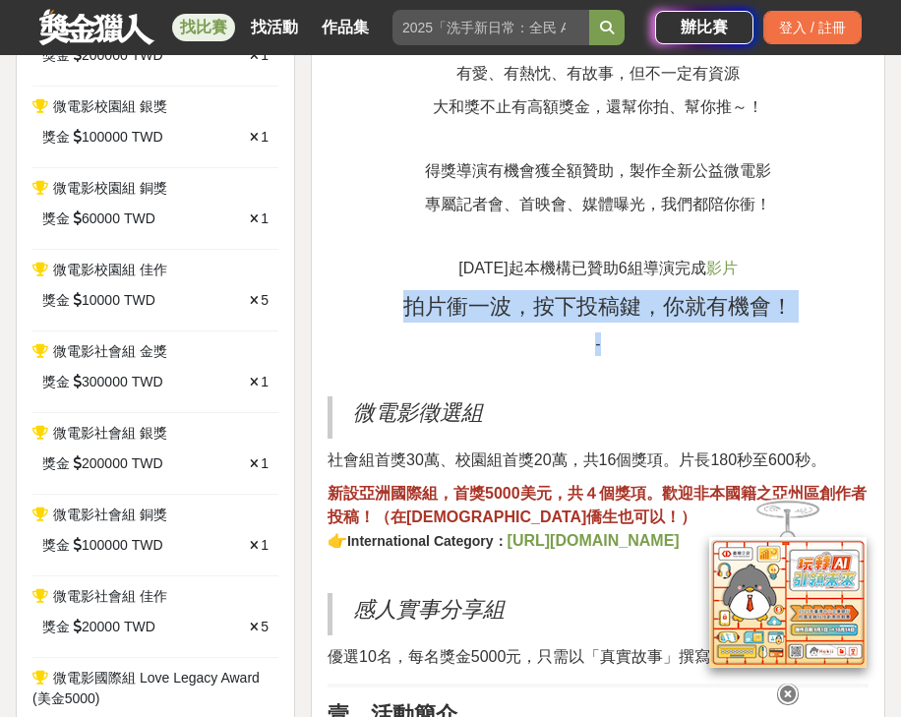
drag, startPoint x: 412, startPoint y: 338, endPoint x: 721, endPoint y: 358, distance: 309.5
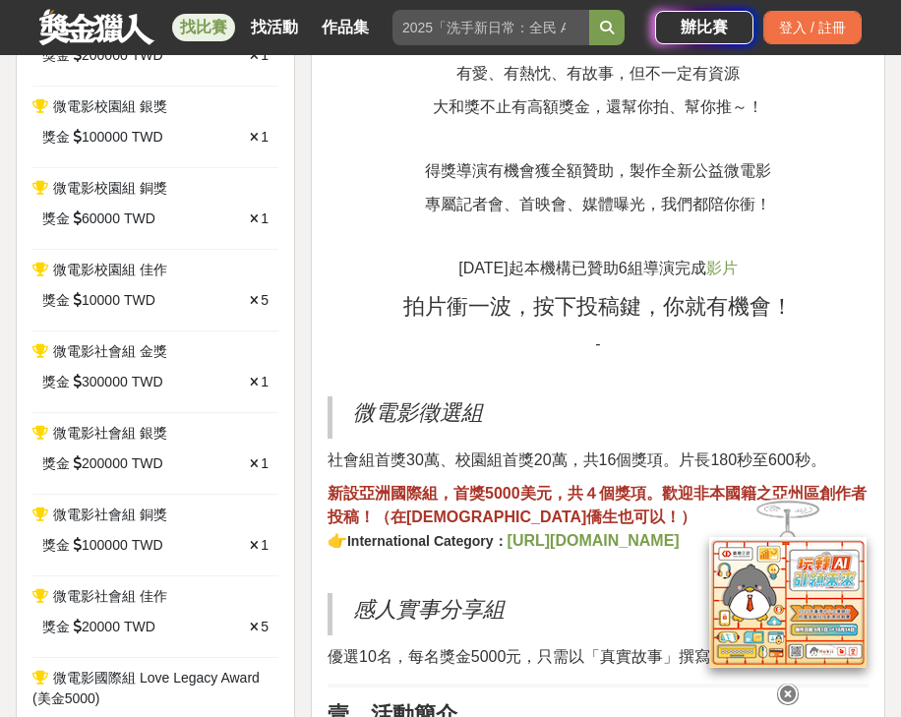
click at [673, 387] on p at bounding box center [598, 376] width 541 height 21
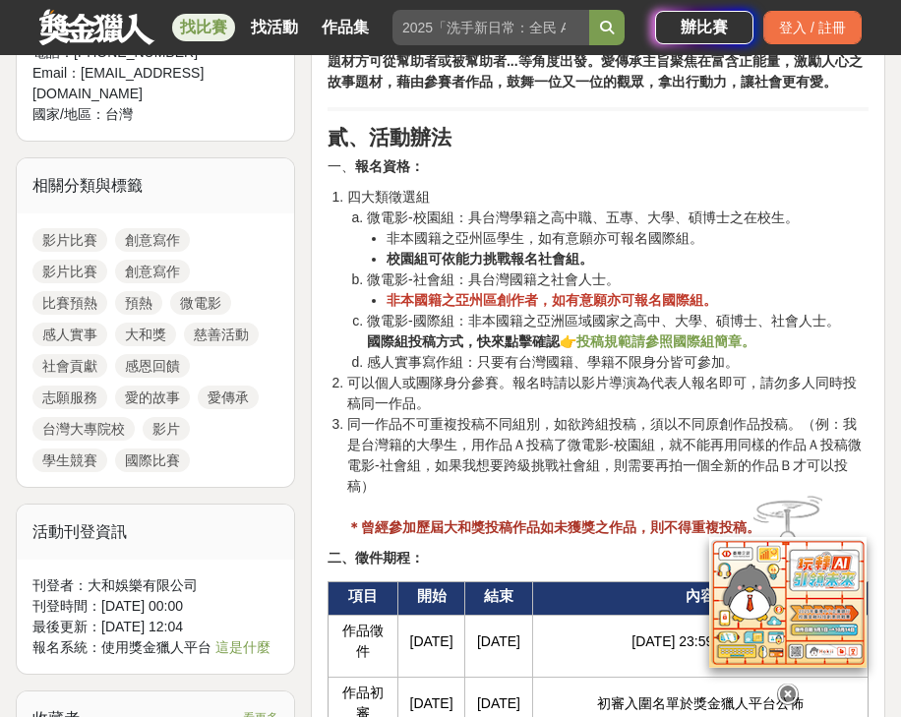
scroll to position [2125, 0]
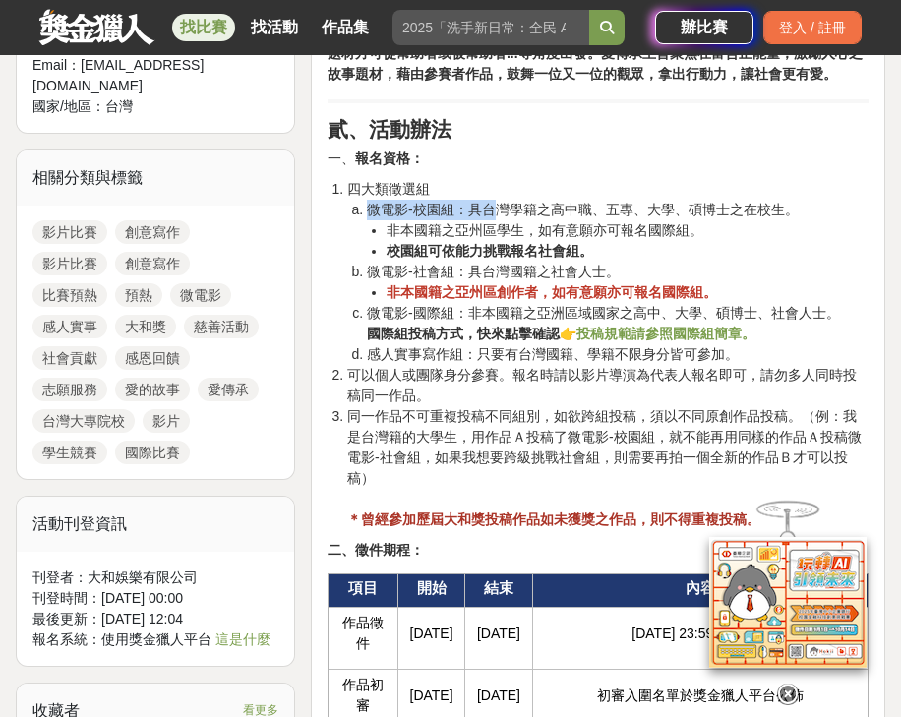
drag, startPoint x: 364, startPoint y: 264, endPoint x: 449, endPoint y: 271, distance: 84.9
click at [468, 262] on li "微電影-校園組：具台灣學籍之高中職、五專、大學、碩博士之在校生。 非本國籍之亞州區學生，如有意願亦可報名國際組。 校園組可依能力挑戰報名社會組。" at bounding box center [618, 231] width 502 height 62
drag, startPoint x: 394, startPoint y: 271, endPoint x: 408, endPoint y: 271, distance: 14.8
click at [395, 262] on li "微電影-校園組：具台灣學籍之高中職、五專、大學、碩博士之在校生。 非本國籍之亞州區學生，如有意願亦可報名國際組。 校園組可依能力挑戰報名社會組。" at bounding box center [618, 231] width 502 height 62
click at [459, 262] on li "微電影-校園組：具台灣學籍之高中職、五專、大學、碩博士之在校生。 非本國籍之亞州區學生，如有意願亦可報名國際組。 校園組可依能力挑戰報名社會組。" at bounding box center [618, 231] width 502 height 62
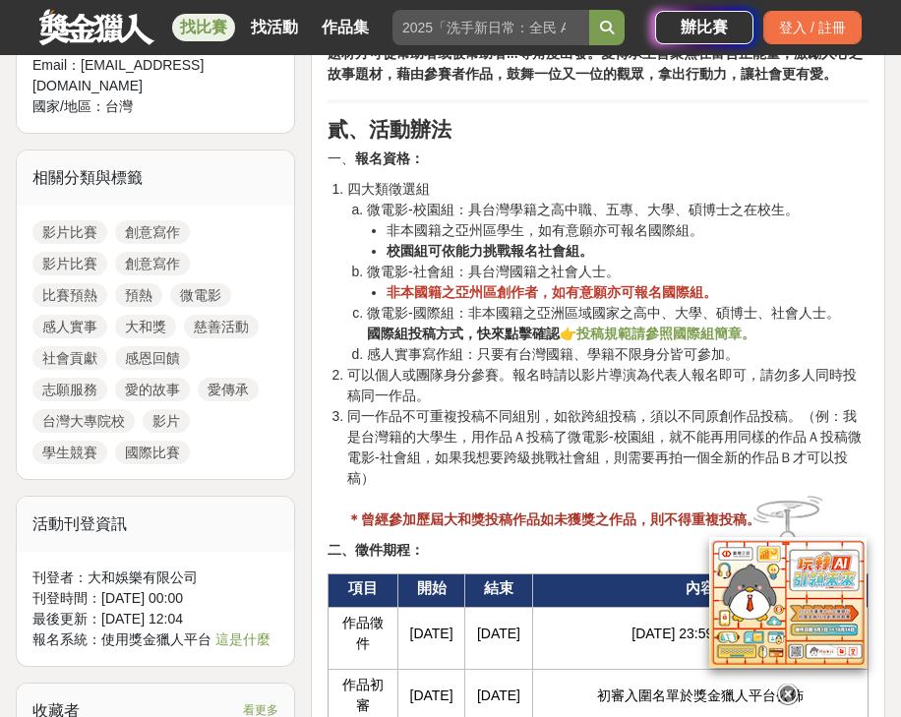
click at [522, 262] on li "微電影-校園組：具台灣學籍之高中職、五專、大學、碩博士之在校生。 非本國籍之亞州區學生，如有意願亦可報名國際組。 校園組可依能力挑戰報名社會組。" at bounding box center [618, 231] width 502 height 62
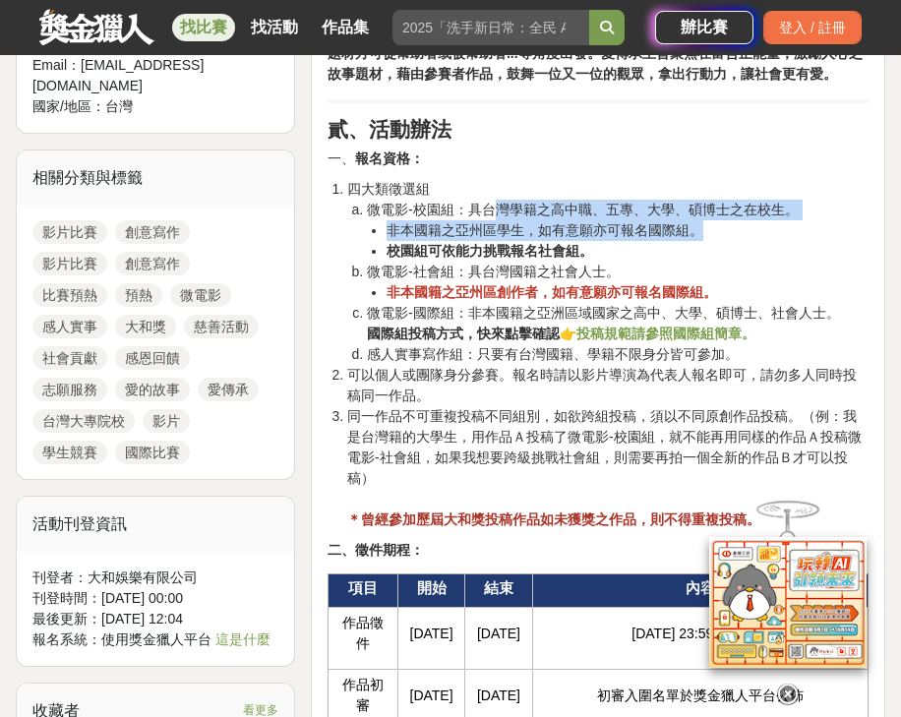
drag, startPoint x: 542, startPoint y: 264, endPoint x: 731, endPoint y: 286, distance: 190.2
click at [810, 262] on li "微電影-校園組：具台灣學籍之高中職、五專、大學、碩博士之在校生。 非本國籍之亞州區學生，如有意願亦可報名國際組。 校園組可依能力挑戰報名社會組。" at bounding box center [618, 231] width 502 height 62
drag, startPoint x: 679, startPoint y: 286, endPoint x: 573, endPoint y: 287, distance: 106.3
click at [677, 241] on li "非本國籍之亞州區學生，如有意願亦可報名國際組。" at bounding box center [628, 230] width 482 height 21
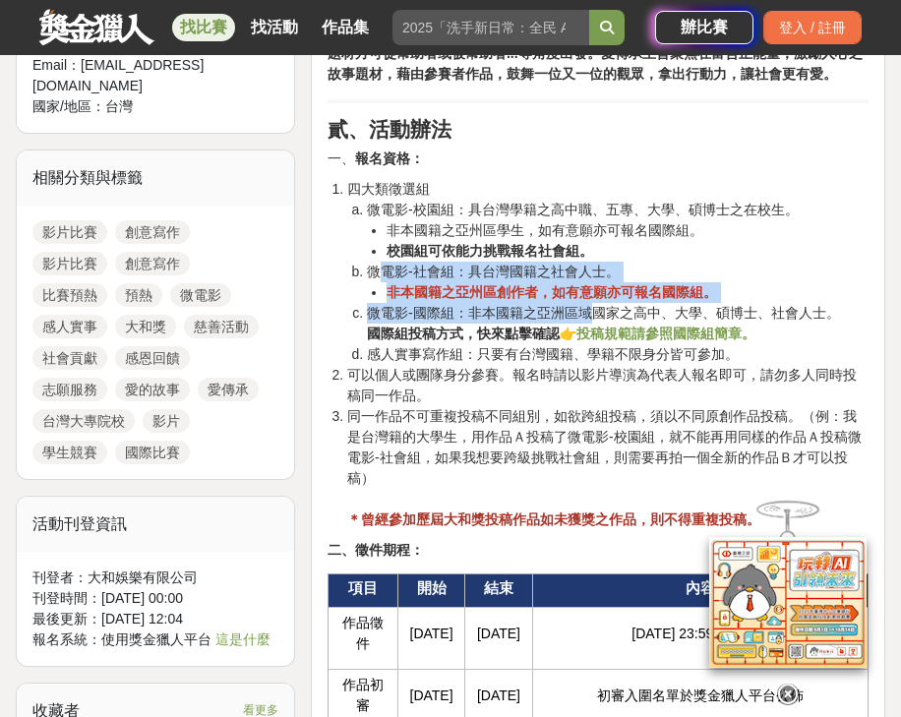
drag, startPoint x: 401, startPoint y: 323, endPoint x: 575, endPoint y: 371, distance: 179.7
click at [578, 365] on ol "微電影-校園組：具台灣學籍之高中職、五專、大學、碩博士之在校生。 非本國籍之亞州區學生，如有意願亦可報名國際組。 校園組可依能力挑戰報名社會組。 微電影-社會…" at bounding box center [607, 282] width 521 height 165
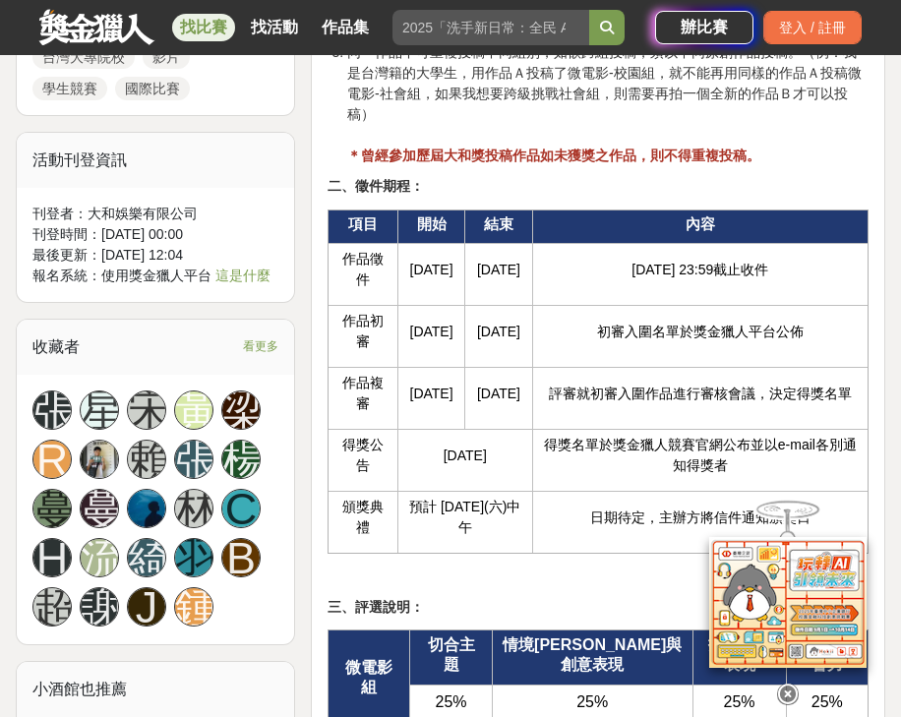
scroll to position [2519, 0]
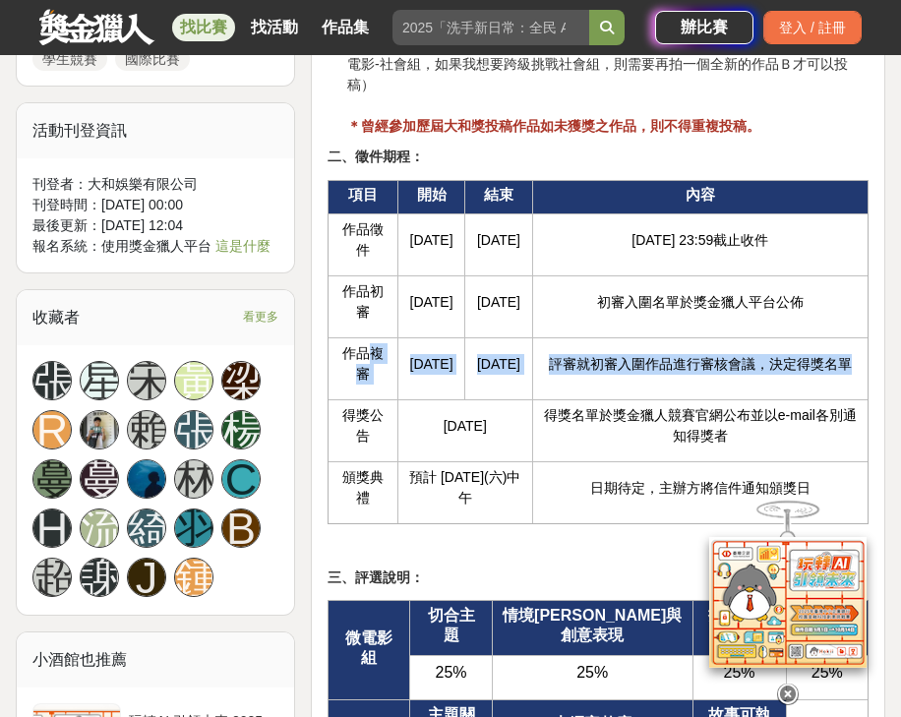
drag, startPoint x: 740, startPoint y: 428, endPoint x: 369, endPoint y: 404, distance: 371.6
click at [369, 400] on tr "作品複審 2026/2/12 2026/3/10 評審就初審入圍作品進行審核會議，決定得獎名單" at bounding box center [598, 369] width 540 height 62
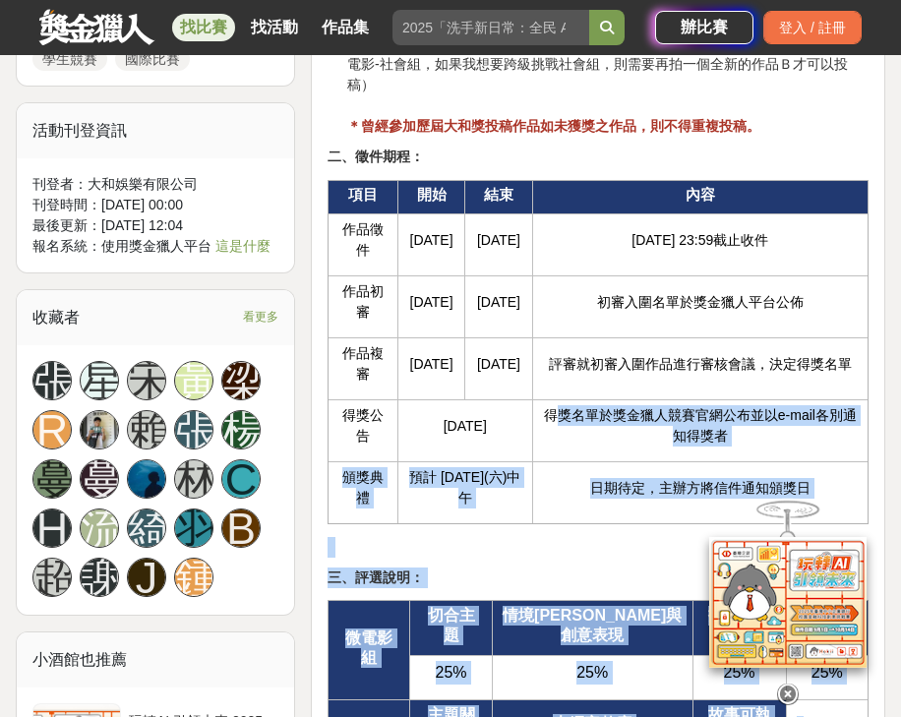
drag, startPoint x: 572, startPoint y: 465, endPoint x: 840, endPoint y: 486, distance: 269.4
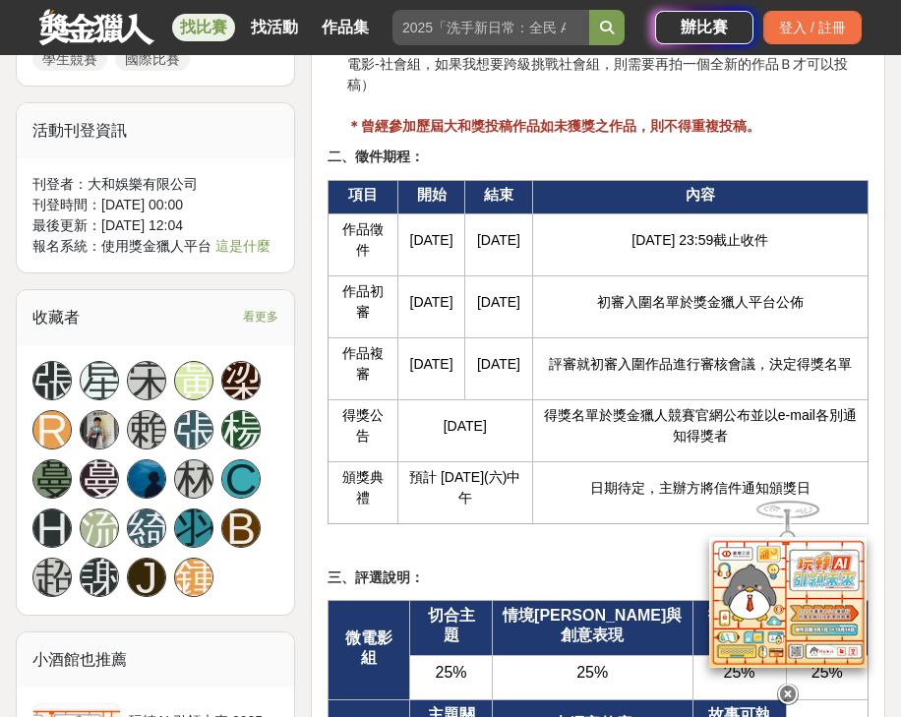
click at [647, 375] on p "評審就初審入圍作品進行審核會議，決定得獎名單" at bounding box center [700, 364] width 315 height 21
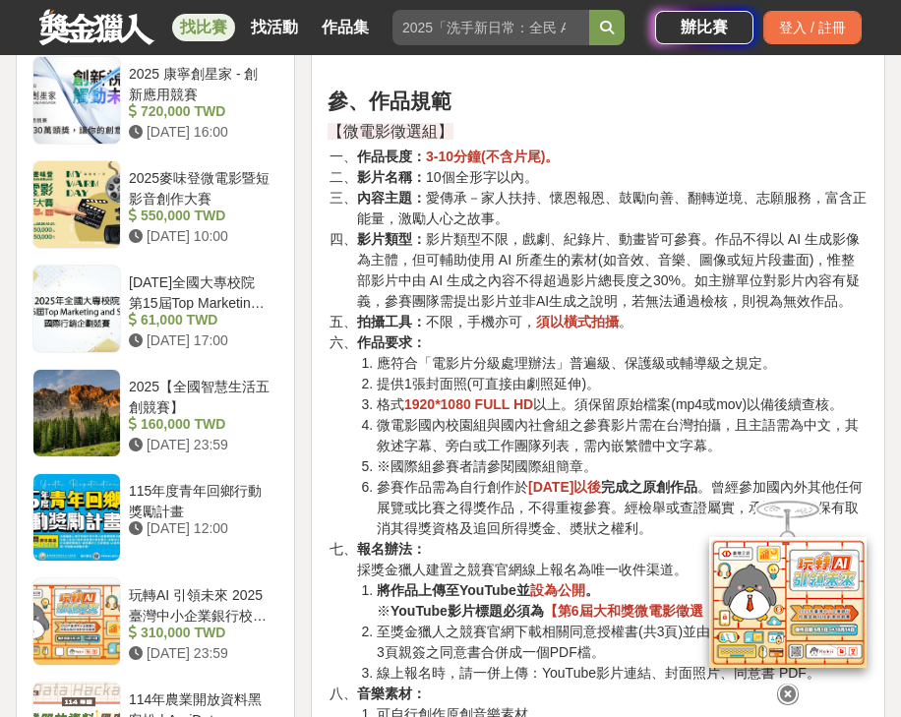
scroll to position [3306, 0]
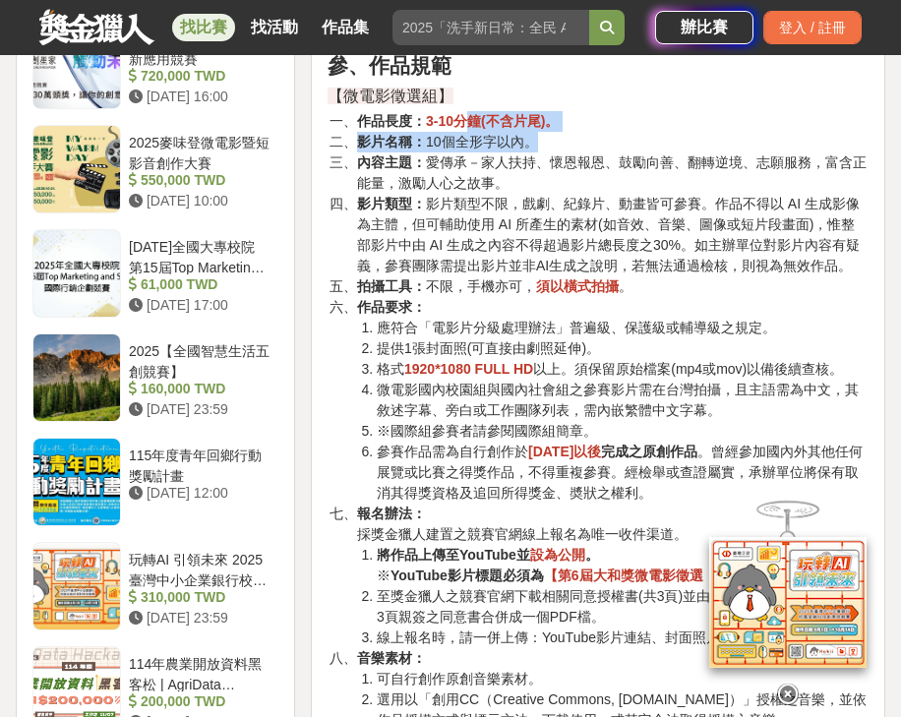
drag, startPoint x: 485, startPoint y: 174, endPoint x: 578, endPoint y: 182, distance: 93.8
click at [578, 182] on ol "作品長度： 3-10分鐘(不含片尾)。 影片名稱： 10個全形字以內。 內容主題： 愛傳承－家人扶持、懷恩報恩、鼓勵向善、翻轉逆境、志願服務，富含正能量，激勵…" at bounding box center [598, 431] width 541 height 640
click at [578, 152] on li "影片名稱： 10個全形字以內。" at bounding box center [613, 142] width 512 height 21
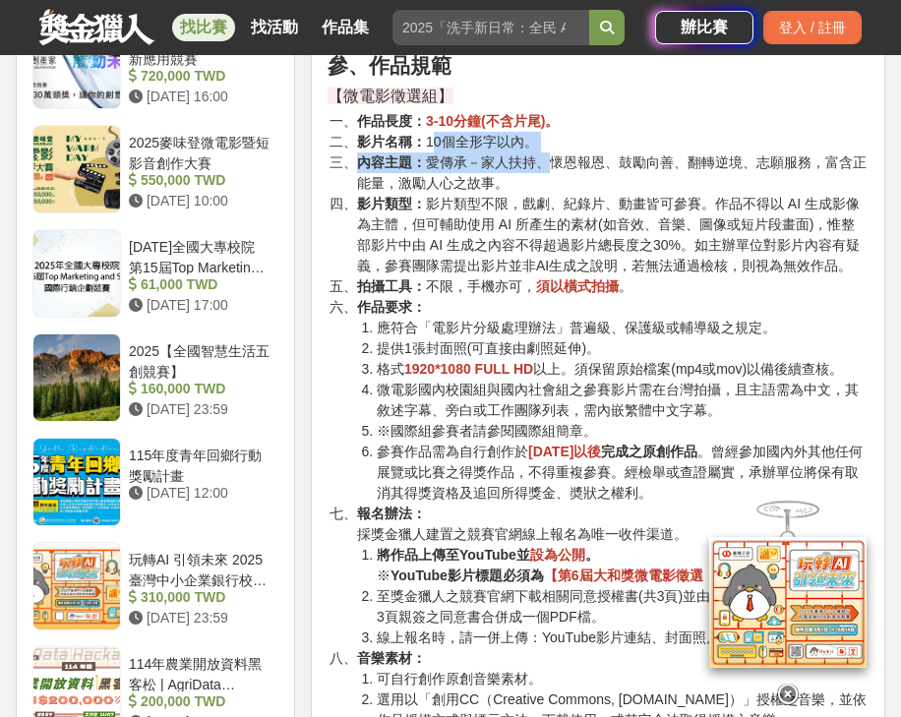
drag, startPoint x: 437, startPoint y: 192, endPoint x: 545, endPoint y: 208, distance: 109.4
click at [545, 208] on ol "作品長度： 3-10分鐘(不含片尾)。 影片名稱： 10個全形字以內。 內容主題： 愛傳承－家人扶持、懷恩報恩、鼓勵向善、翻轉逆境、志願服務，富含正能量，激勵…" at bounding box center [598, 431] width 541 height 640
click at [566, 245] on li "影片類型： 影片類型不限，戲劇、紀錄片、動畫皆可參賽。作品不得以 AI 生成影像為主體，但可輔助使用 AI 所產生的素材(如音效、音樂、圖像或短片段畫面)，惟…" at bounding box center [613, 235] width 512 height 83
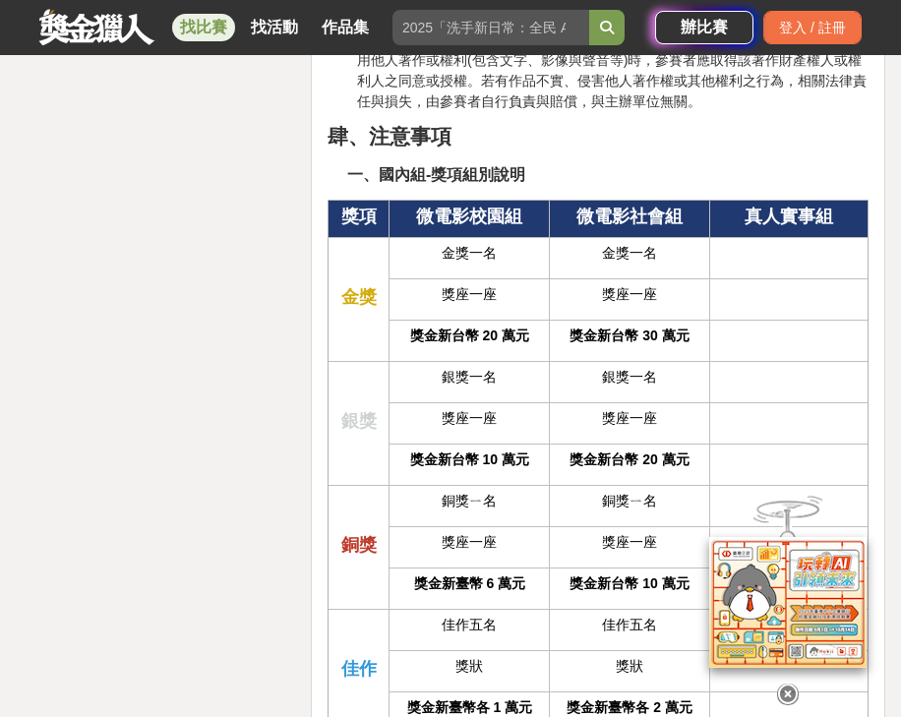
scroll to position [4250, 0]
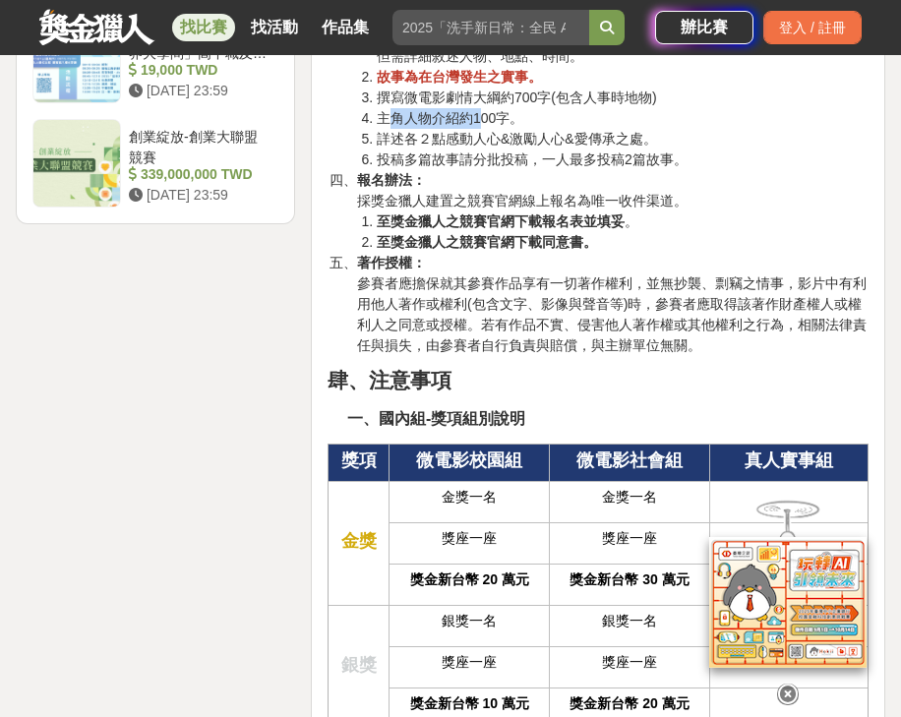
drag, startPoint x: 395, startPoint y: 168, endPoint x: 481, endPoint y: 175, distance: 86.8
click at [480, 129] on li "主角人物介紹約100字。" at bounding box center [623, 118] width 492 height 21
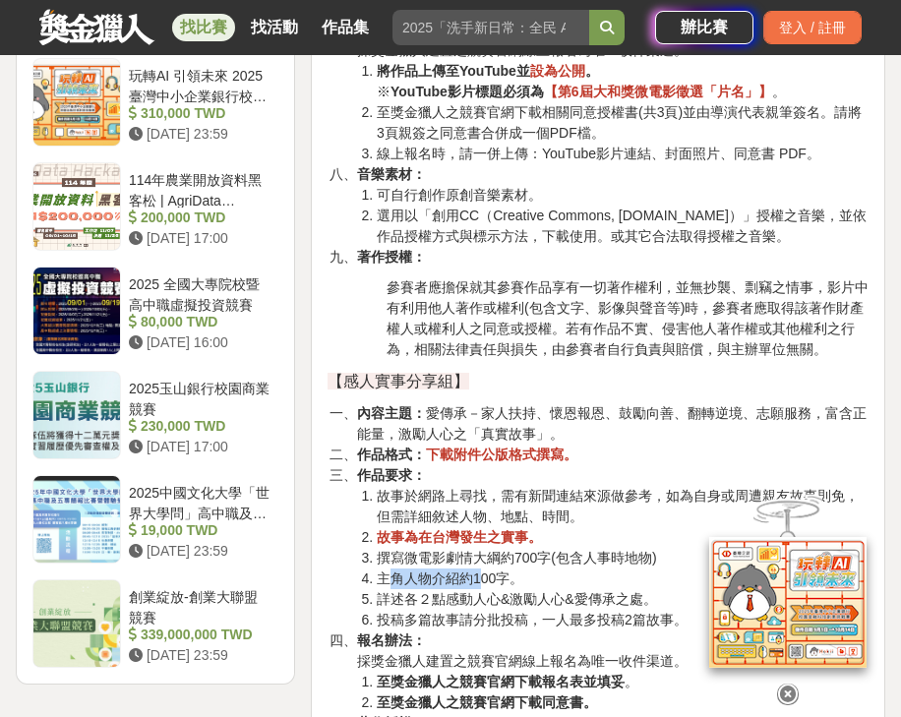
scroll to position [3778, 0]
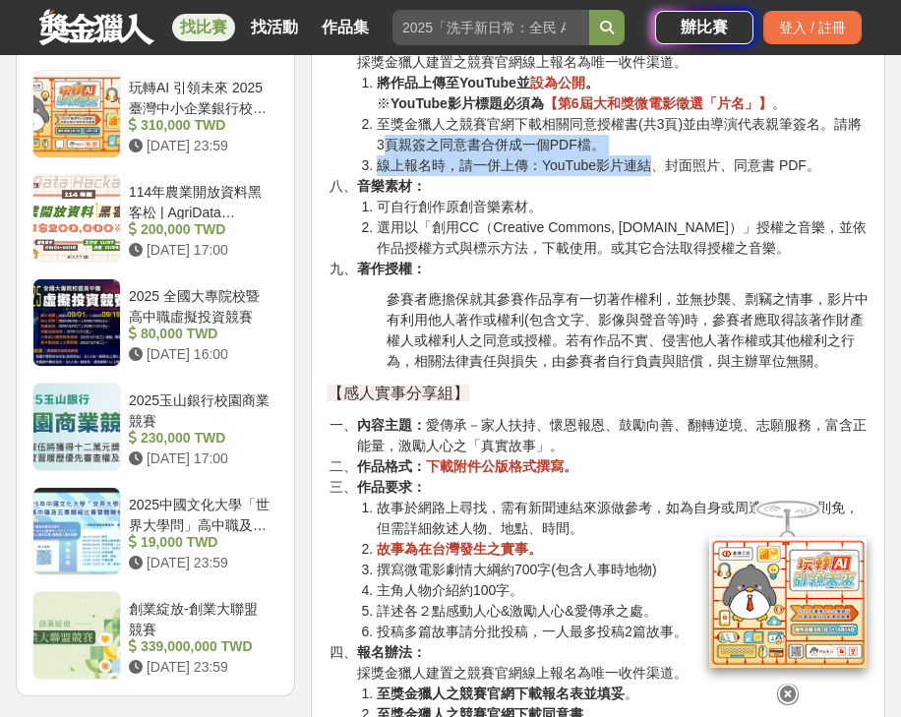
drag, startPoint x: 393, startPoint y: 189, endPoint x: 652, endPoint y: 223, distance: 262.0
click at [652, 176] on ol "將作品上傳至YouTube並 設為公開 。 ※ YouTube影片標題必須為 【第6屆大和獎微電影徵選「片名」】 。 至獎金獵人之競賽官網下載相關同意授權書(…" at bounding box center [613, 124] width 512 height 103
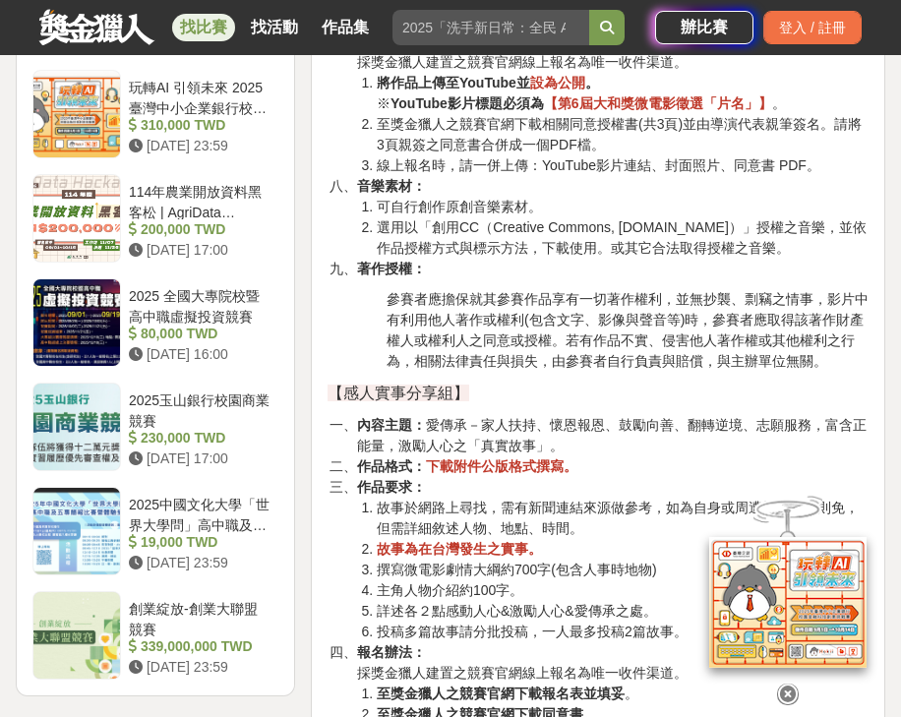
click at [627, 340] on p "參賽者應擔保就其參賽作品享有一切著作權利，並無抄襲、剽竊之情事，影片中有利用他人著作或權利(包含文字、影像與聲音等)時，參賽者應取得該著作財產權人或權利人之同…" at bounding box center [628, 330] width 482 height 83
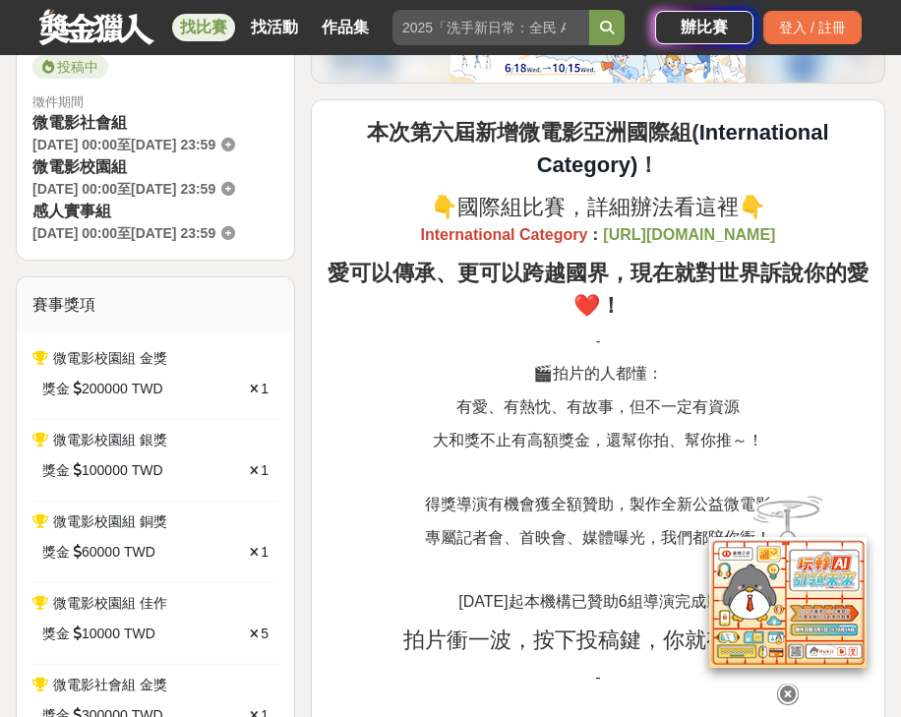
scroll to position [630, 0]
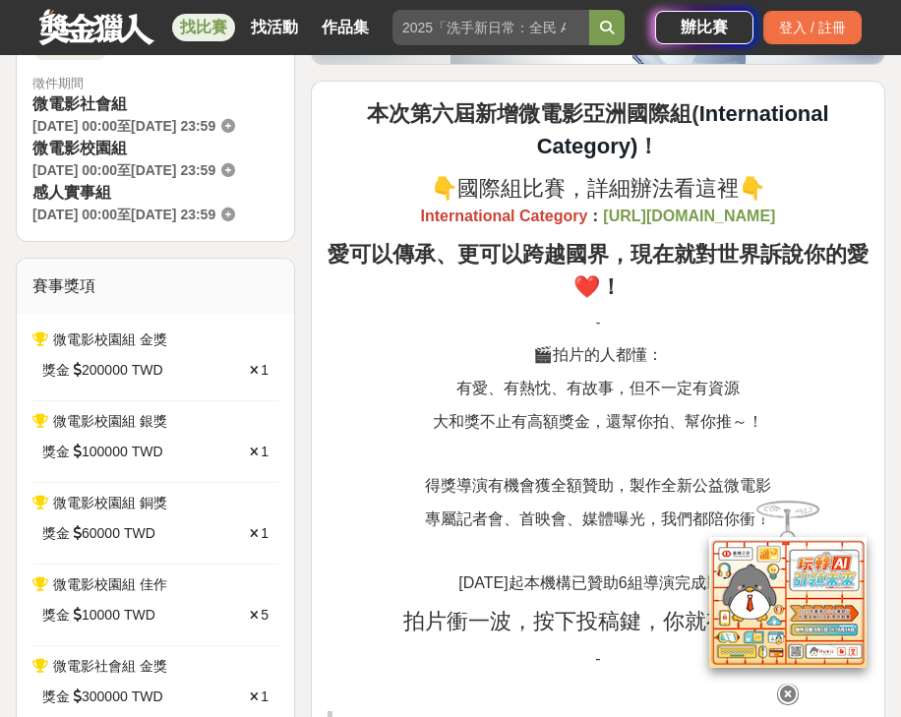
click at [603, 224] on strong "[URL][DOMAIN_NAME]" at bounding box center [689, 216] width 172 height 17
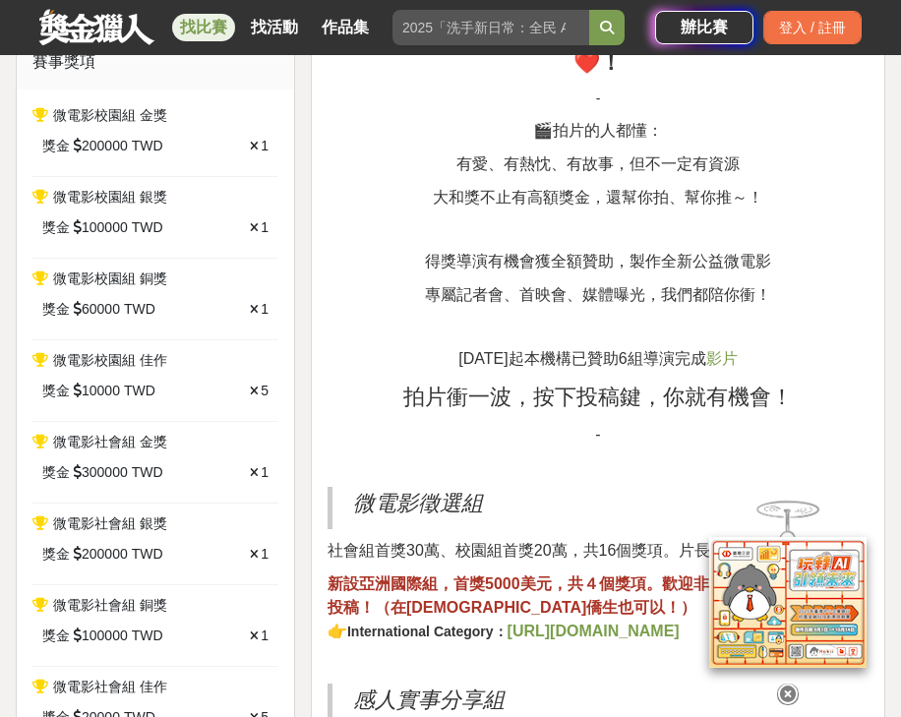
scroll to position [1023, 0]
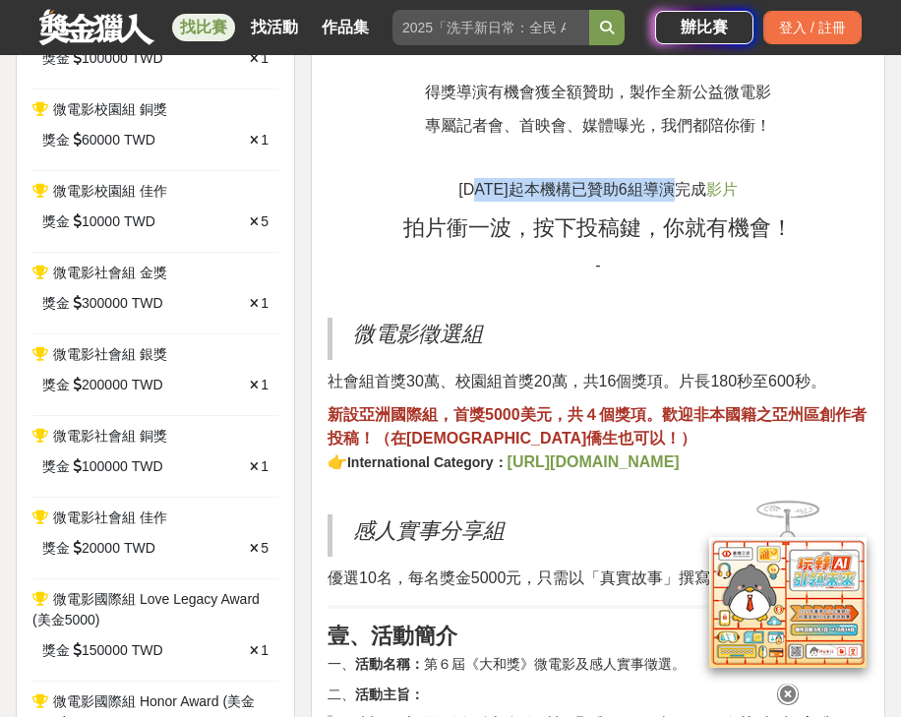
drag, startPoint x: 471, startPoint y: 219, endPoint x: 687, endPoint y: 216, distance: 215.5
click at [687, 198] on span "[DATE]起本機構已贊助6組導演完成" at bounding box center [581, 189] width 247 height 17
click at [721, 198] on span "影片" at bounding box center [721, 189] width 31 height 17
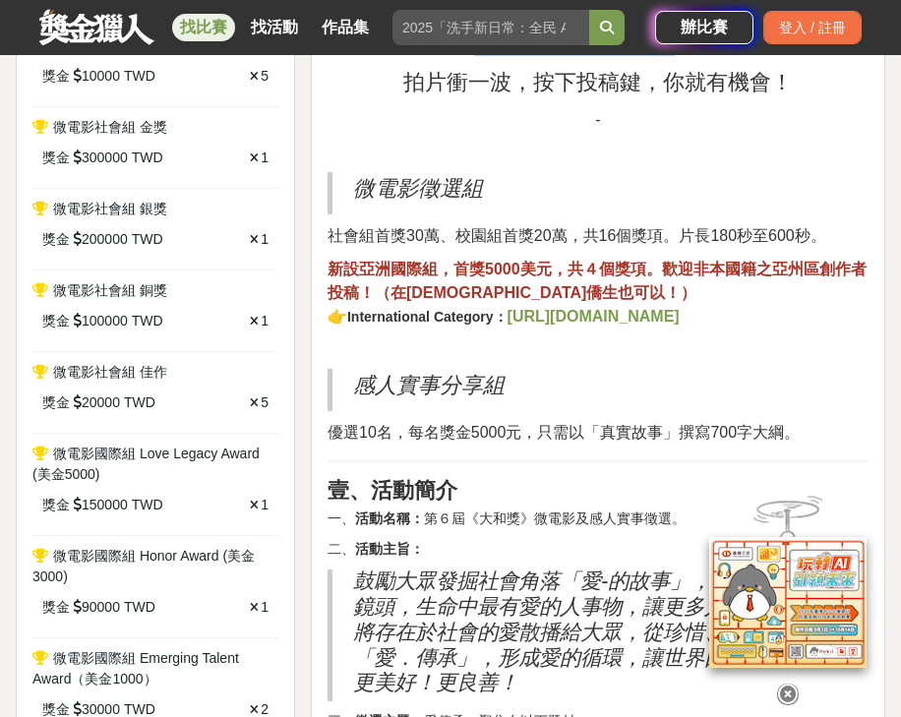
scroll to position [1181, 0]
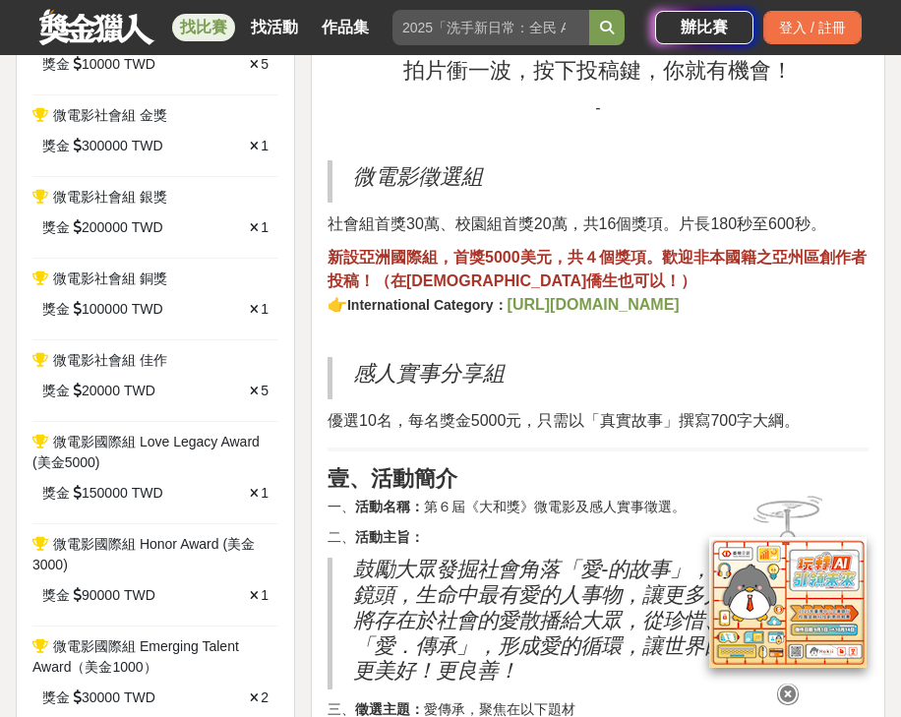
click at [508, 313] on strong "[URL][DOMAIN_NAME]" at bounding box center [594, 304] width 172 height 17
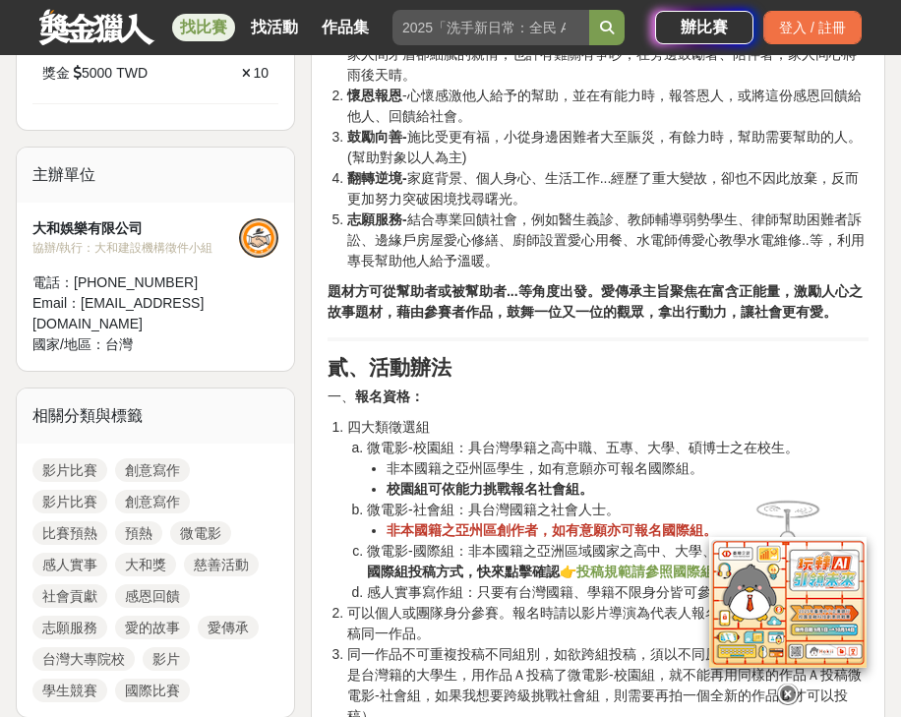
scroll to position [1889, 0]
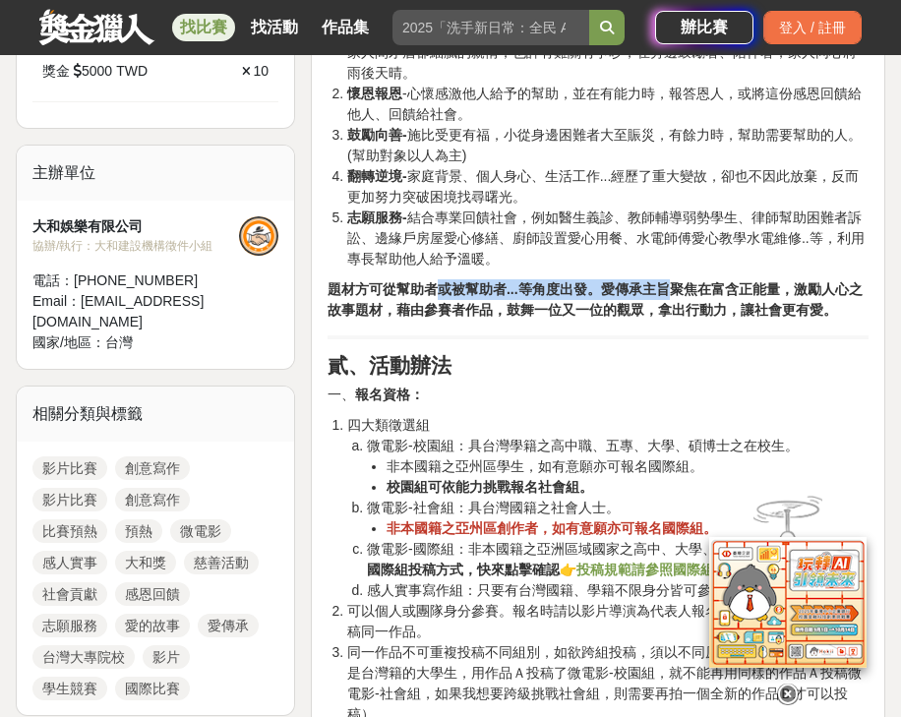
drag, startPoint x: 436, startPoint y: 342, endPoint x: 676, endPoint y: 329, distance: 240.4
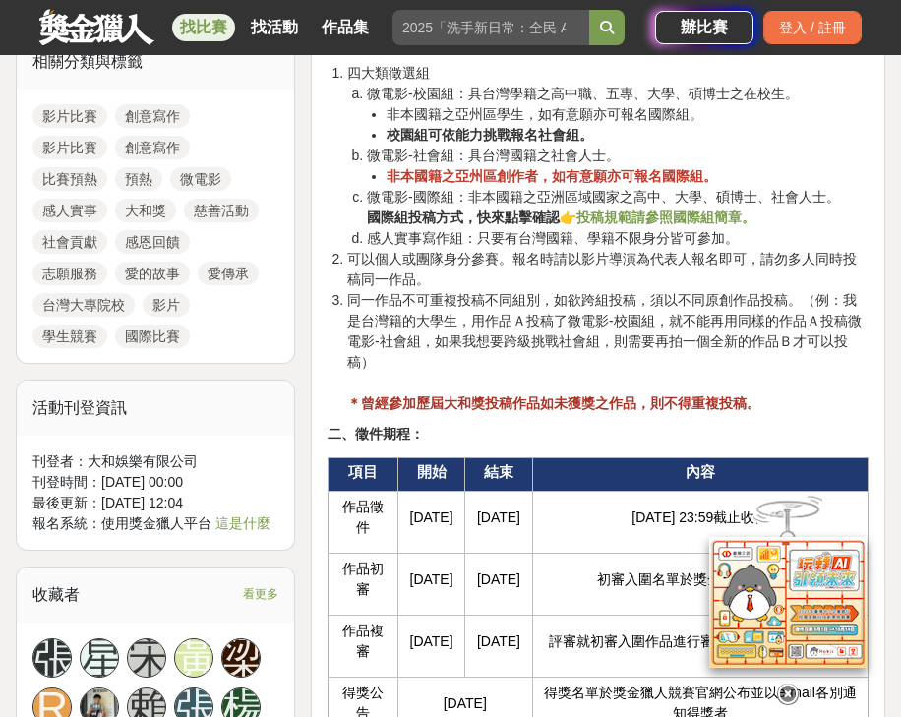
scroll to position [2282, 0]
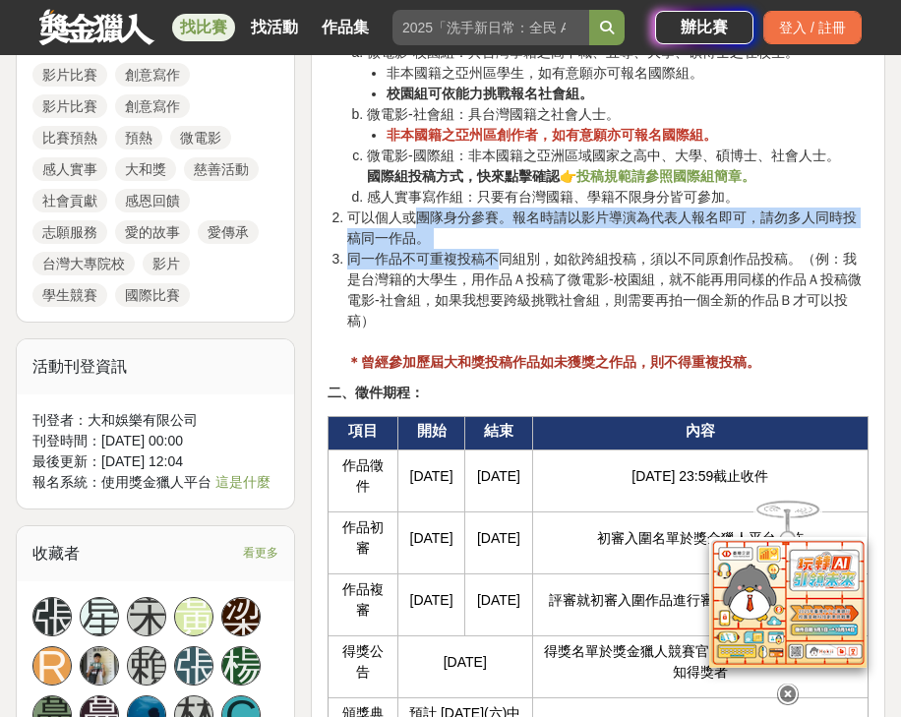
drag, startPoint x: 413, startPoint y: 267, endPoint x: 501, endPoint y: 311, distance: 98.1
click at [501, 311] on ol "四大類徵選組 微電影-校園組：具台灣學籍之高中職、五專、大學、碩博士之在校生。 非本國籍之亞州區學生，如有意願亦可報名國際組。 校園組可依能力挑戰報名社會組。…" at bounding box center [598, 197] width 541 height 351
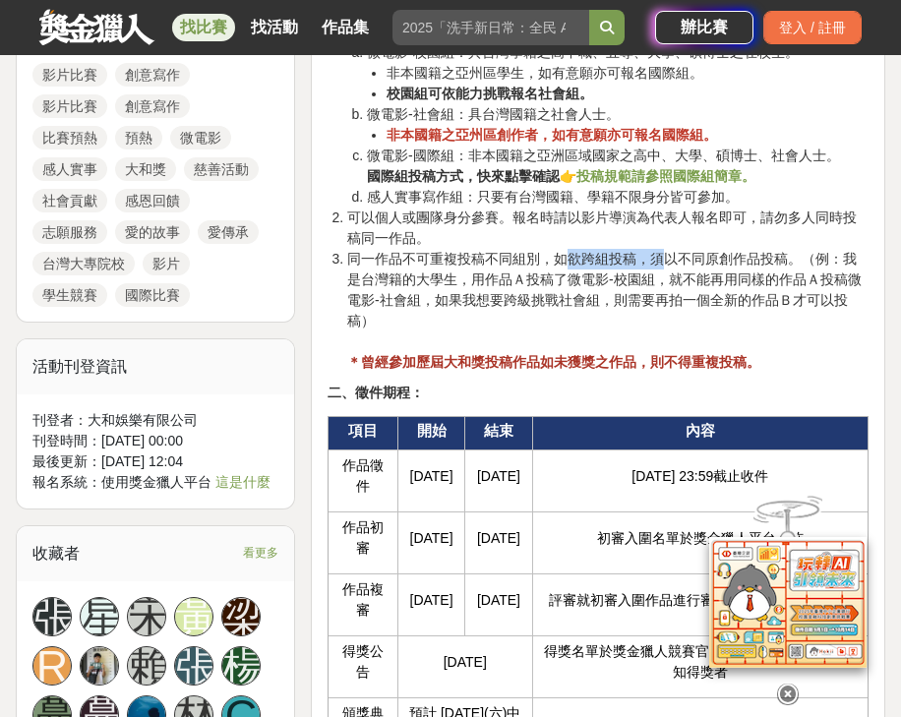
drag, startPoint x: 575, startPoint y: 307, endPoint x: 665, endPoint y: 306, distance: 90.5
click at [665, 306] on li "同一作品不可重複投稿不同組別，如欲跨組投稿，須以不同原創作品投稿。（例：我是台灣籍的大學生，用作品Ａ投稿了微電影-校園組，就不能再用同樣的作品Ａ投稿微電影-社…" at bounding box center [607, 311] width 521 height 124
drag, startPoint x: 433, startPoint y: 332, endPoint x: 691, endPoint y: 331, distance: 257.8
click at [691, 331] on li "同一作品不可重複投稿不同組別，如欲跨組投稿，須以不同原創作品投稿。（例：我是台灣籍的大學生，用作品Ａ投稿了微電影-校園組，就不能再用同樣的作品Ａ投稿微電影-社…" at bounding box center [607, 311] width 521 height 124
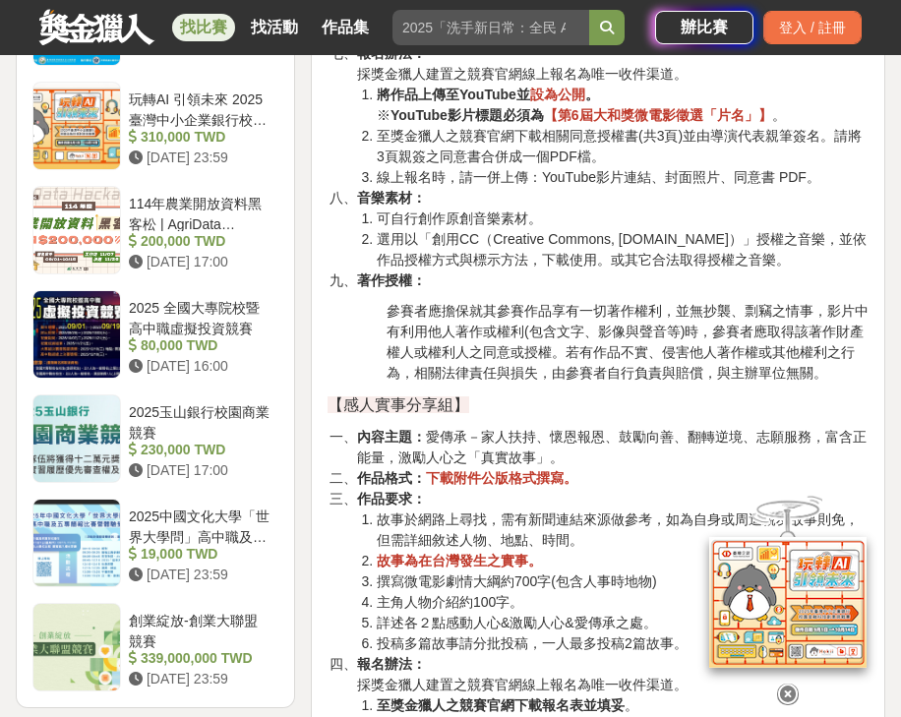
scroll to position [3856, 0]
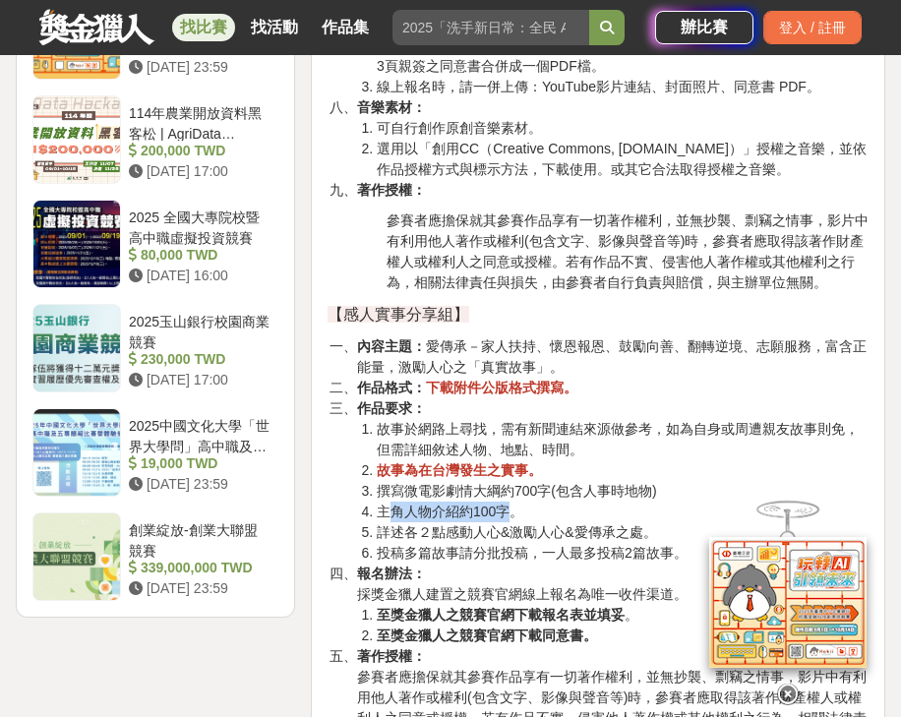
drag, startPoint x: 390, startPoint y: 563, endPoint x: 516, endPoint y: 551, distance: 127.5
click at [516, 522] on li "主角人物介紹約100字。" at bounding box center [623, 512] width 492 height 21
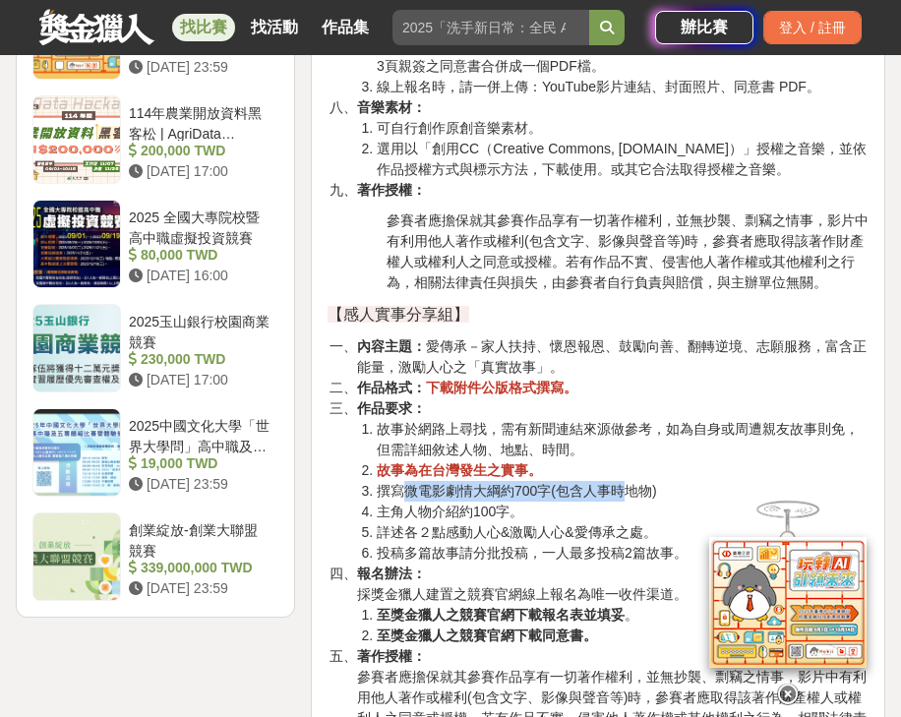
drag, startPoint x: 405, startPoint y: 543, endPoint x: 623, endPoint y: 535, distance: 217.6
click at [623, 502] on li "撰寫微電影劇情大綱約700字(包含人事時地物)" at bounding box center [623, 491] width 492 height 21
click at [533, 395] on strong "下載附件公版格式撰寫。" at bounding box center [502, 388] width 152 height 16
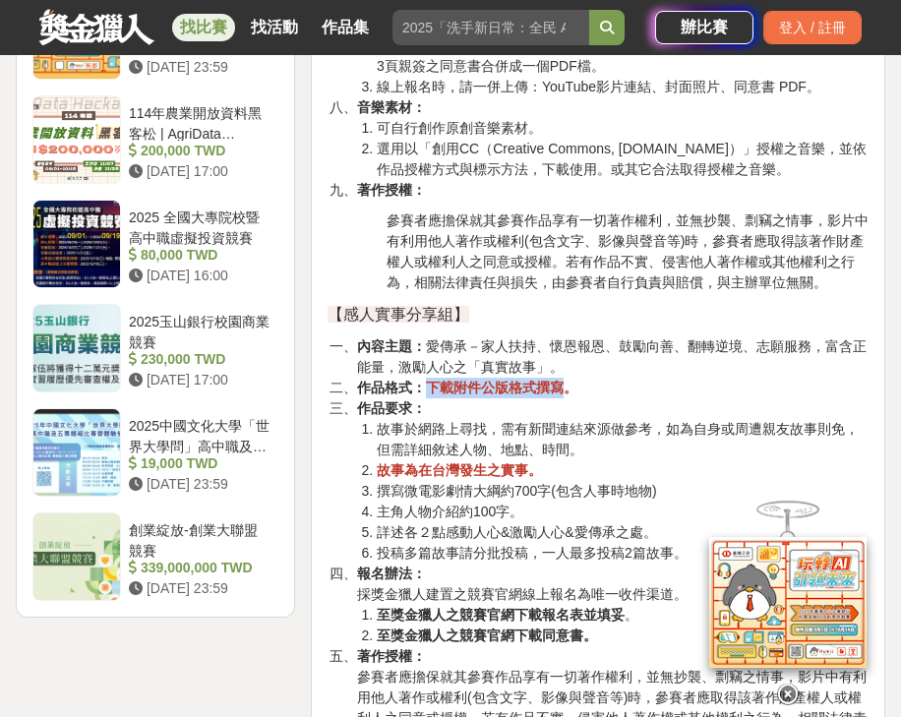
drag, startPoint x: 485, startPoint y: 444, endPoint x: 420, endPoint y: 445, distance: 64.9
click at [420, 398] on li "作品格式： 下載附件公版格式撰寫。" at bounding box center [613, 388] width 512 height 21
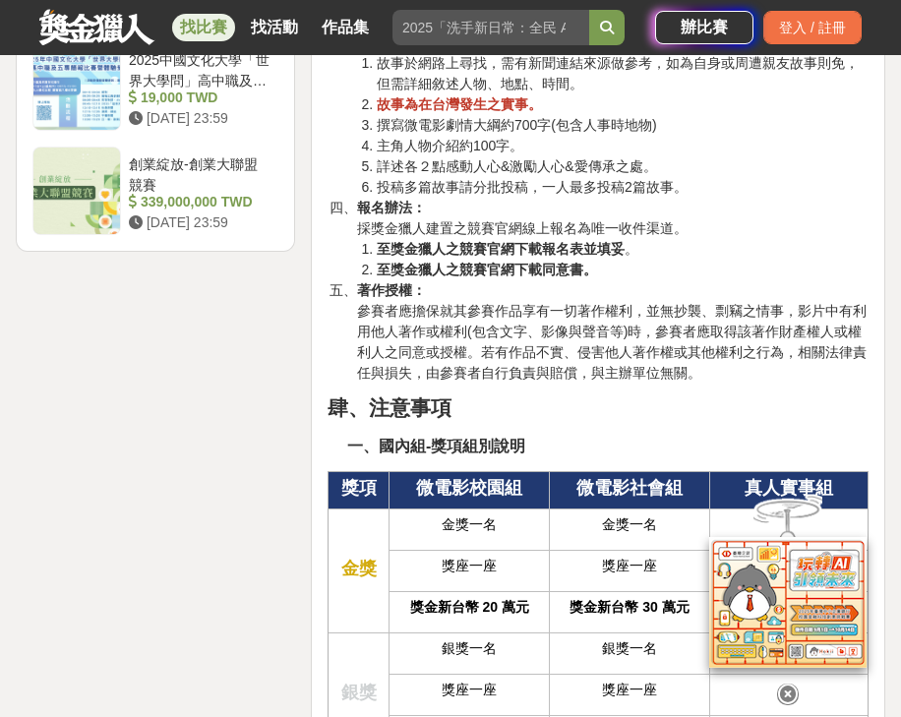
scroll to position [4250, 0]
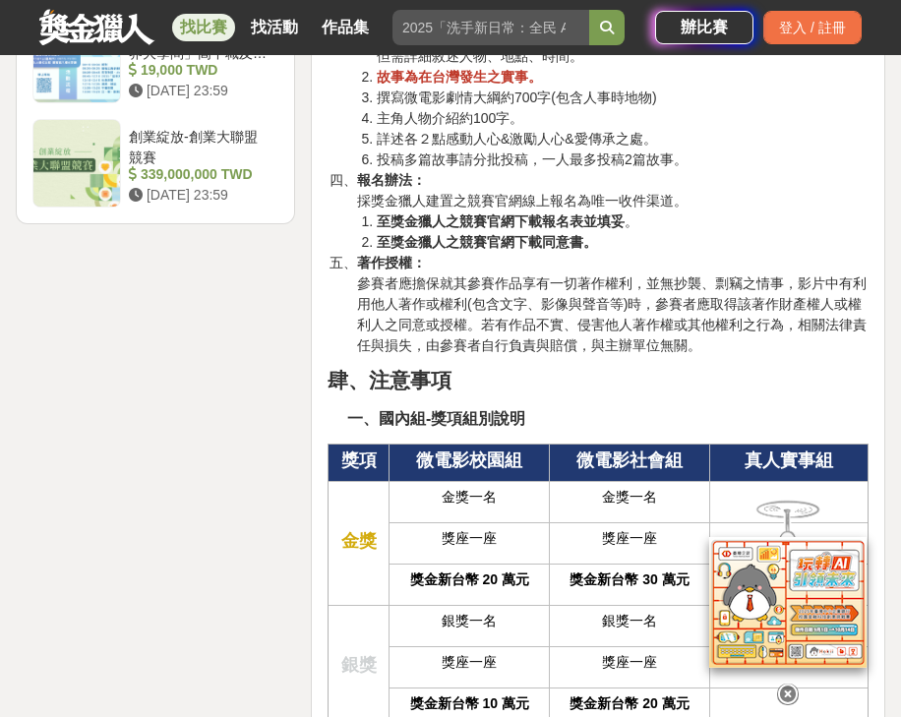
click at [556, 229] on strong "至獎金獵人之競賽官網下載報名表並填妥" at bounding box center [501, 221] width 248 height 16
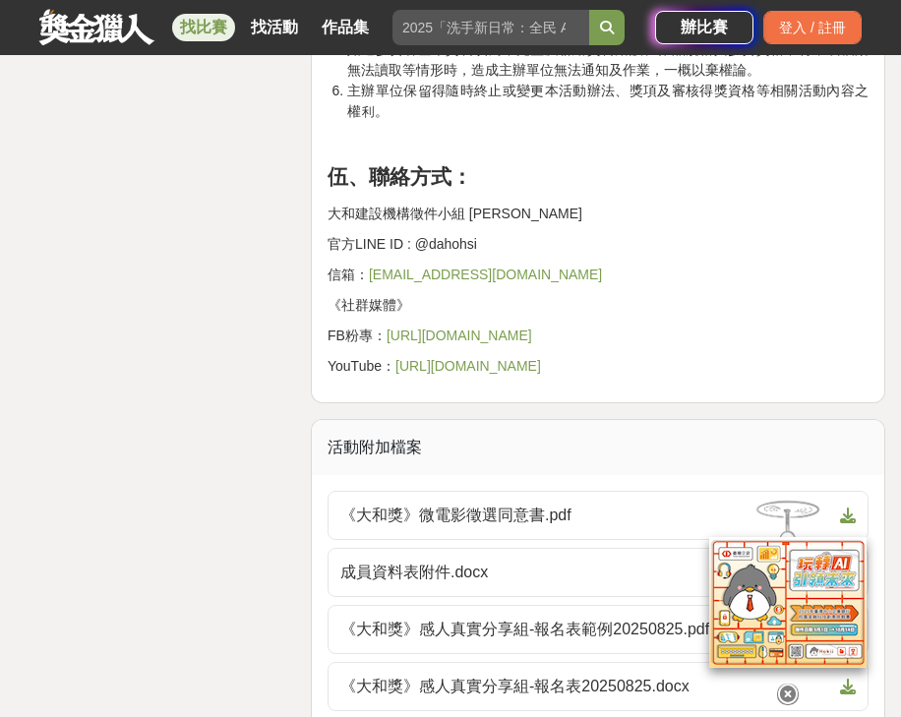
scroll to position [6375, 0]
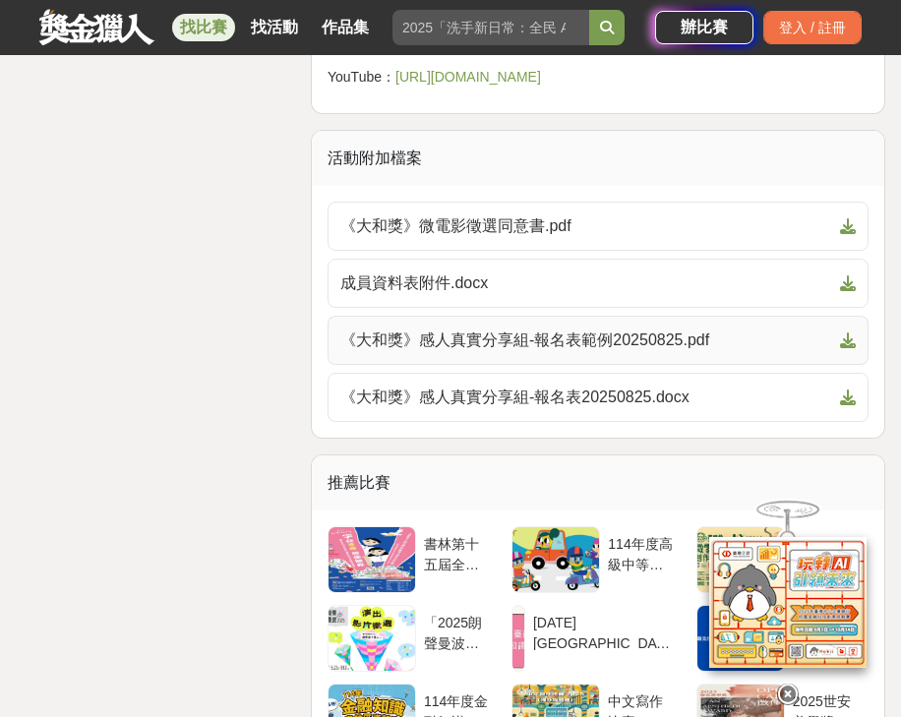
click at [517, 352] on span "《大和獎》感人真實分享組-報名表範例20250825.pdf" at bounding box center [586, 341] width 492 height 24
click at [531, 409] on span "《大和獎》感人真實分享組-報名表20250825.docx" at bounding box center [586, 398] width 492 height 24
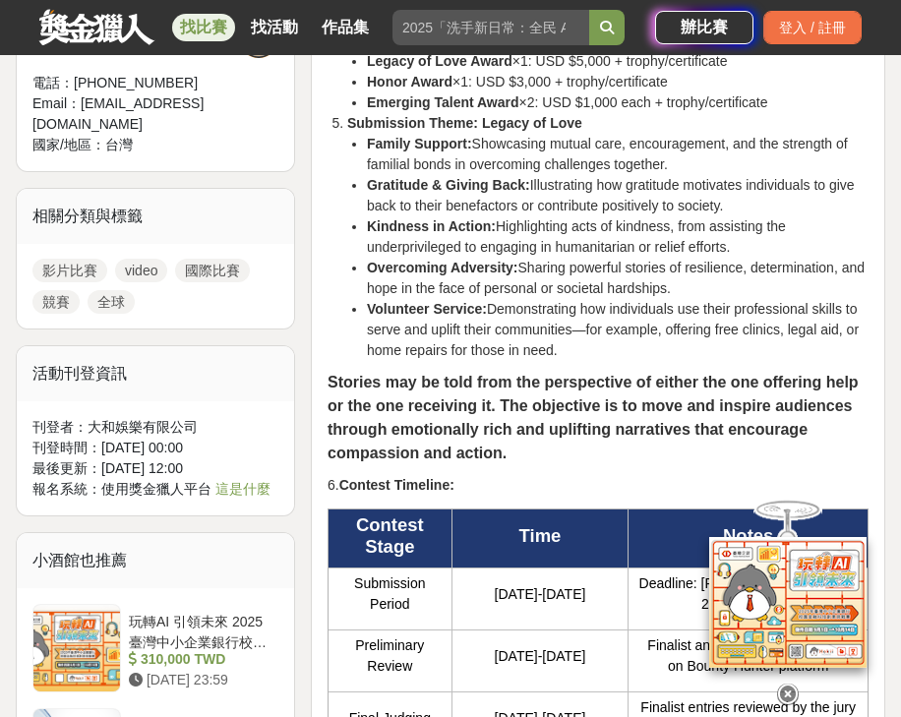
scroll to position [1731, 0]
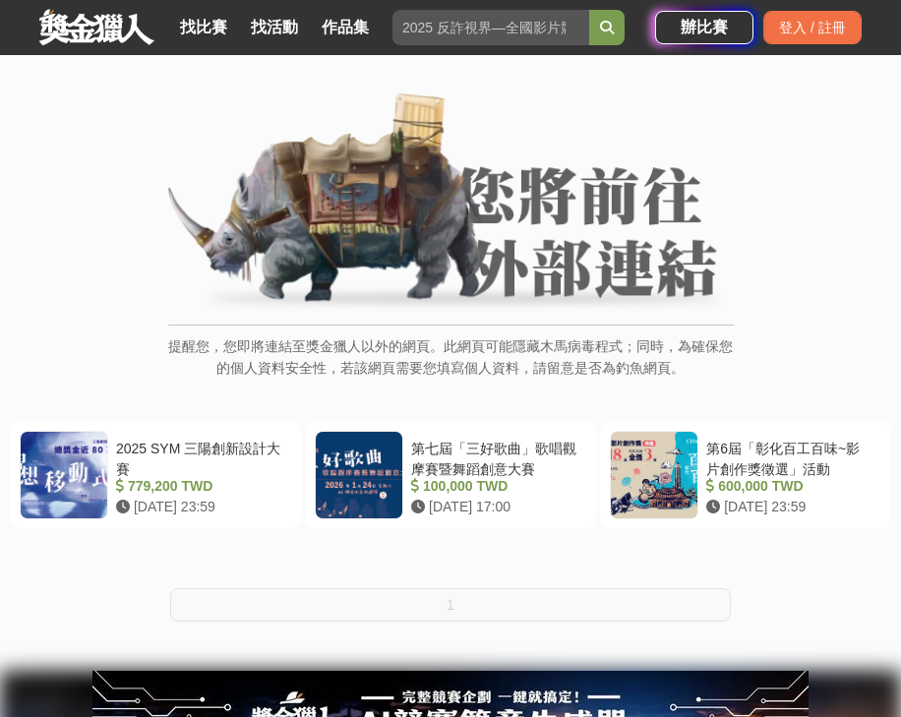
scroll to position [79, 0]
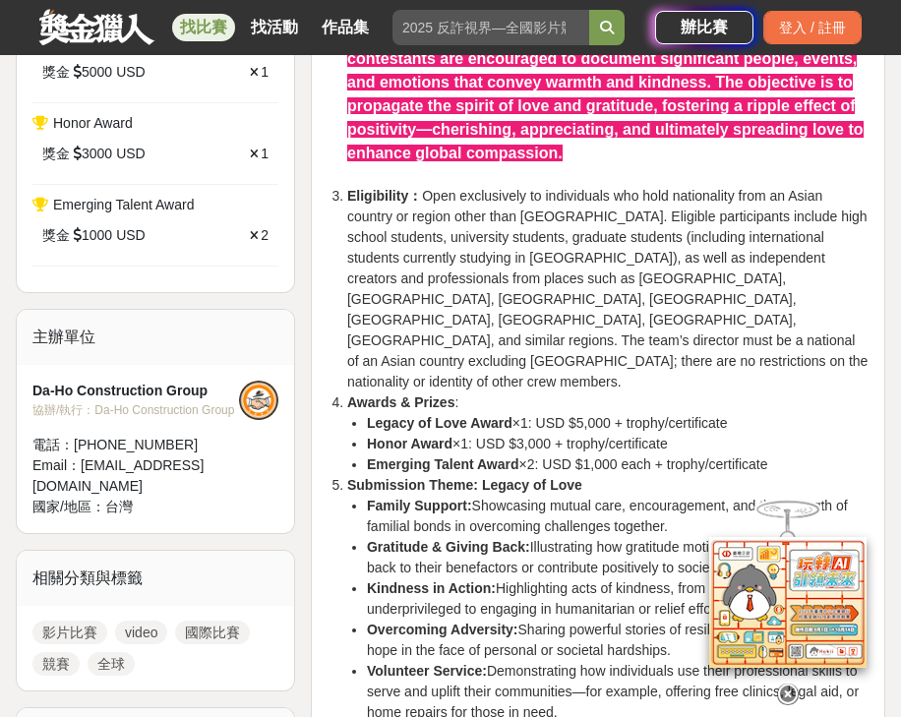
scroll to position [944, 0]
